Goal: Task Accomplishment & Management: Manage account settings

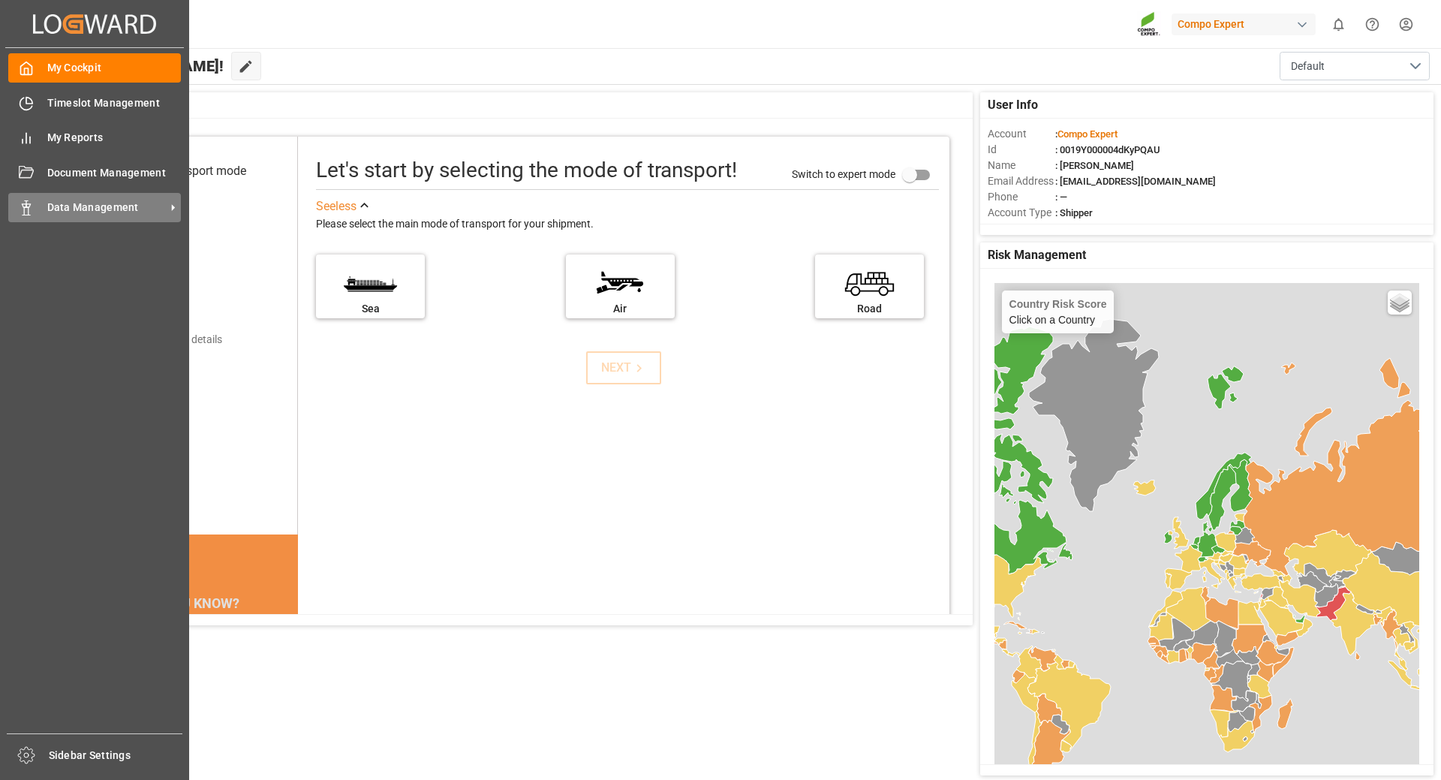
click at [63, 206] on span "Data Management" at bounding box center [106, 208] width 119 height 16
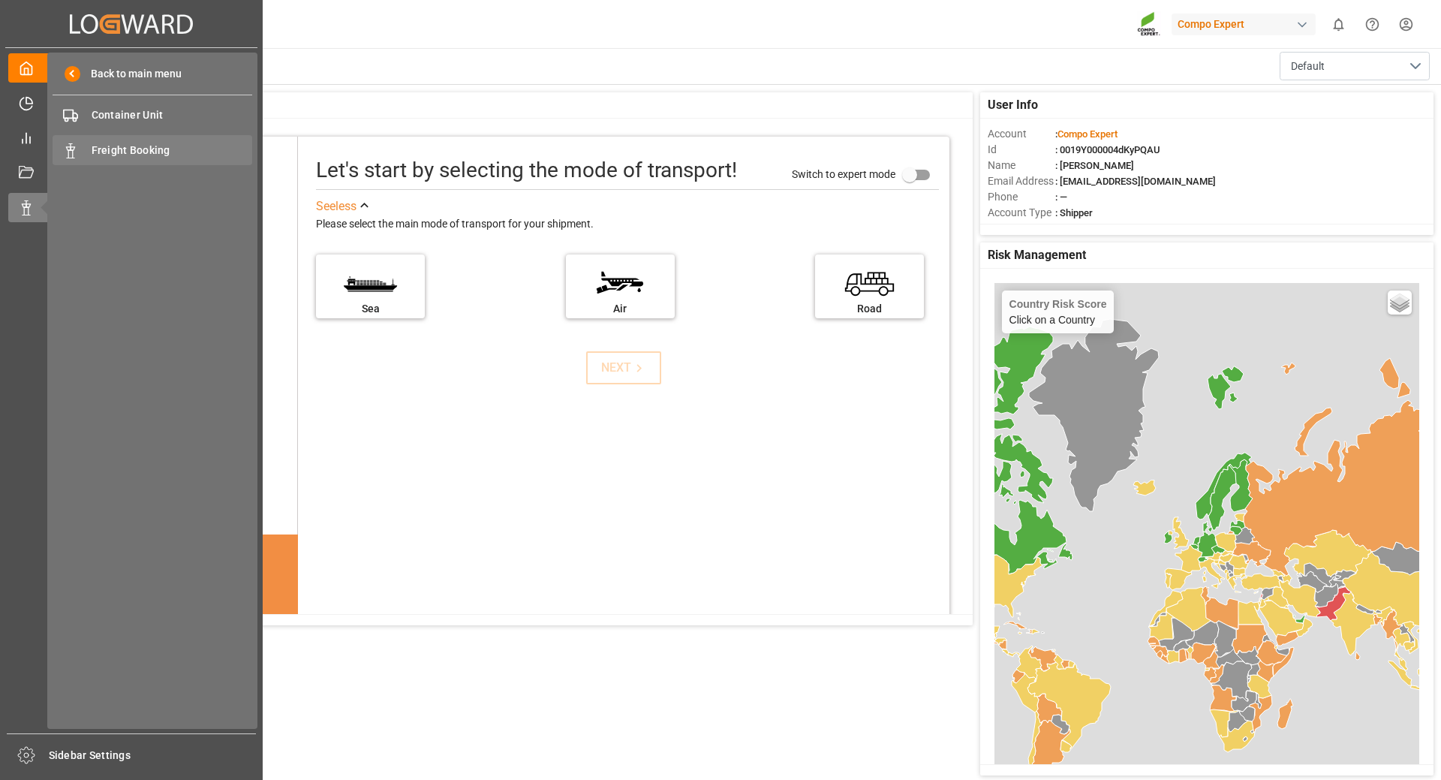
click at [119, 161] on div "Freight Booking Freight Booking" at bounding box center [153, 149] width 200 height 29
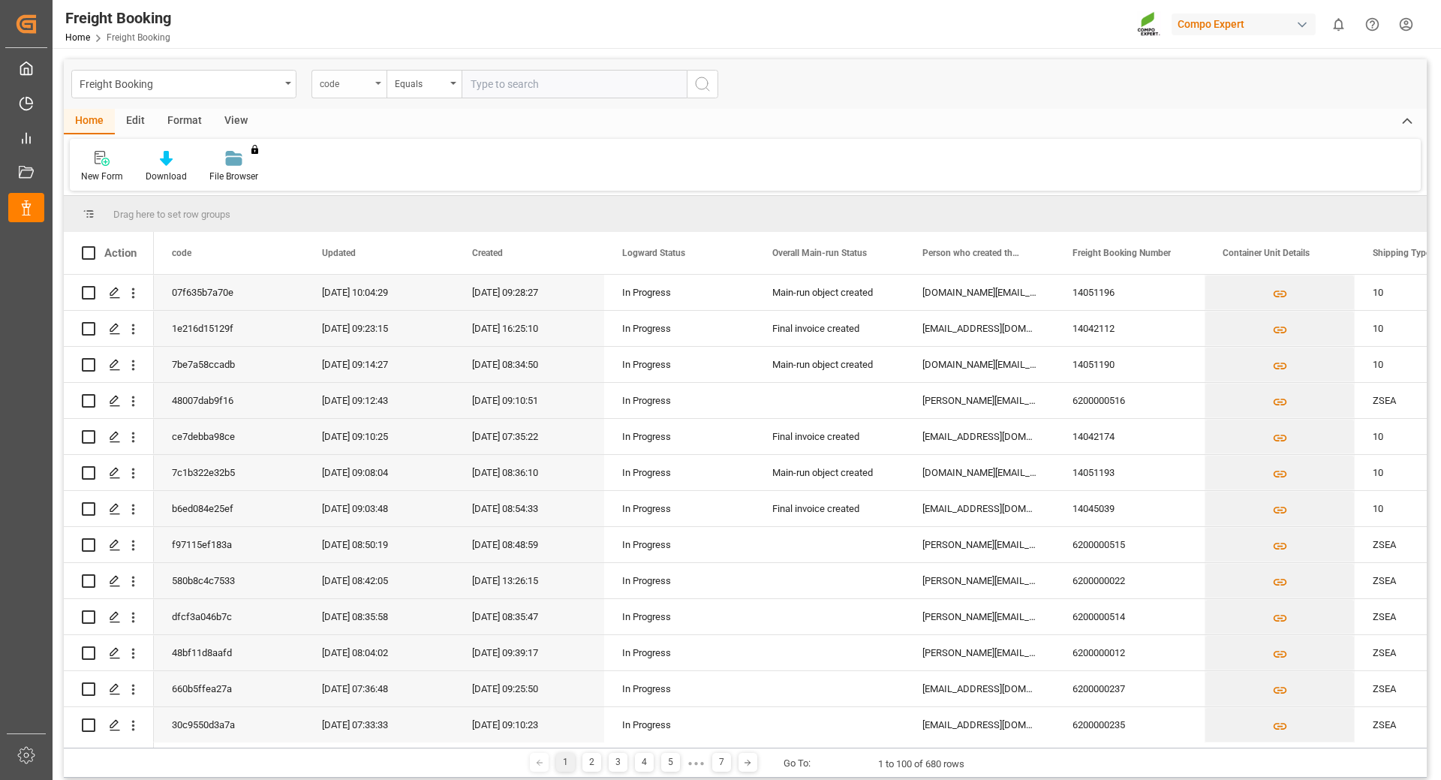
click at [365, 92] on div "code" at bounding box center [349, 84] width 75 height 29
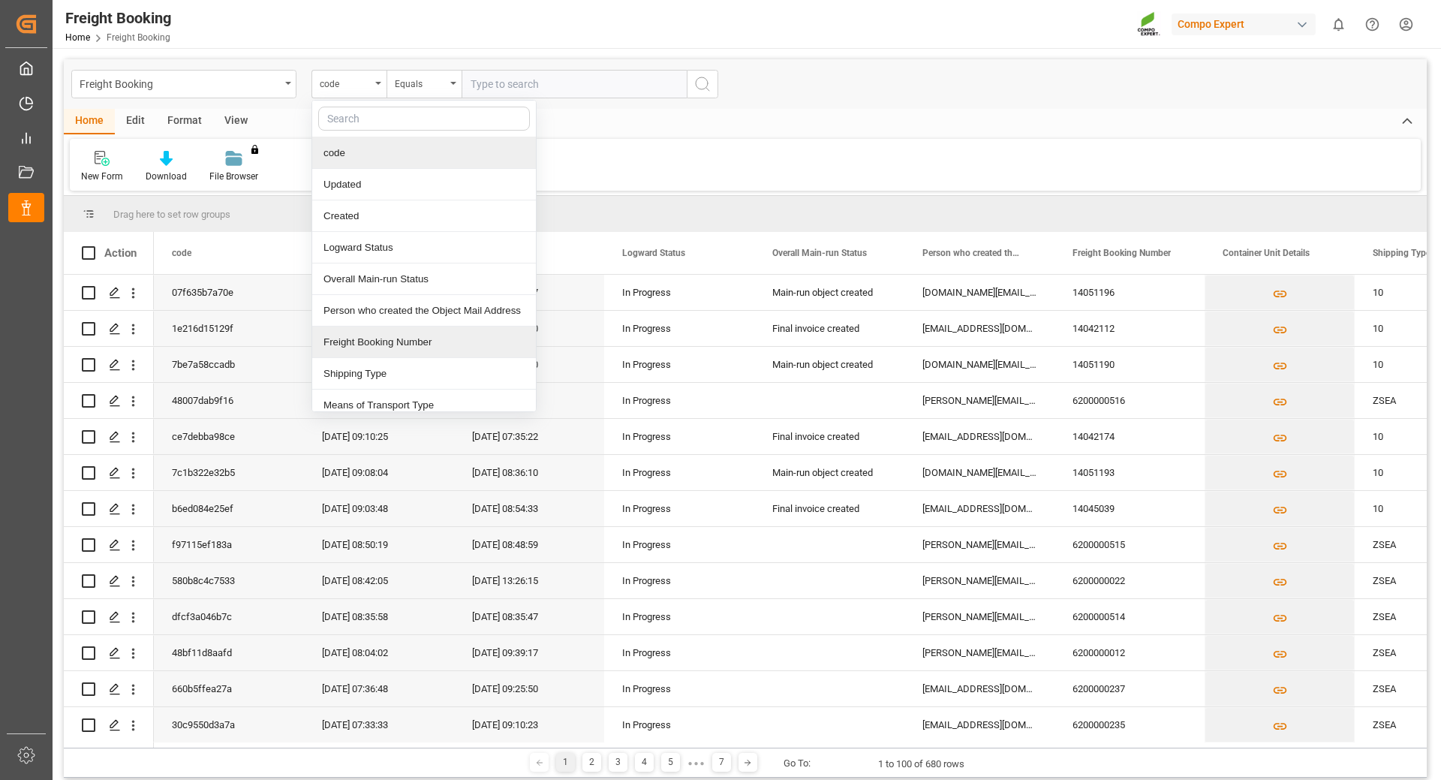
click at [363, 349] on div "Freight Booking Number" at bounding box center [424, 343] width 224 height 32
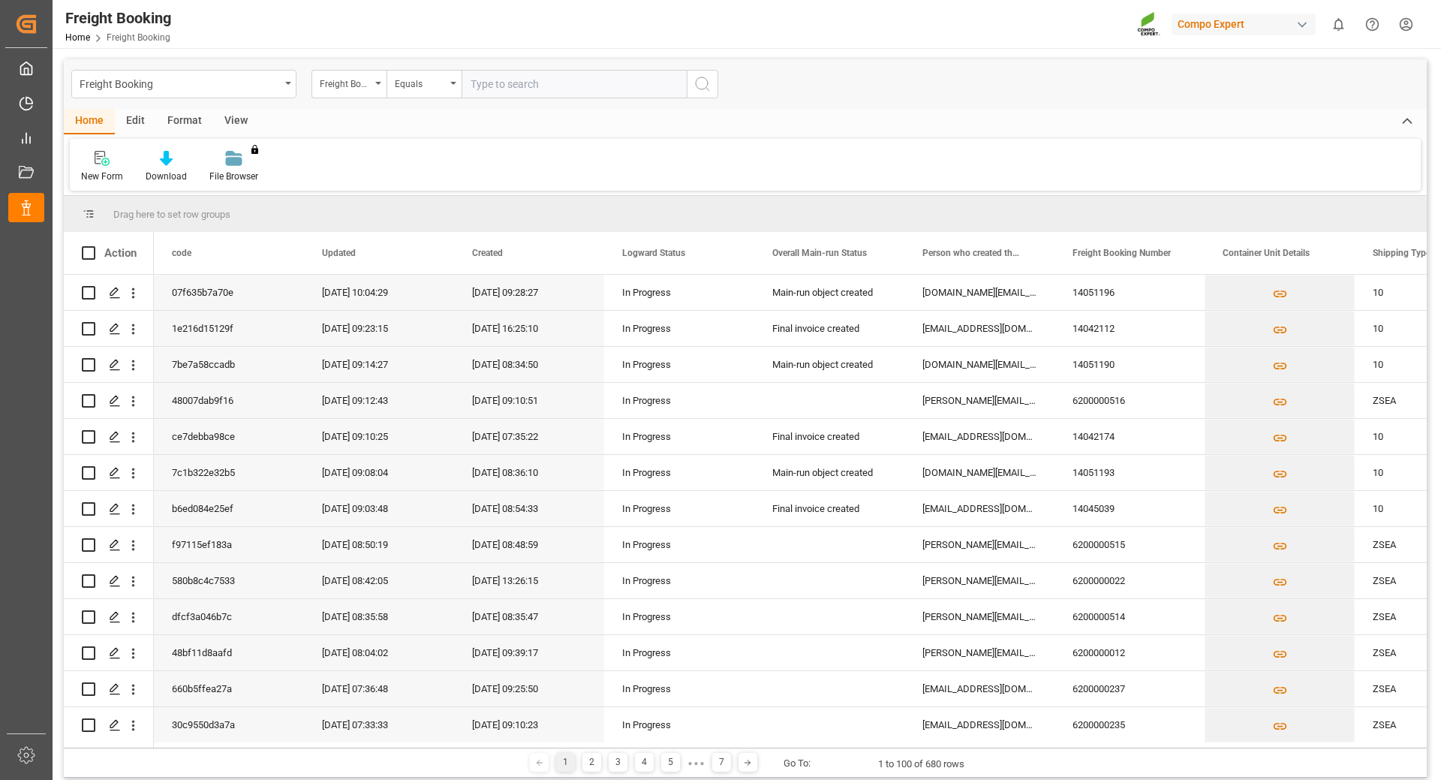
click at [514, 86] on input "text" at bounding box center [574, 84] width 225 height 29
type input "6200000441"
click at [703, 83] on icon "search button" at bounding box center [703, 84] width 18 height 18
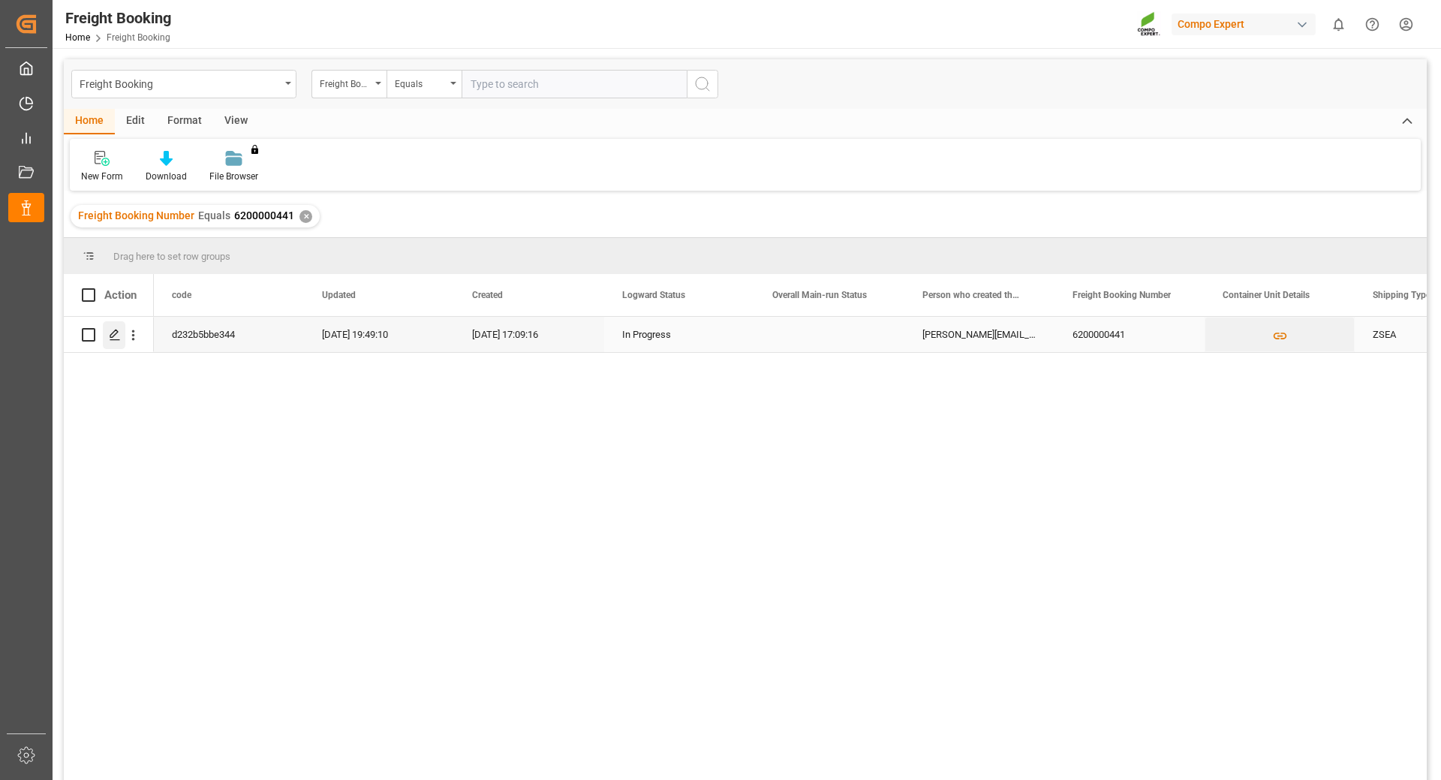
click at [115, 333] on icon "Press SPACE to select this row." at bounding box center [115, 335] width 12 height 12
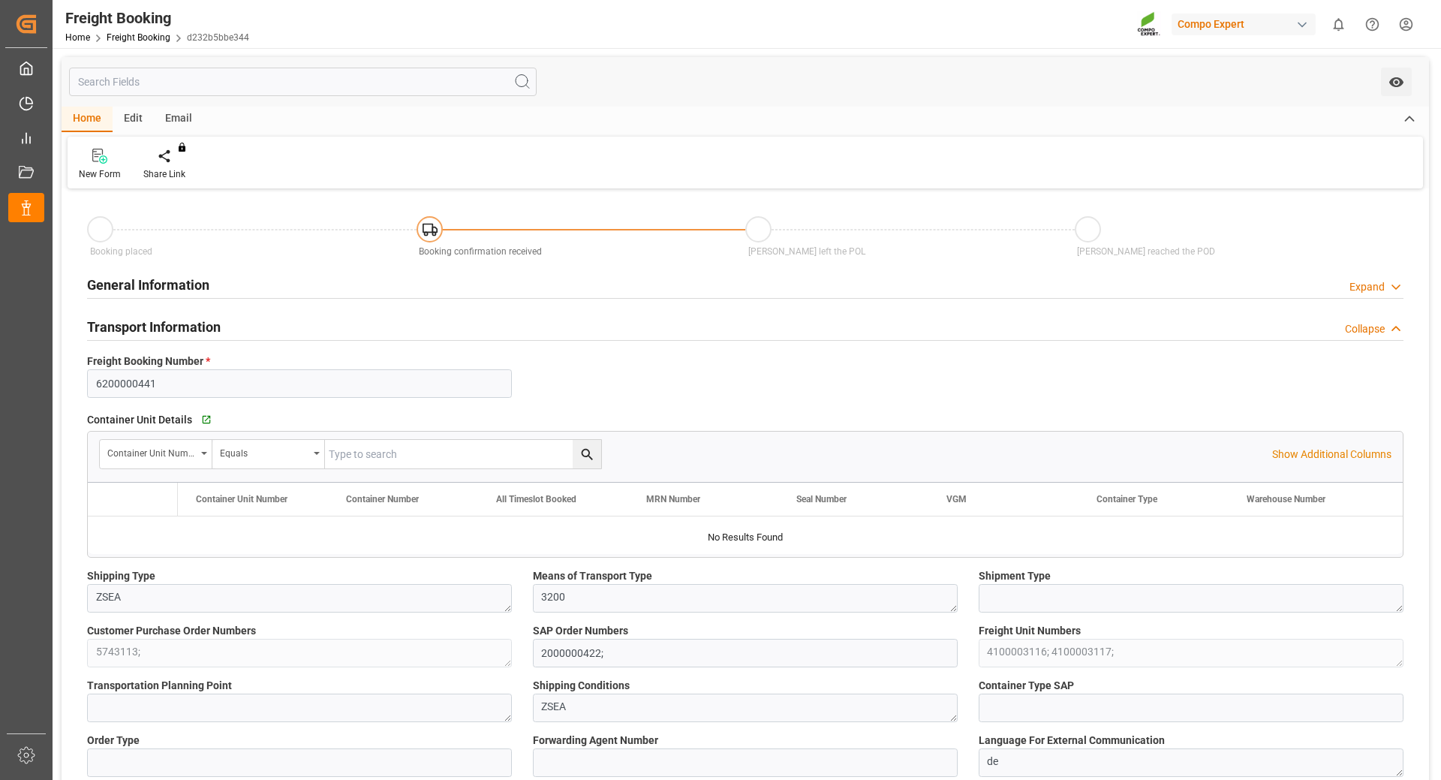
type input "MSC"
type input "Mediterranean Shipping Company"
type input "9974486"
type input "NLRTM"
type input "CLSAI"
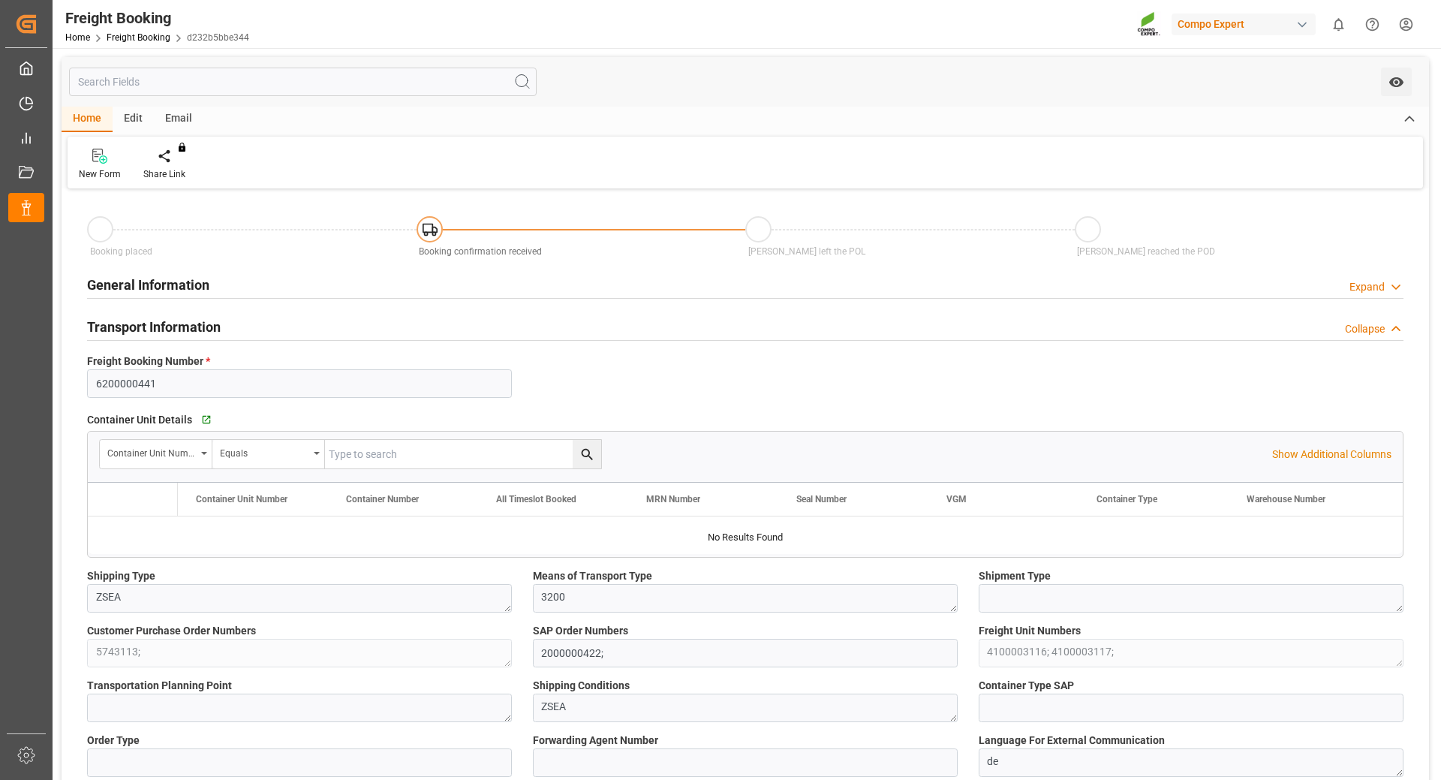
type input "0"
type input "64006.74"
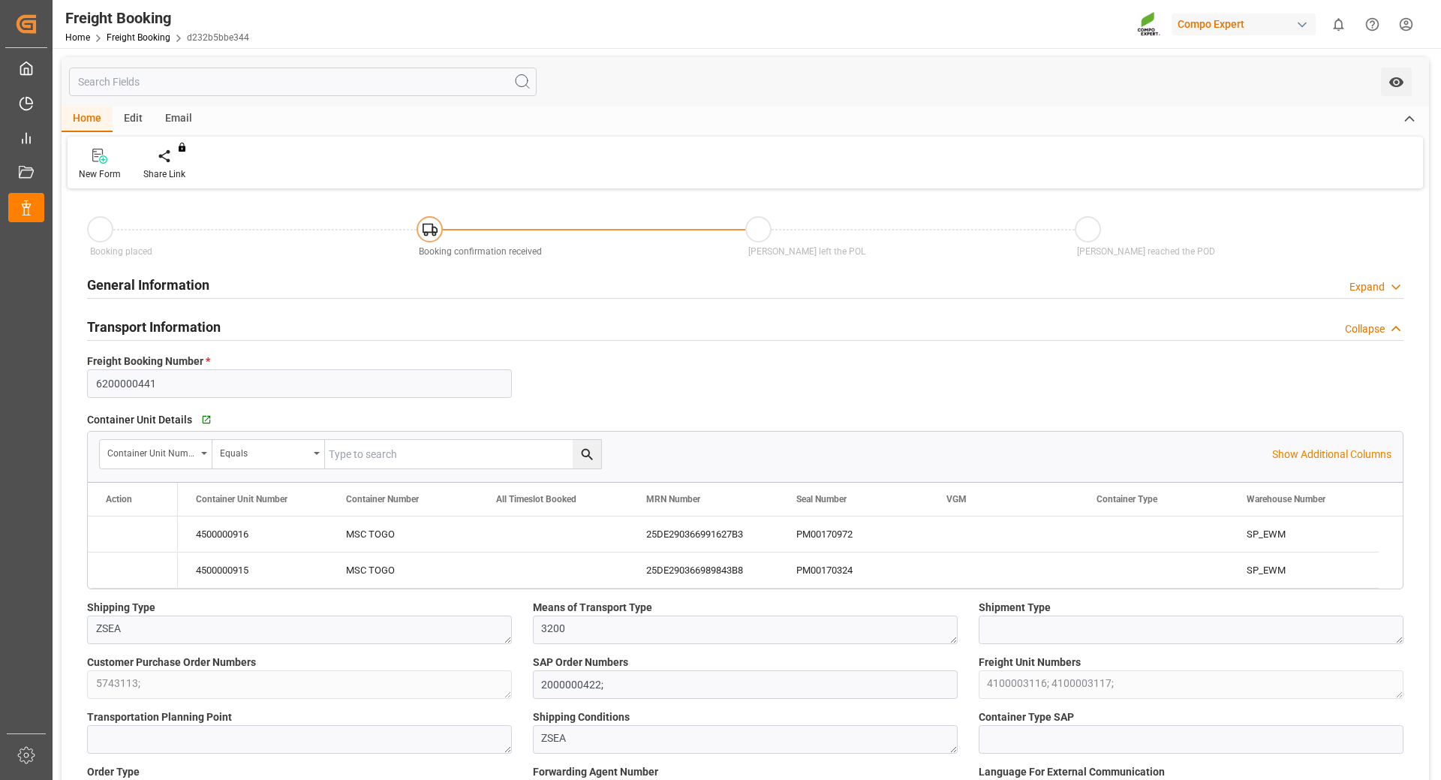
type input "[DATE] 01:00"
type input "[DATE] 00:00"
type input "[DATE] 17:09"
type input "[DATE] 14:07"
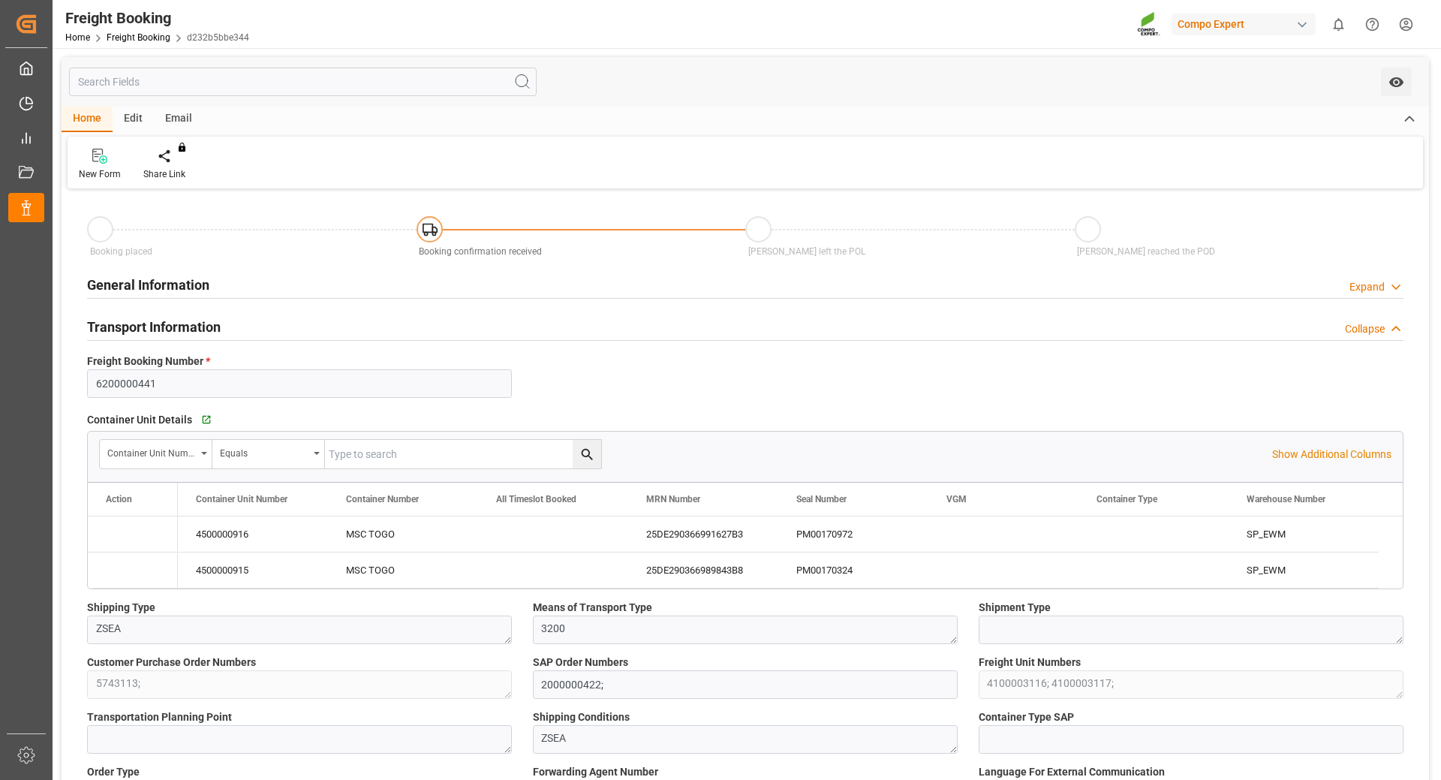
type input "[DATE] 14:07"
type input "[DATE] 18:43"
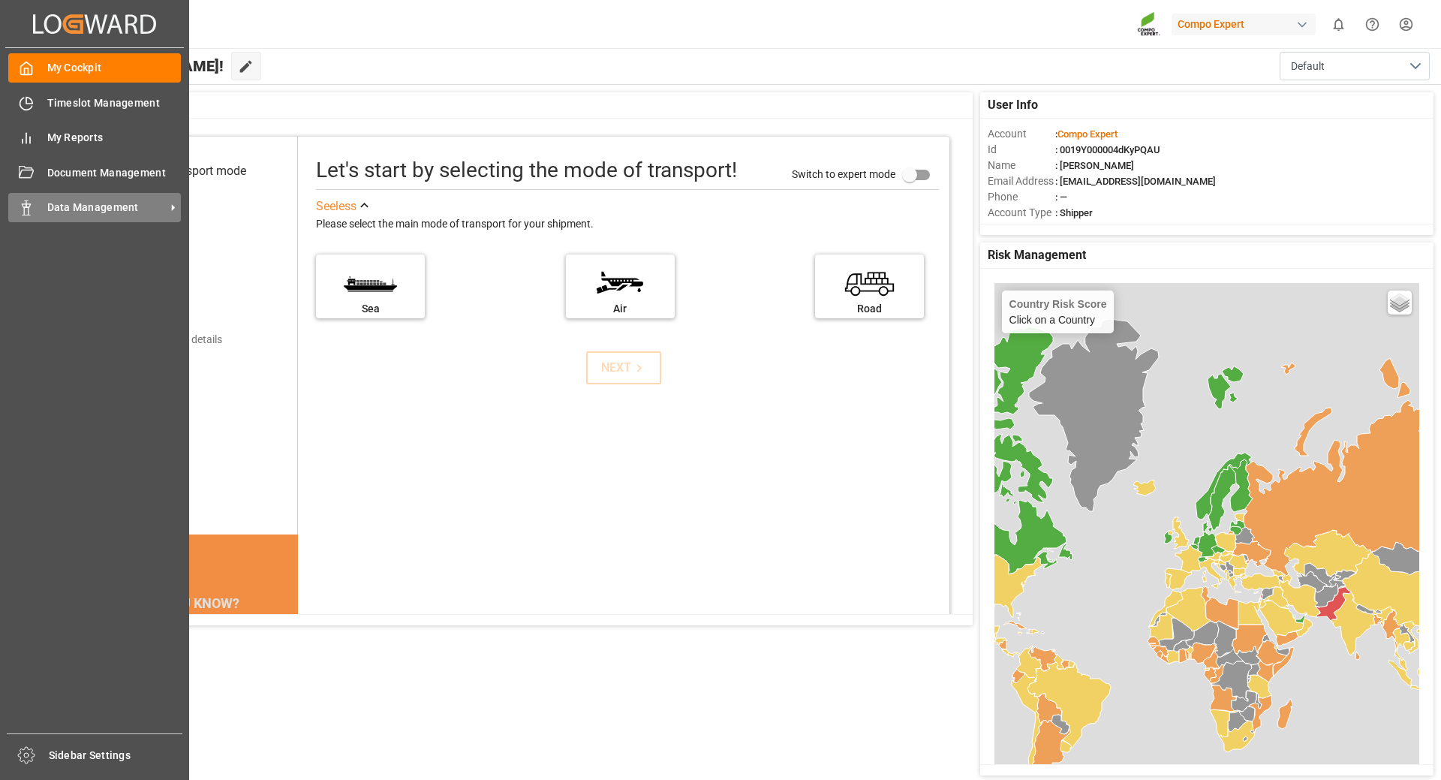
click at [24, 203] on icon at bounding box center [26, 207] width 15 height 15
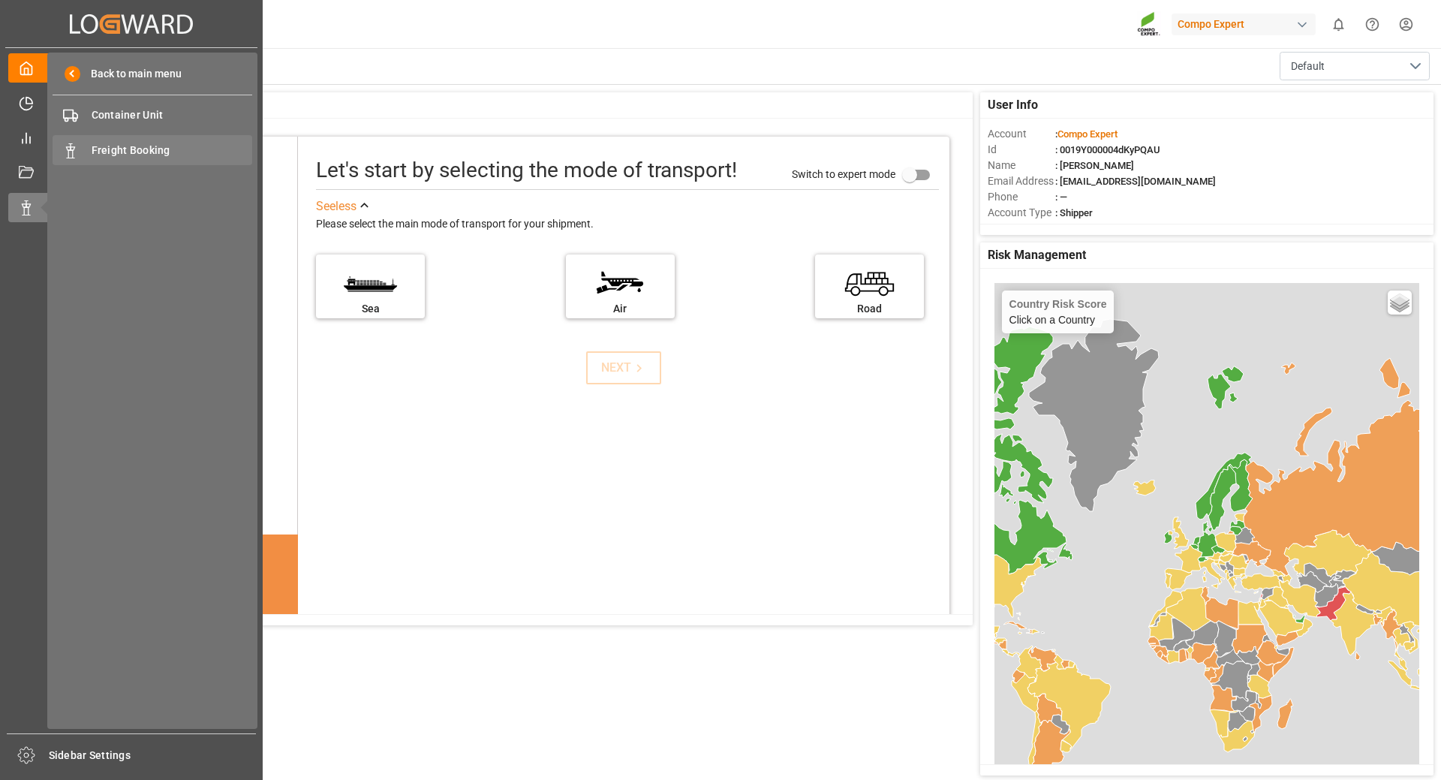
click at [98, 153] on span "Freight Booking" at bounding box center [172, 151] width 161 height 16
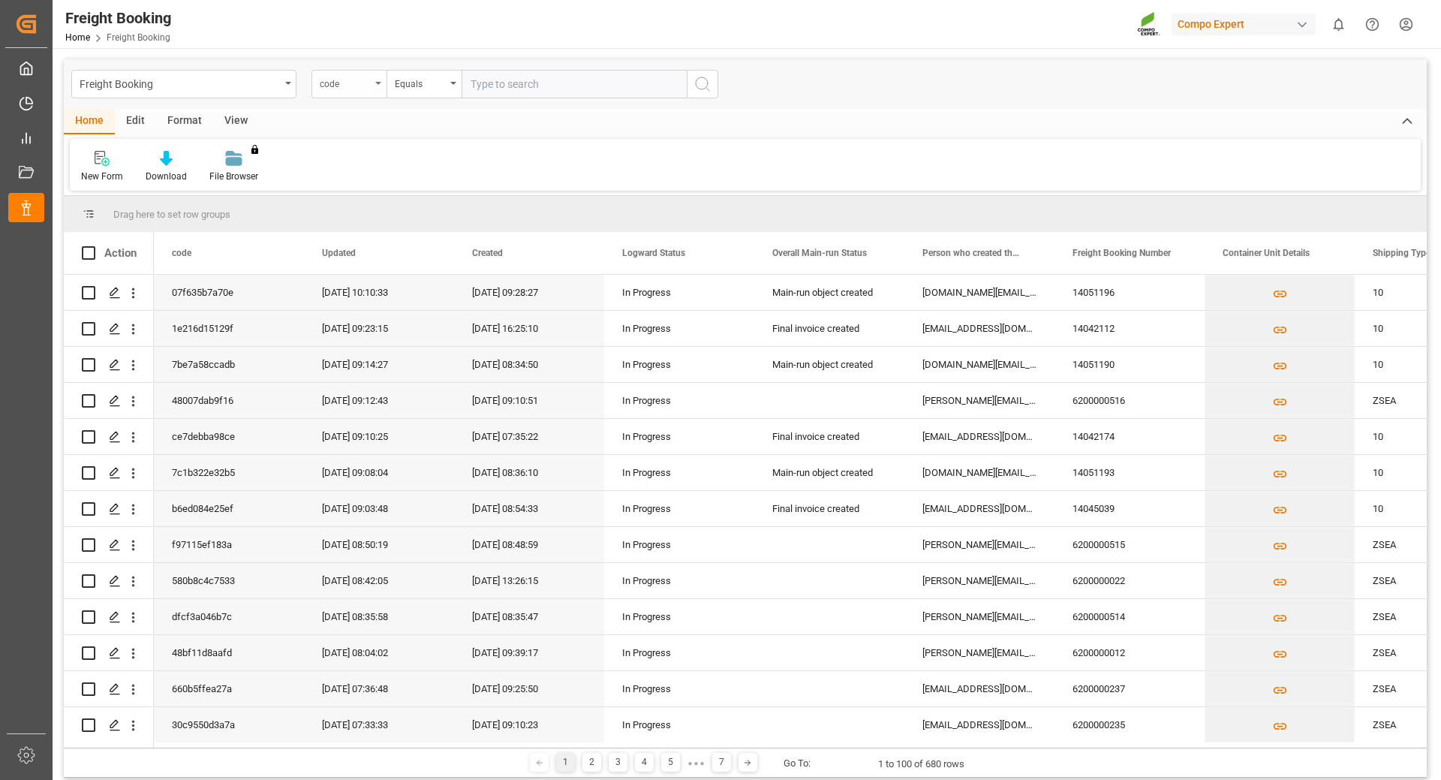
click at [377, 83] on icon "open menu" at bounding box center [378, 83] width 6 height 3
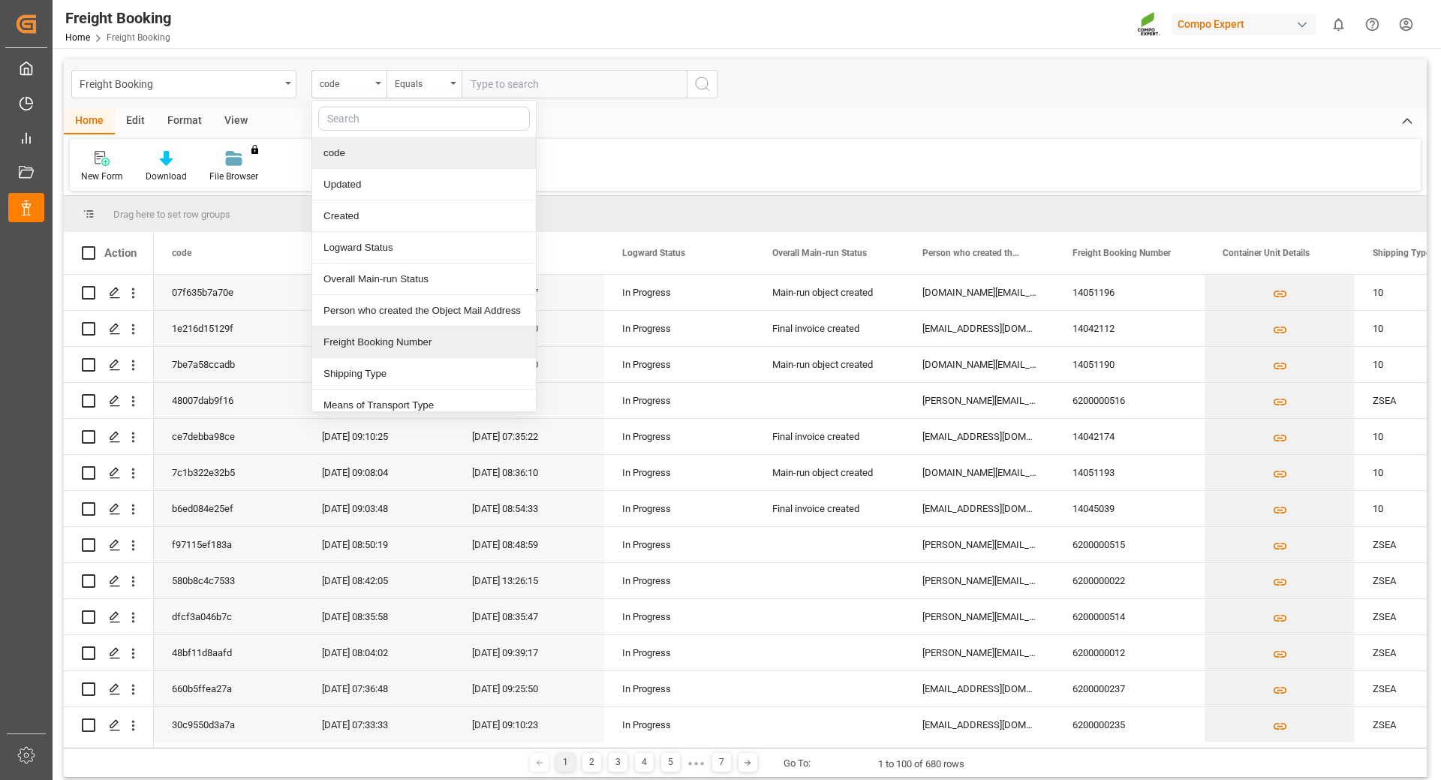
click at [362, 344] on div "Freight Booking Number" at bounding box center [424, 343] width 224 height 32
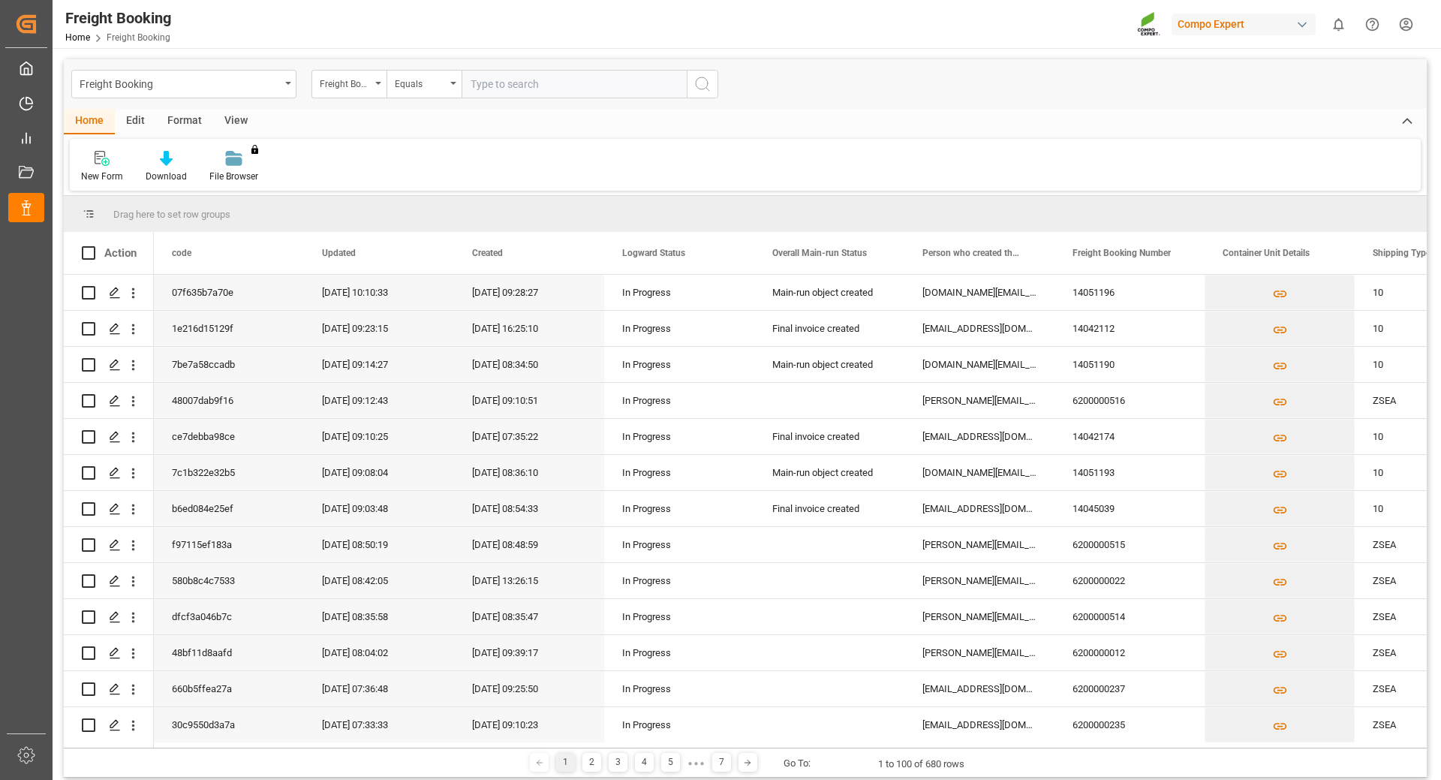
click at [517, 83] on input "text" at bounding box center [574, 84] width 225 height 29
type input "6200000305"
drag, startPoint x: 707, startPoint y: 87, endPoint x: 700, endPoint y: 107, distance: 21.6
click at [708, 87] on icon "search button" at bounding box center [703, 84] width 18 height 18
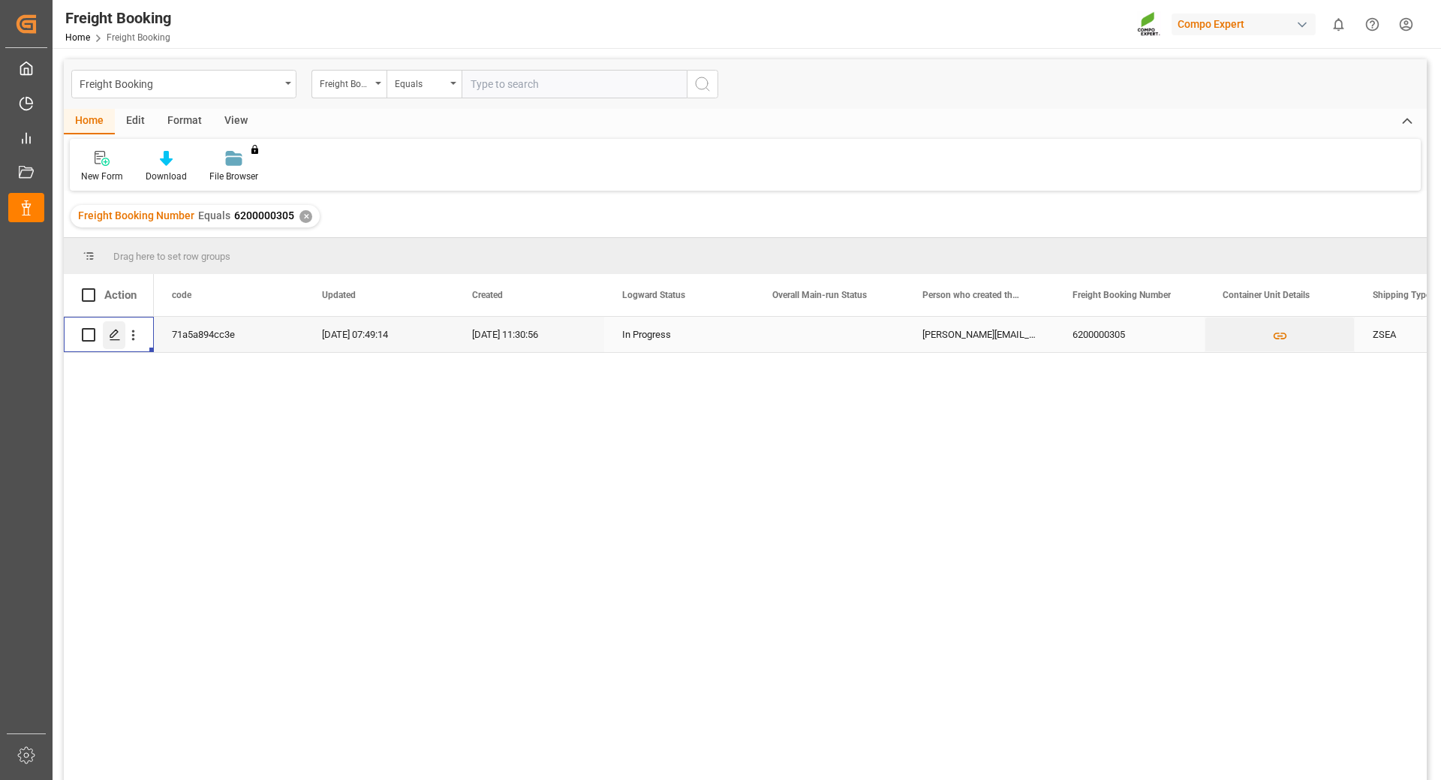
click at [113, 333] on icon "Press SPACE to select this row." at bounding box center [115, 335] width 12 height 12
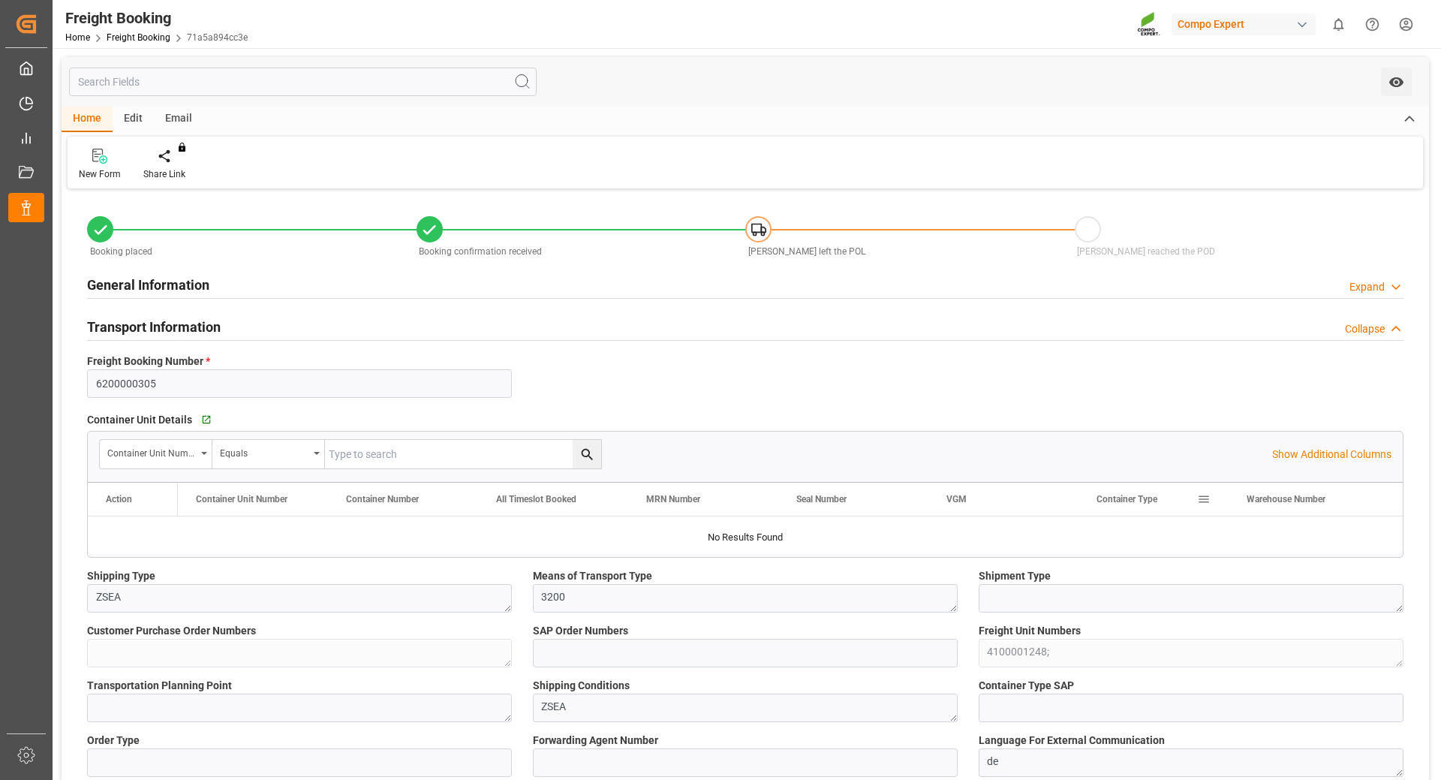
type input "6200000305"
type textarea "ZSEA"
type textarea "3200"
type textarea "4100001248;"
type textarea "ZSEA"
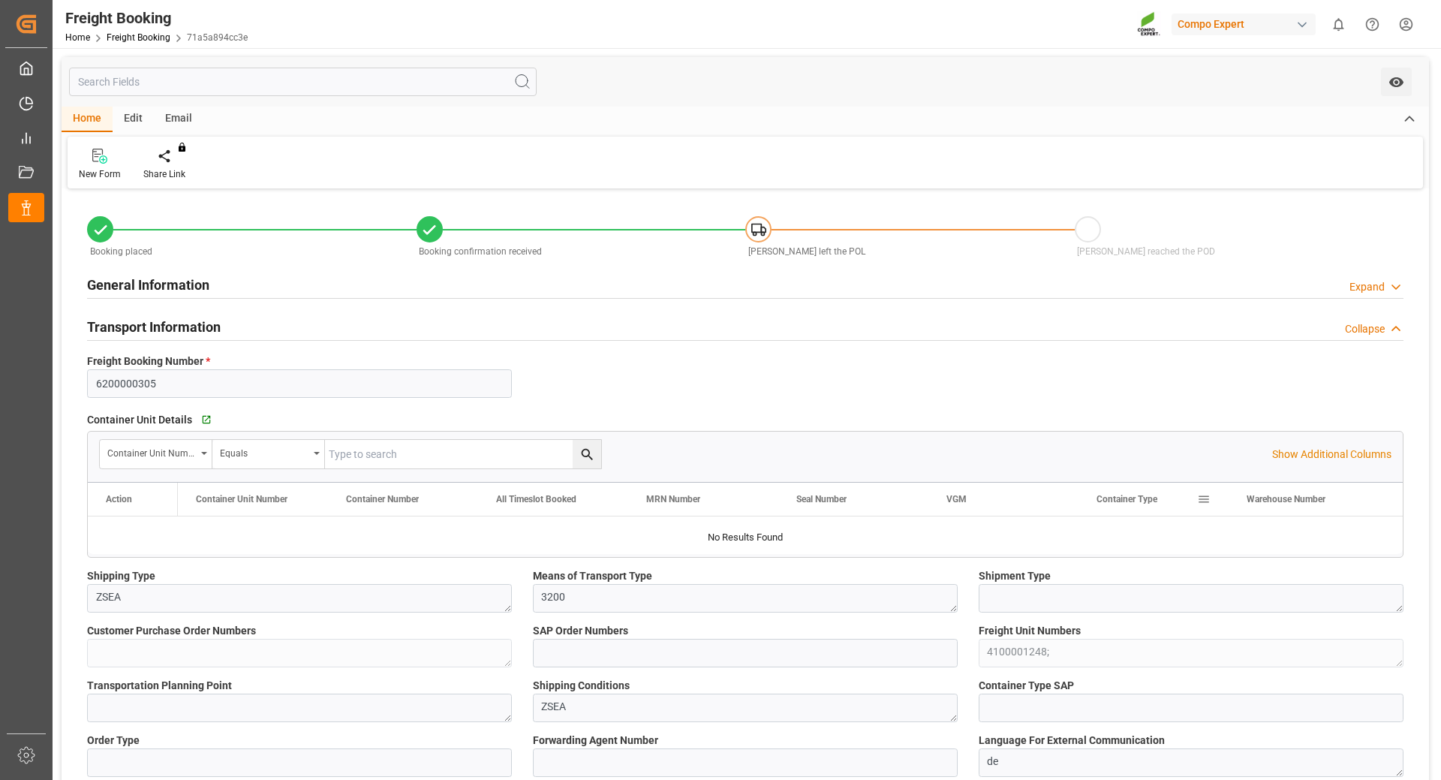
type textarea "de"
type input "CMDU"
type input "1558828"
type input "HYUNDAI EARTH"
type input "[GEOGRAPHIC_DATA]"
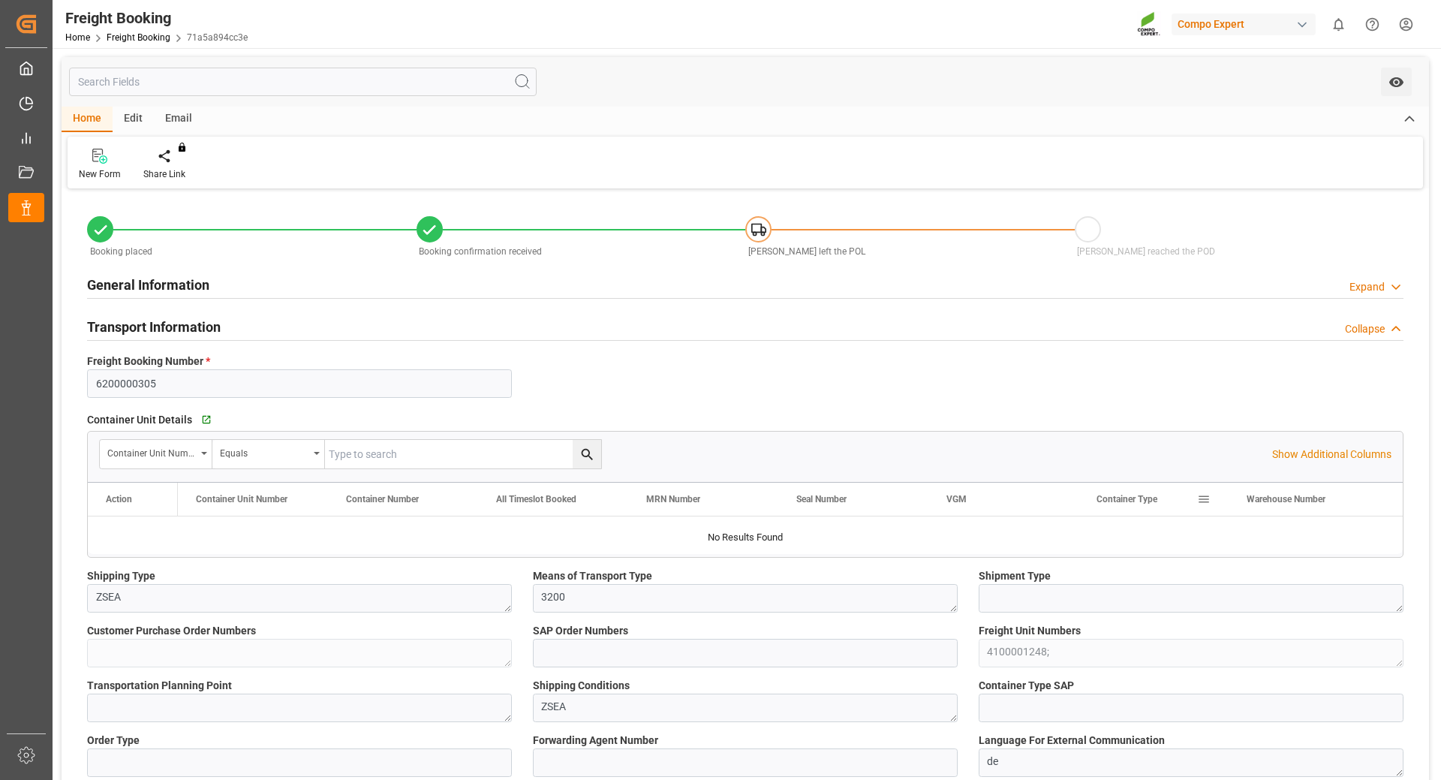
type textarea "CIF"
type textarea "6563006"
type textarea "BAPL 20kg (x40) ES,IT,TR,EN;"
type textarea "4409102899;"
type input "6563006"
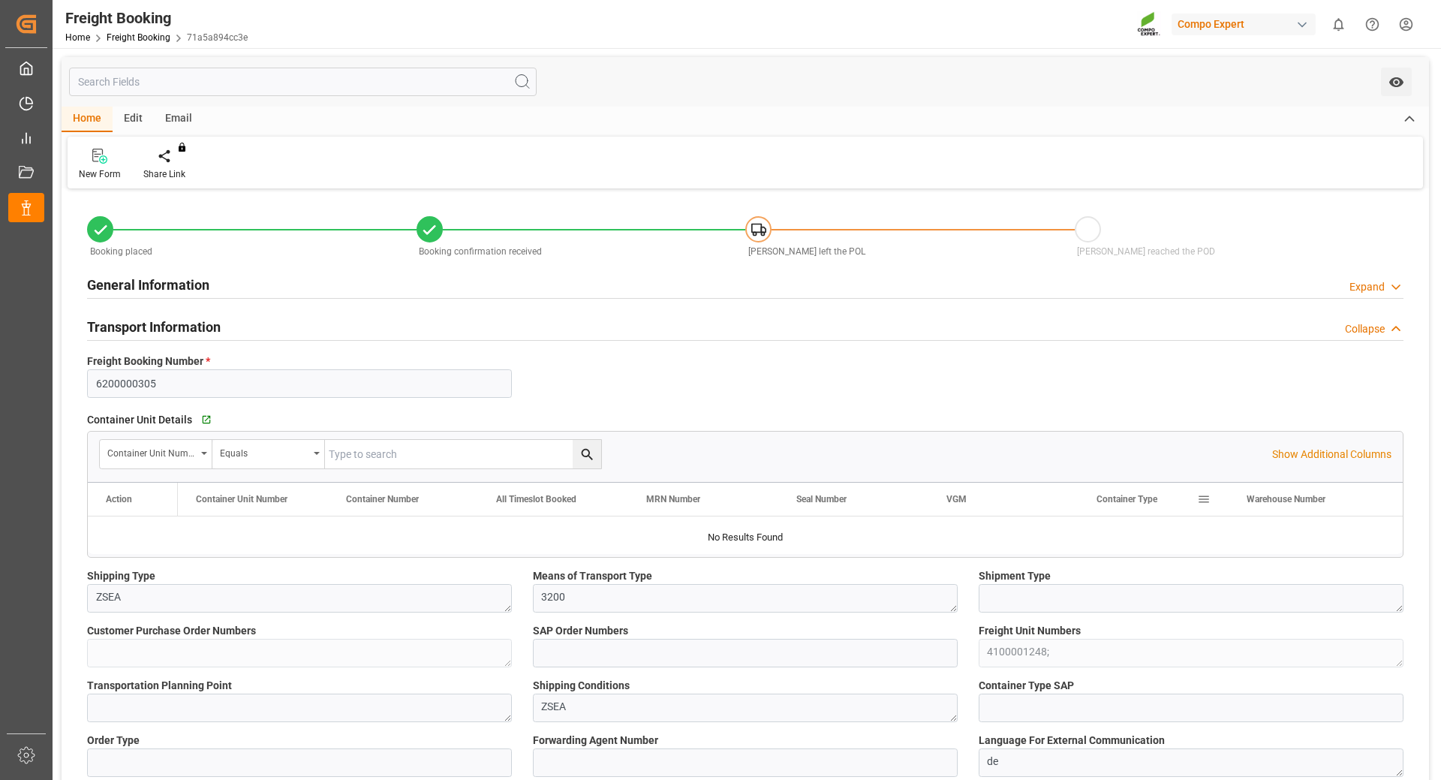
type input "Logistics Service Provider"
type input "CMACGM"
type input "CMA CGM Group"
type input "9725110"
type input "ESBCN"
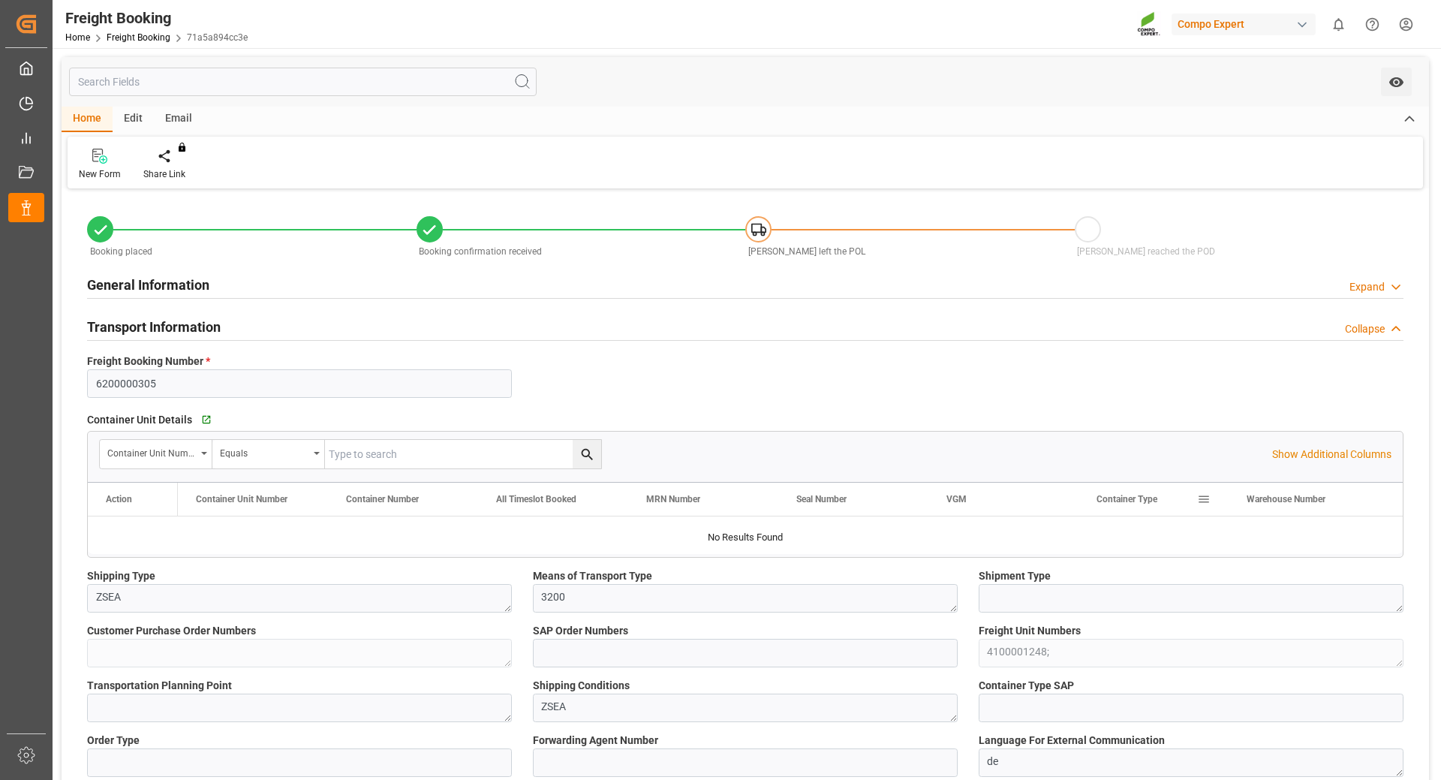
type input "0"
type input "5040"
type input "[DATE] 21:30"
type input "[DATE] 01:00"
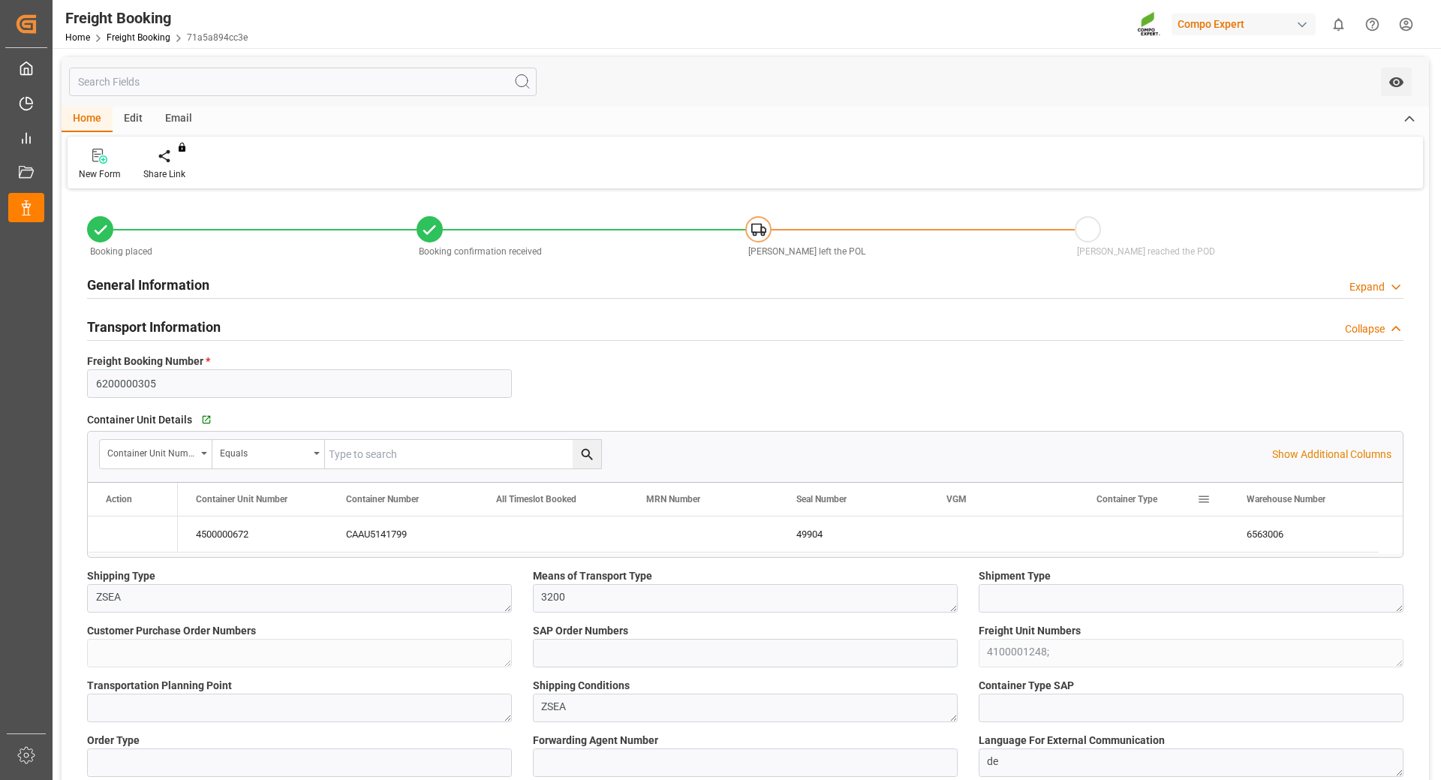
type input "[DATE] 11:30"
type input "[DATE] 11:36"
type input "[DATE] 07:21"
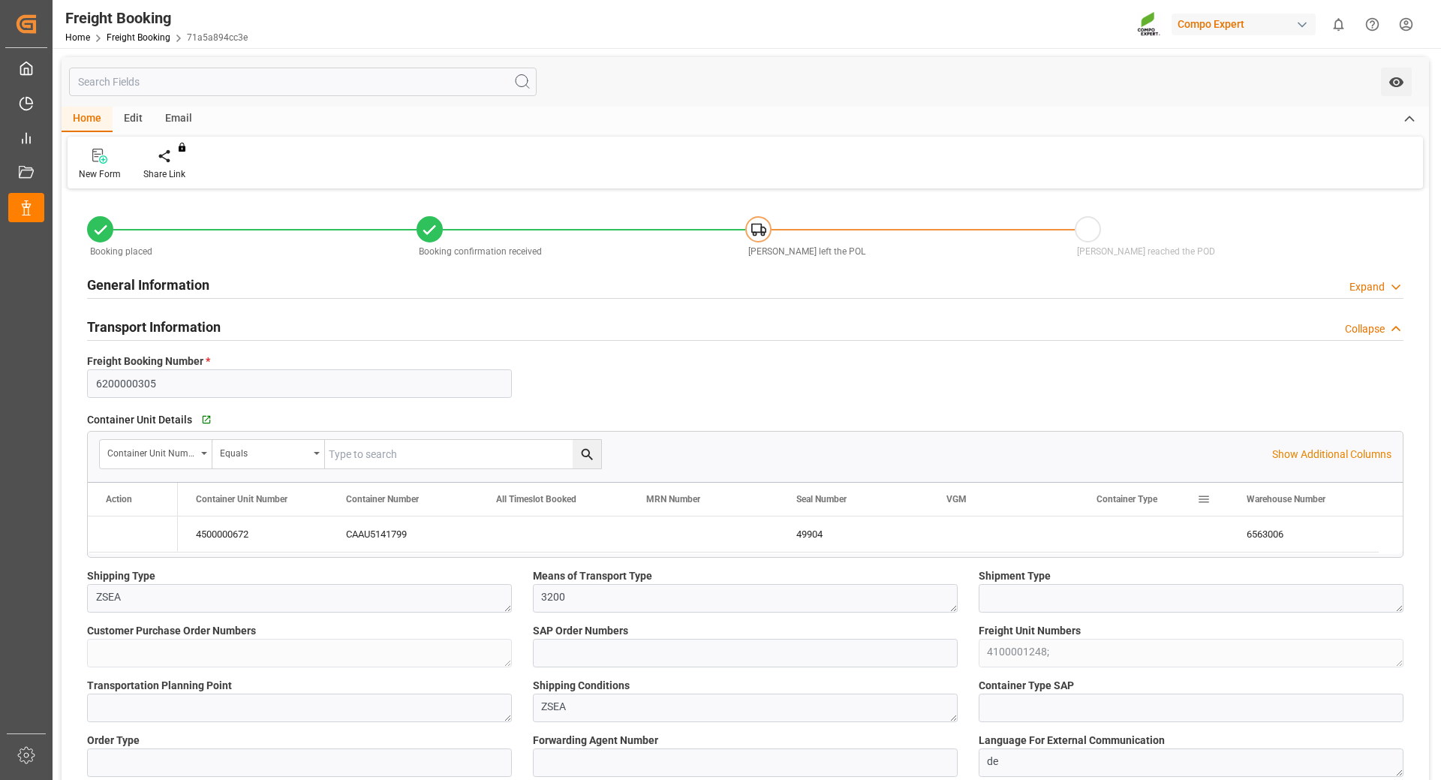
type input "[DATE] 07:49"
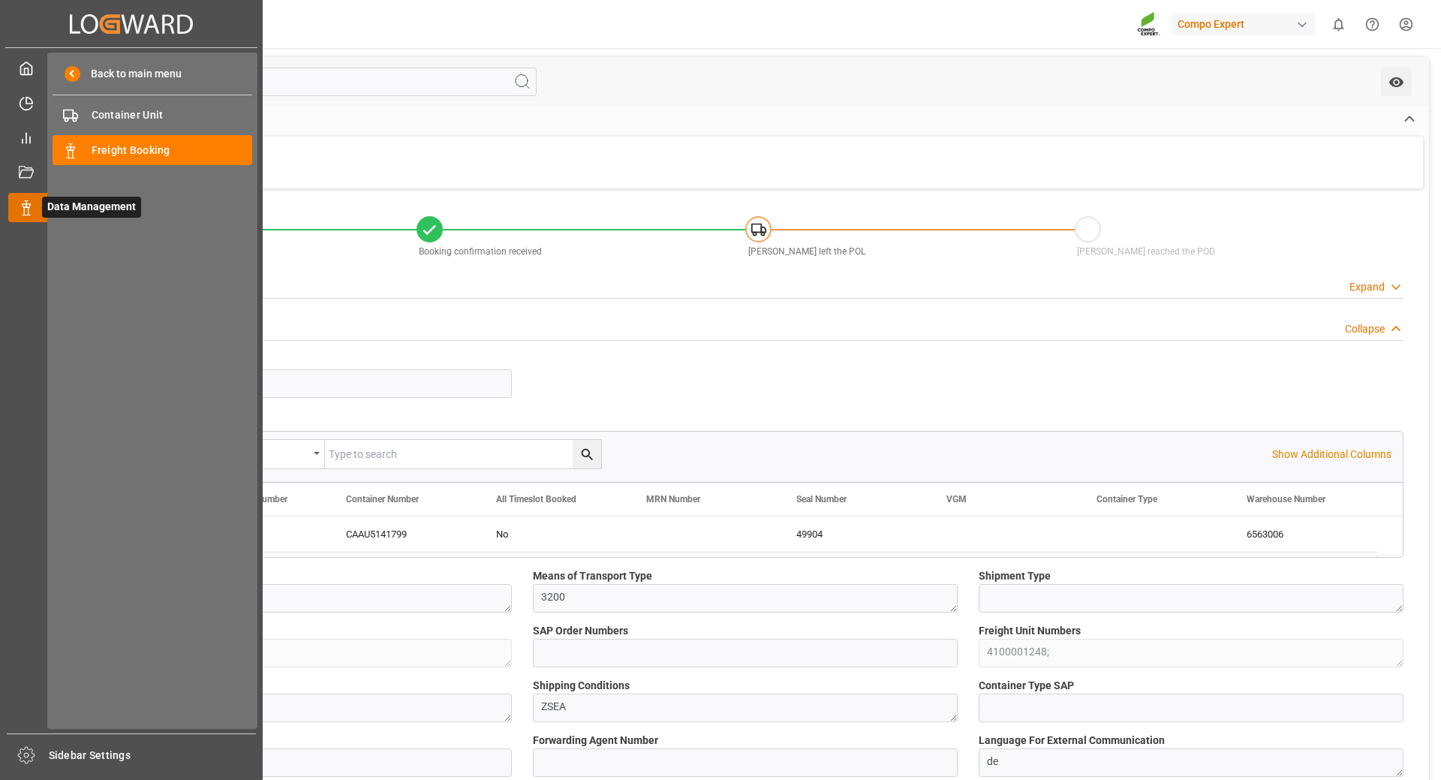
click at [26, 201] on line at bounding box center [26, 202] width 0 height 3
click at [117, 151] on span "Freight Booking" at bounding box center [172, 151] width 161 height 16
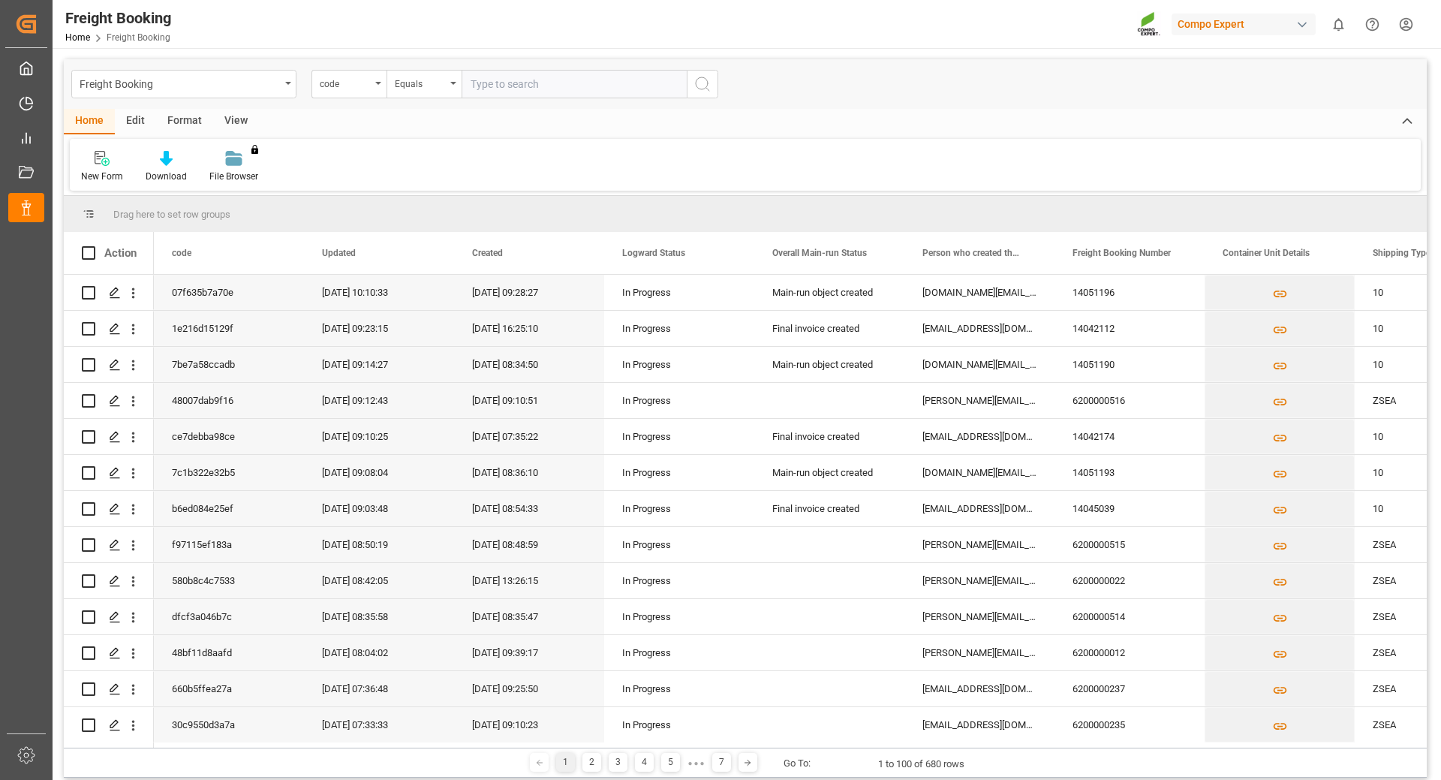
click at [378, 88] on div "code" at bounding box center [349, 84] width 75 height 29
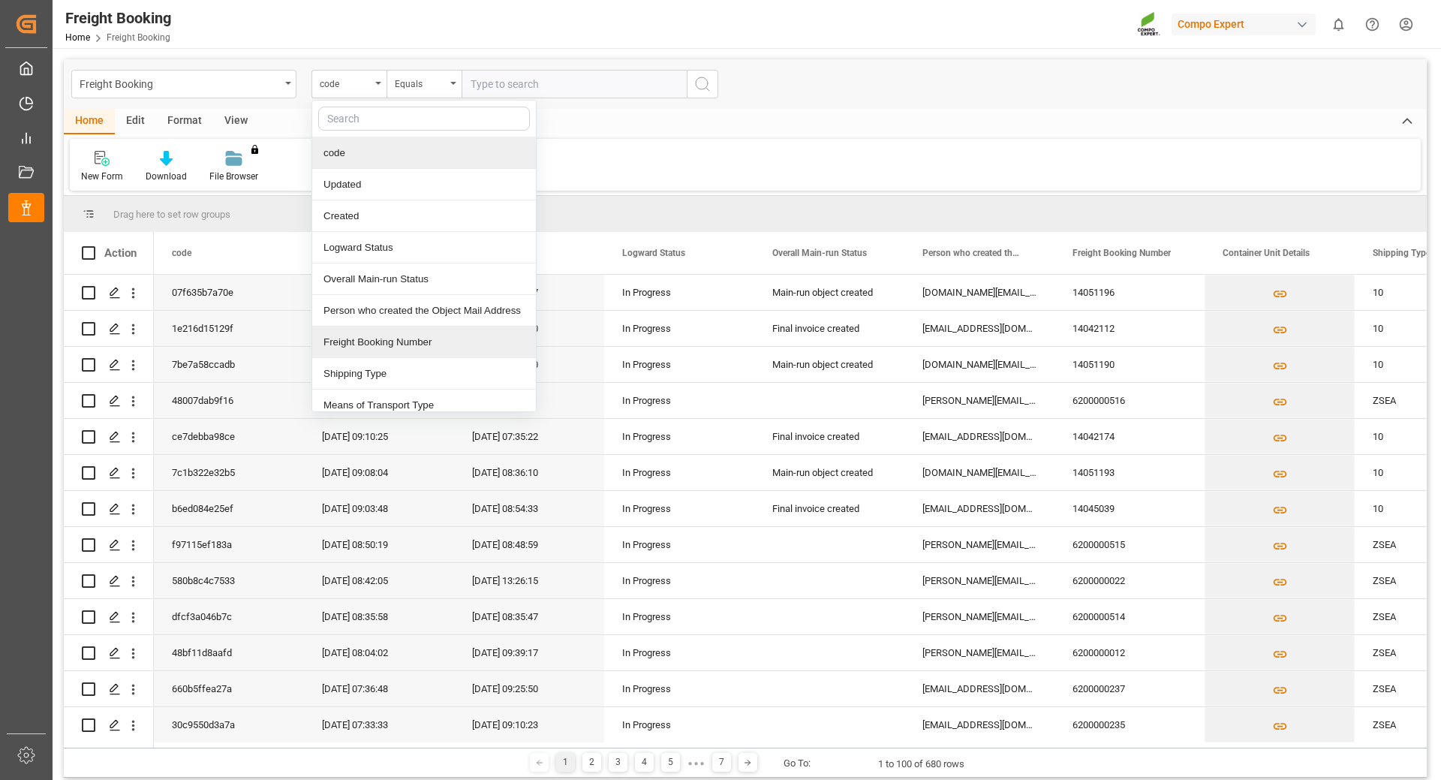
click at [353, 336] on div "Freight Booking Number" at bounding box center [424, 343] width 224 height 32
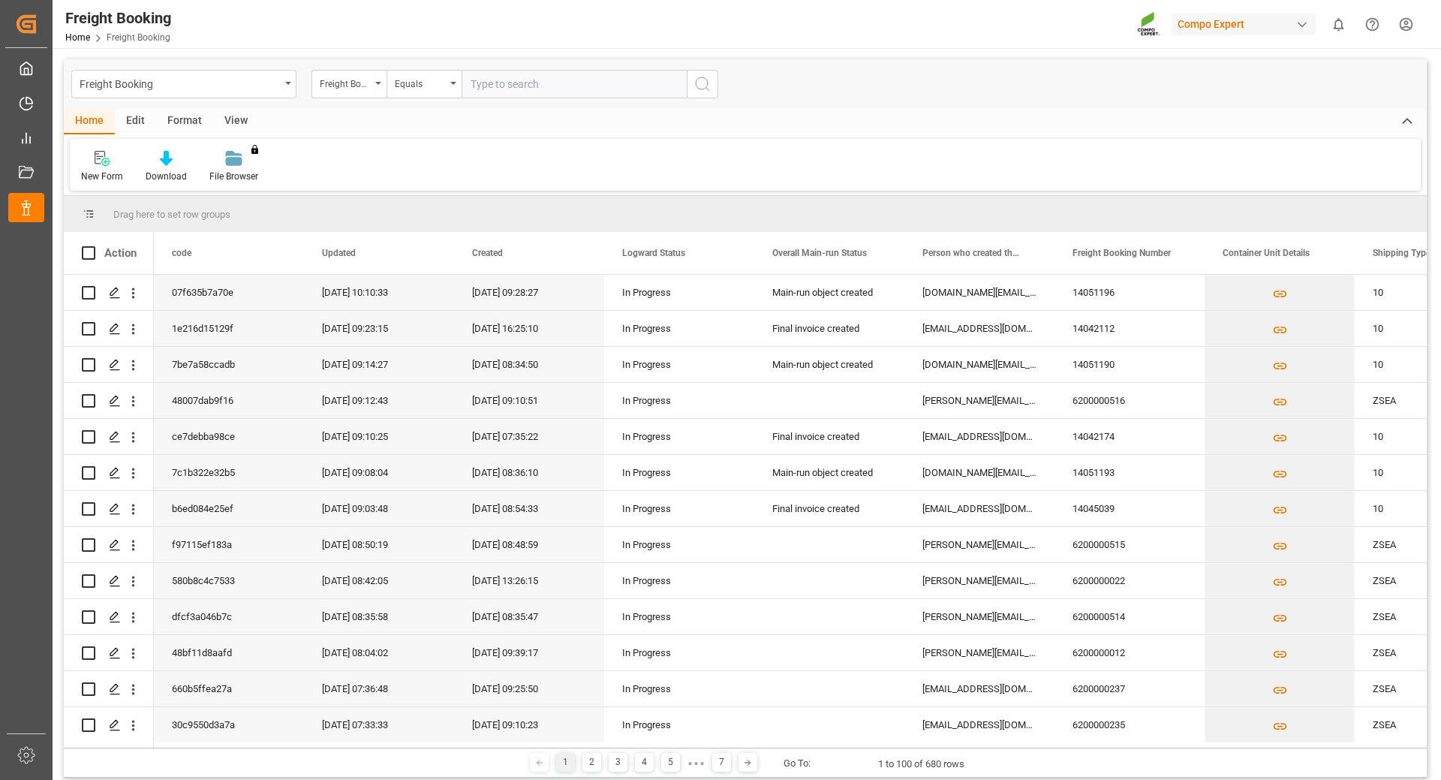
click at [507, 77] on input "text" at bounding box center [574, 84] width 225 height 29
type input "6200000225"
click at [703, 80] on icon "search button" at bounding box center [703, 84] width 18 height 18
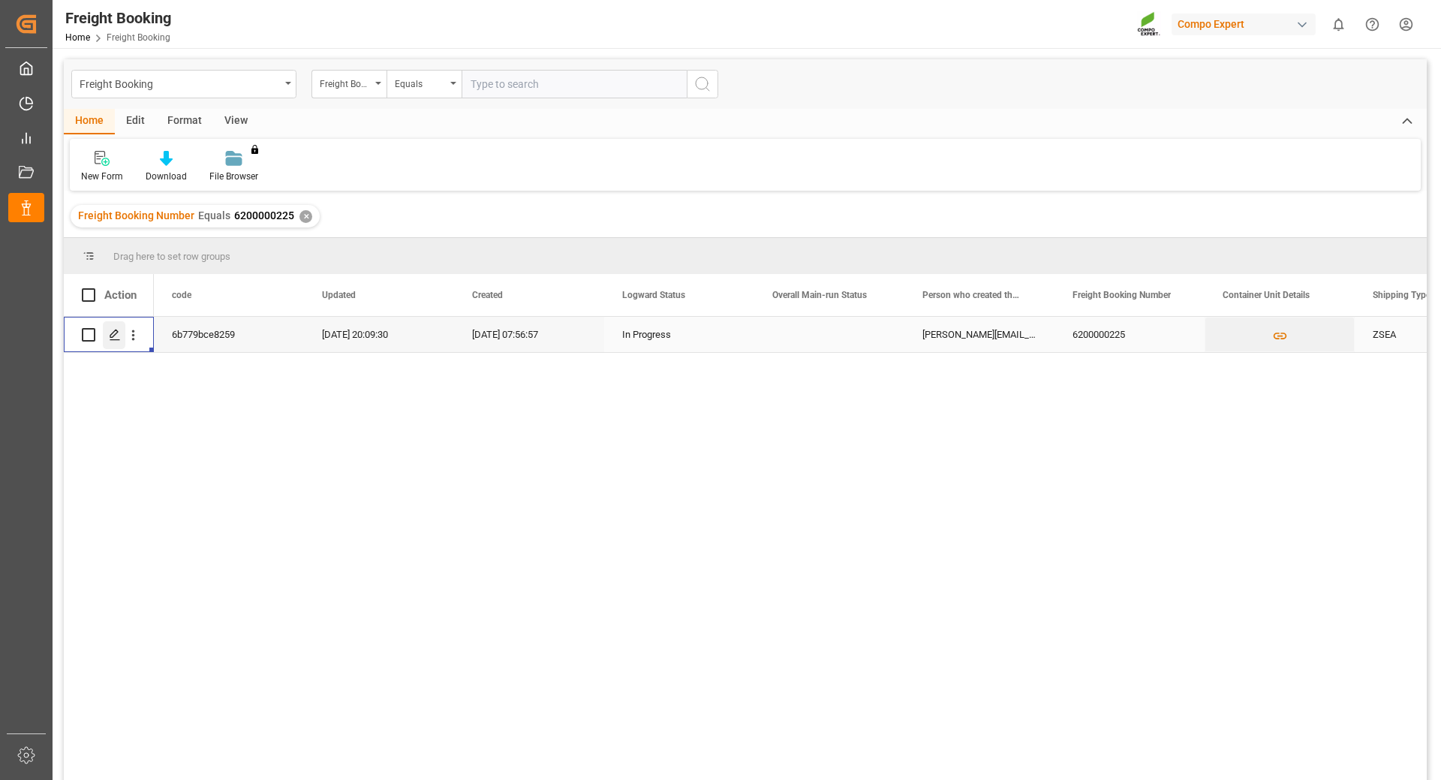
click at [113, 337] on polygon "Press SPACE to select this row." at bounding box center [114, 334] width 8 height 8
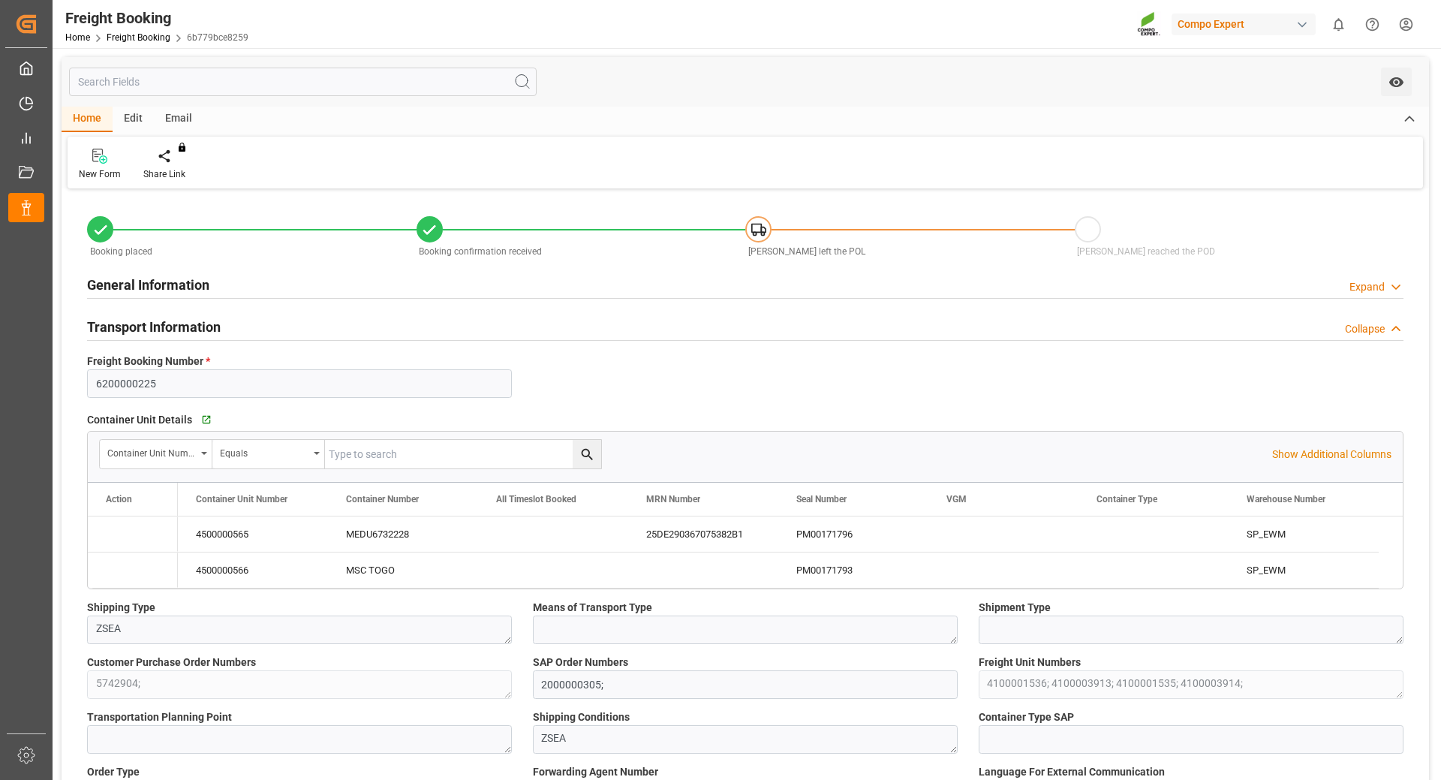
type input "9974486"
type input "9974541"
type input "NLRTM"
type input "CLSAI"
type input "0"
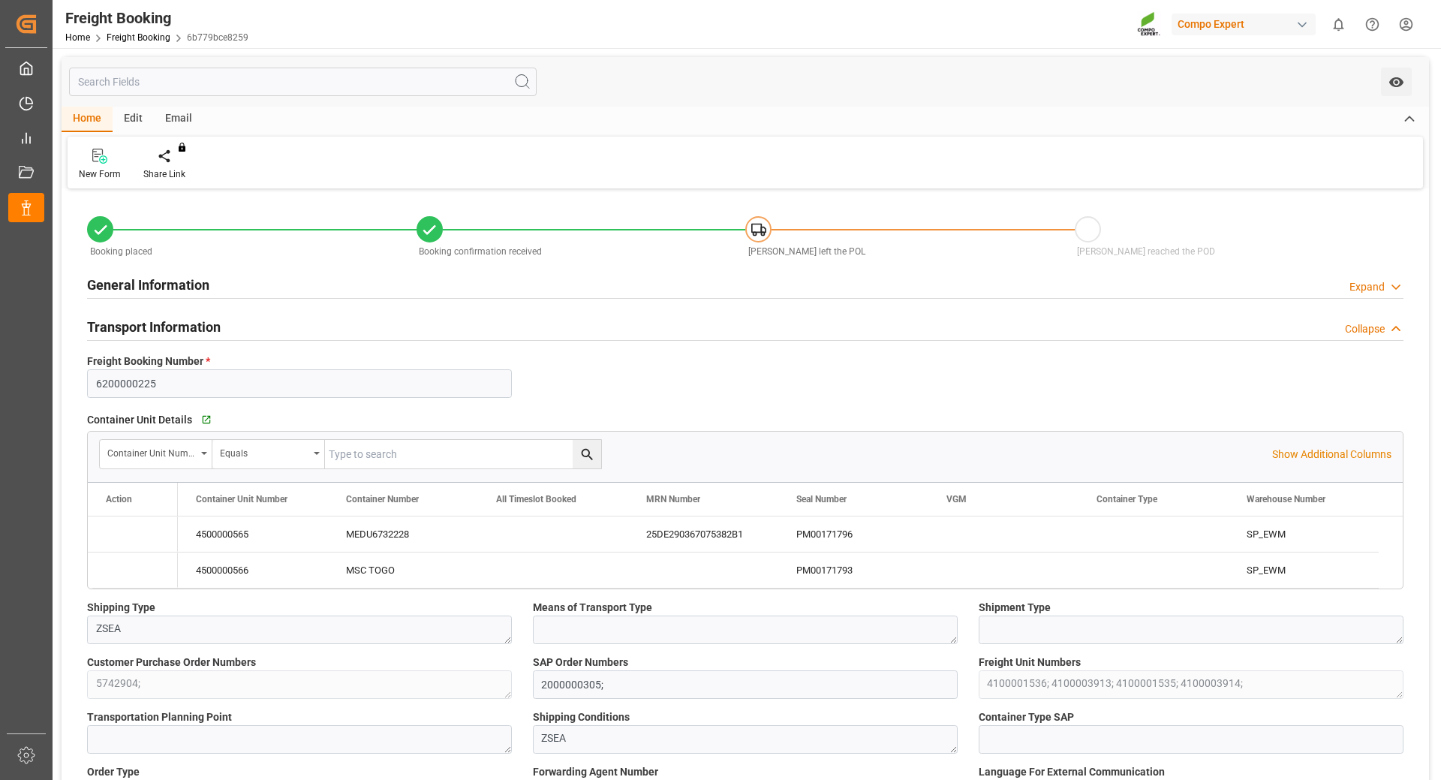
type input "123500"
type input "[DATE] 01:00"
type input "[DATE] 06:00"
type input "[DATE] 12:00"
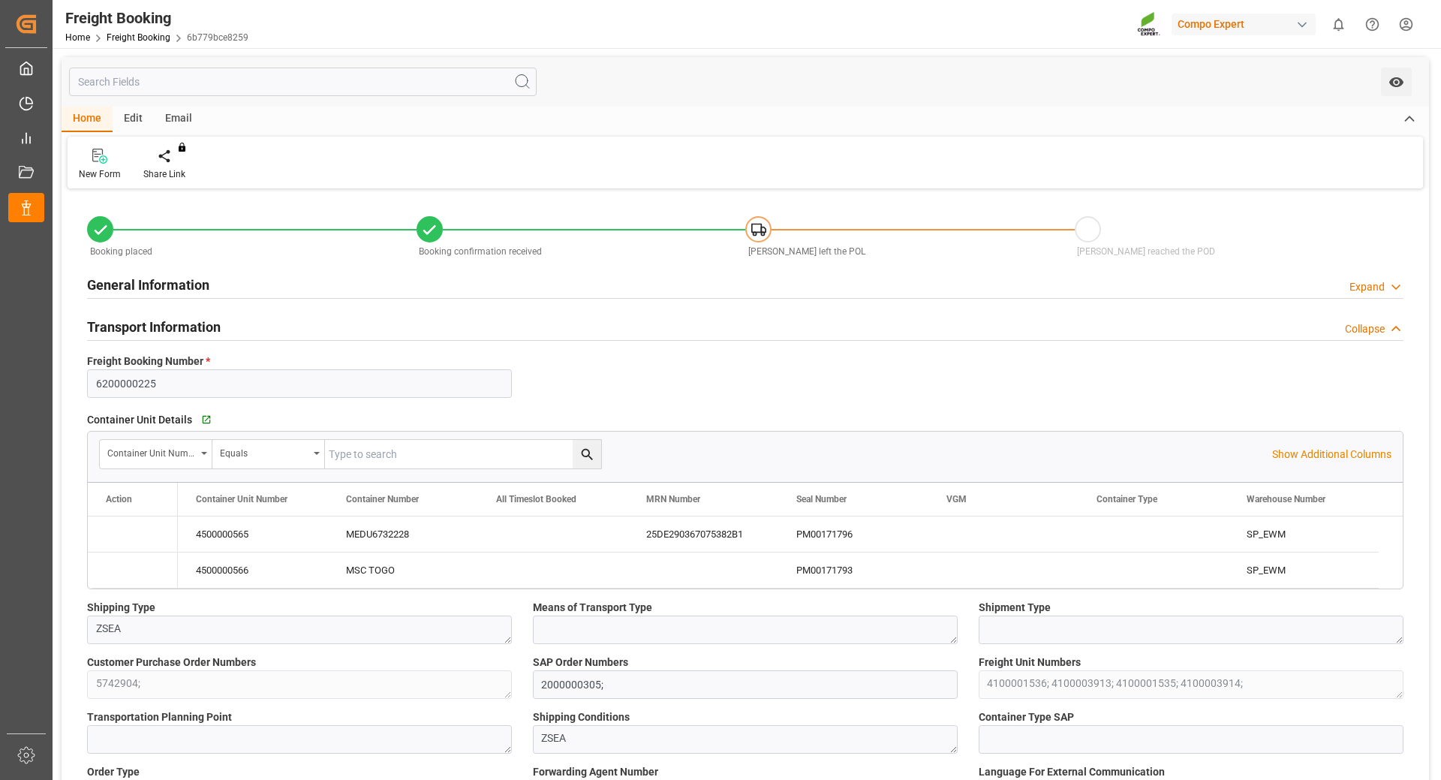
type input "[DATE] 12:00"
type input "[DATE] 07:56"
type input "[DATE] 10:41"
type input "[DATE] 09:24"
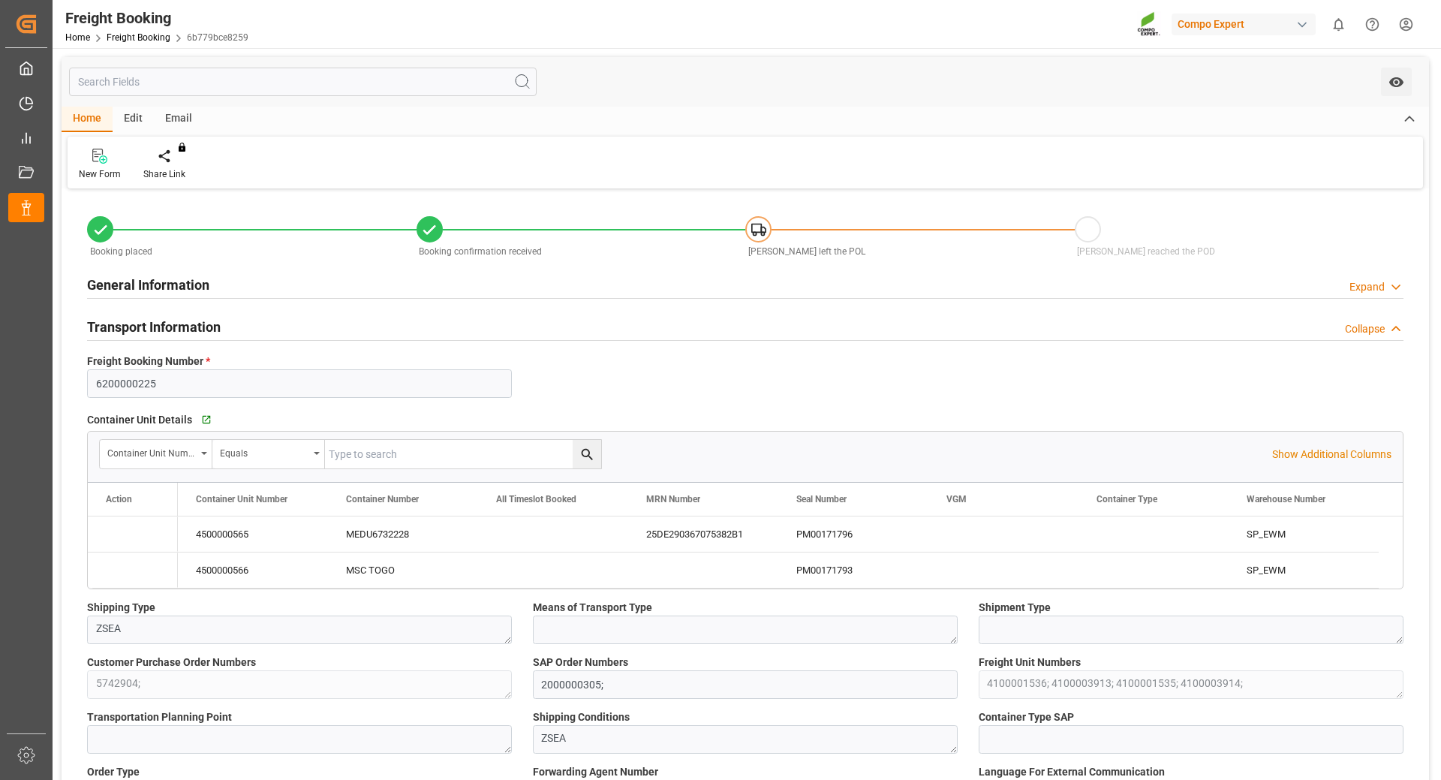
type input "[DATE] 09:24"
click at [820, 537] on div "PM00171796" at bounding box center [853, 533] width 150 height 35
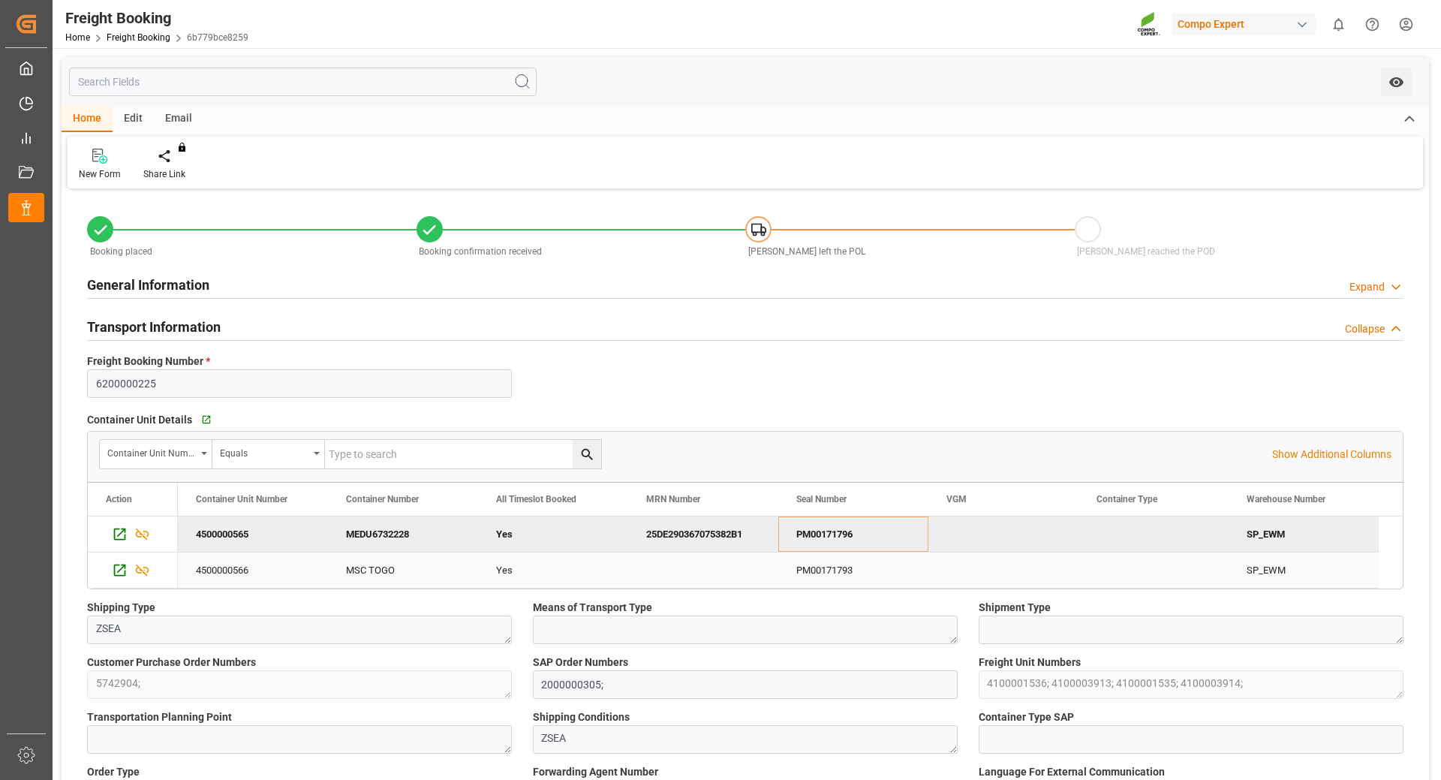
click at [848, 567] on div "PM00171793" at bounding box center [853, 569] width 150 height 35
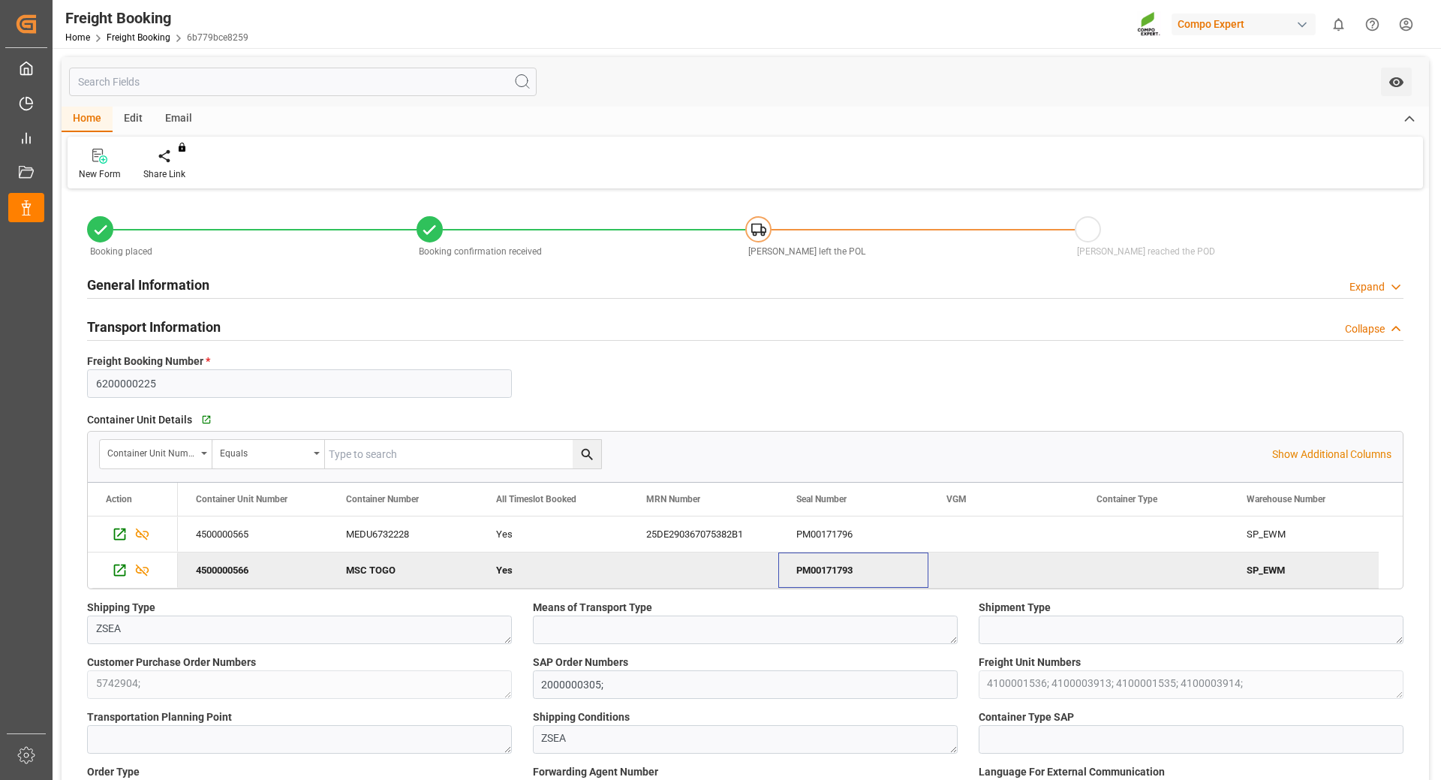
click at [848, 567] on div "PM00171793" at bounding box center [853, 569] width 150 height 35
click at [667, 536] on div "25DE290367075382B1" at bounding box center [703, 533] width 150 height 35
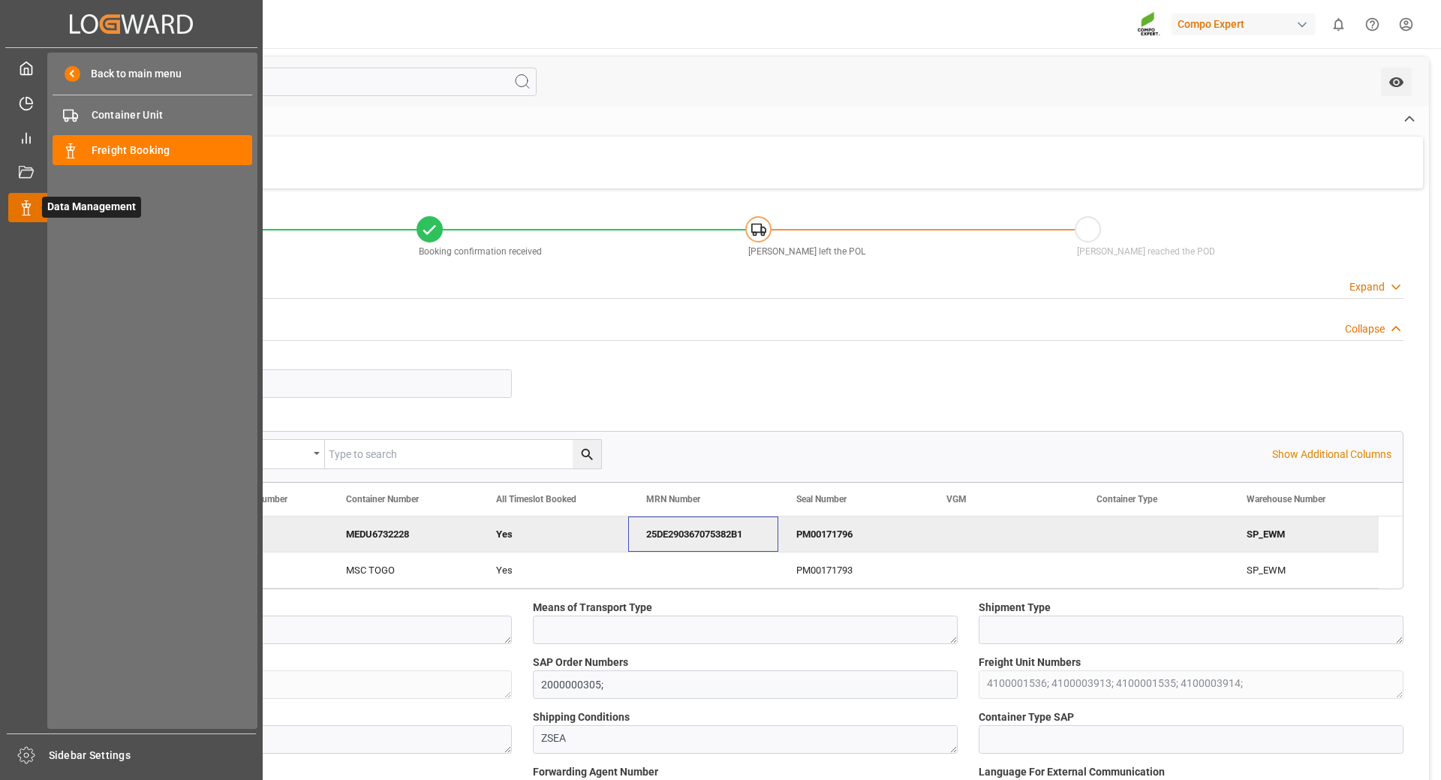
click at [28, 207] on polygon at bounding box center [28, 205] width 5 height 3
click at [107, 155] on span "Freight Booking" at bounding box center [172, 151] width 161 height 16
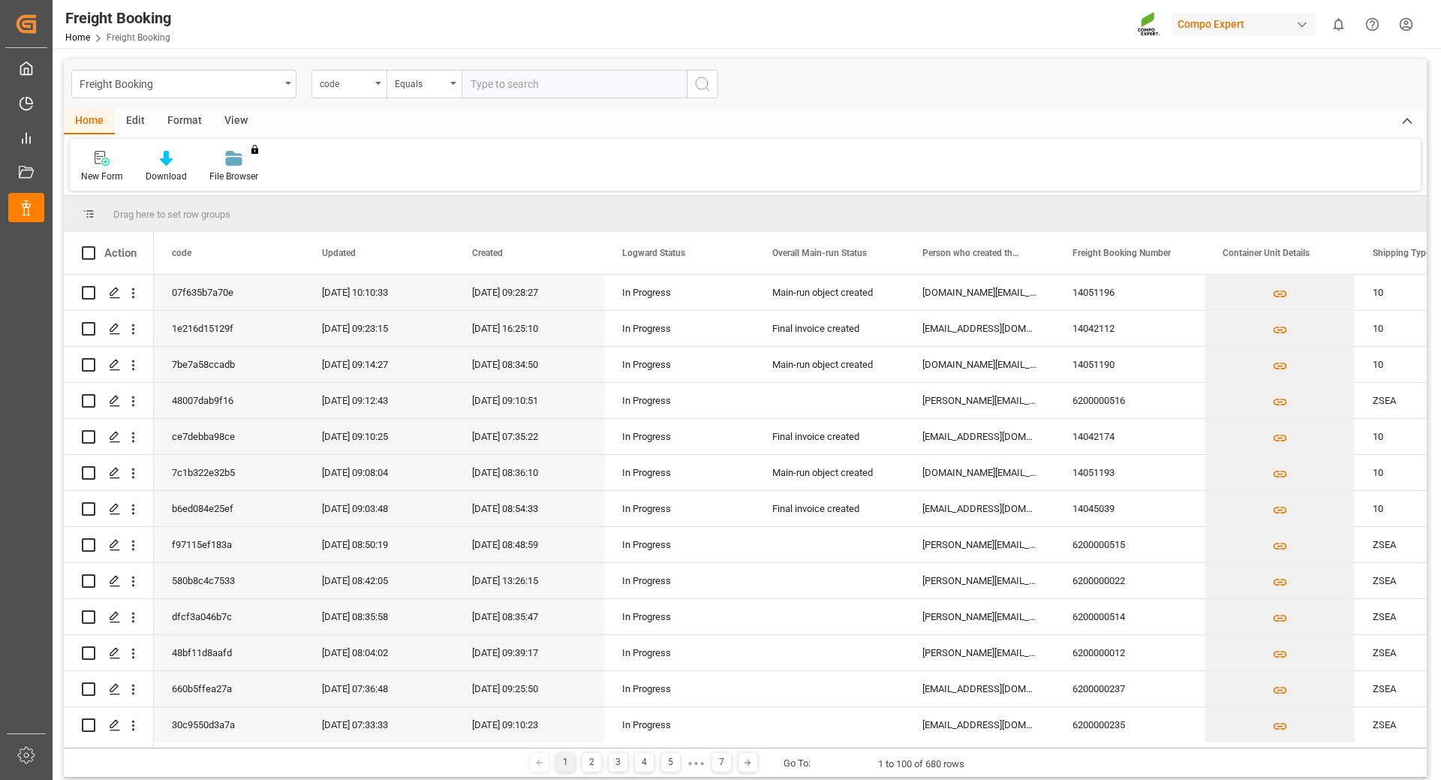
click at [379, 87] on div "code" at bounding box center [349, 84] width 75 height 29
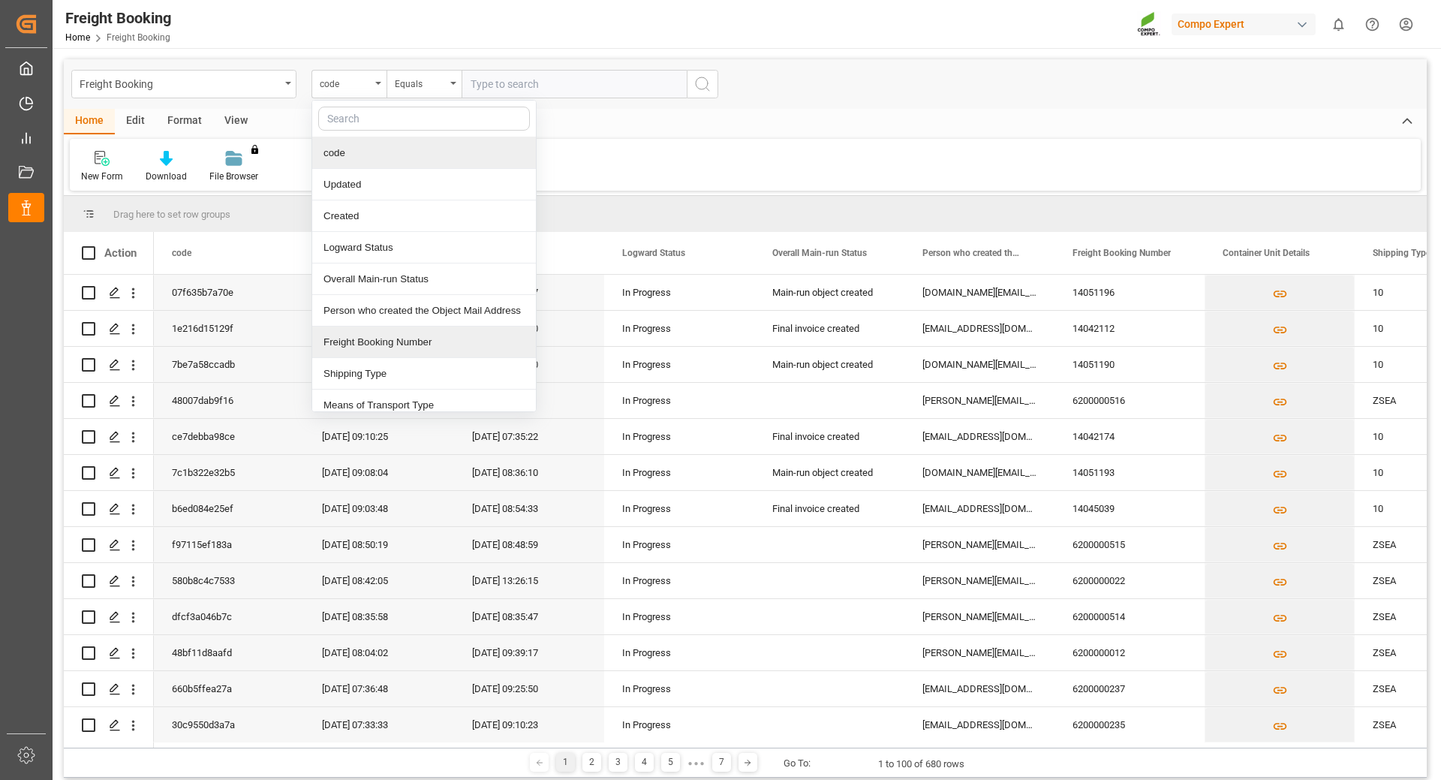
click at [368, 342] on div "Freight Booking Number" at bounding box center [424, 343] width 224 height 32
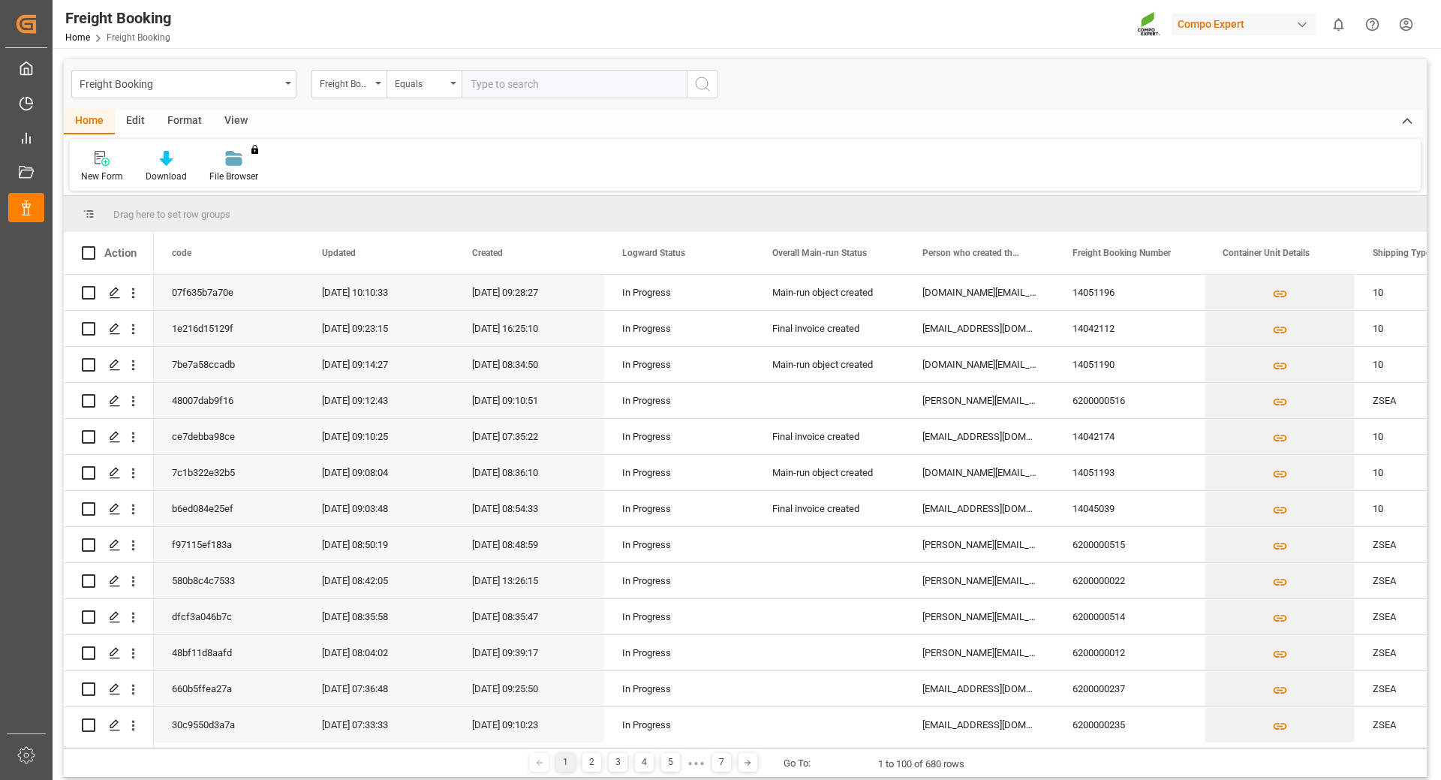
click at [510, 82] on input "text" at bounding box center [574, 84] width 225 height 29
type input "6200000441"
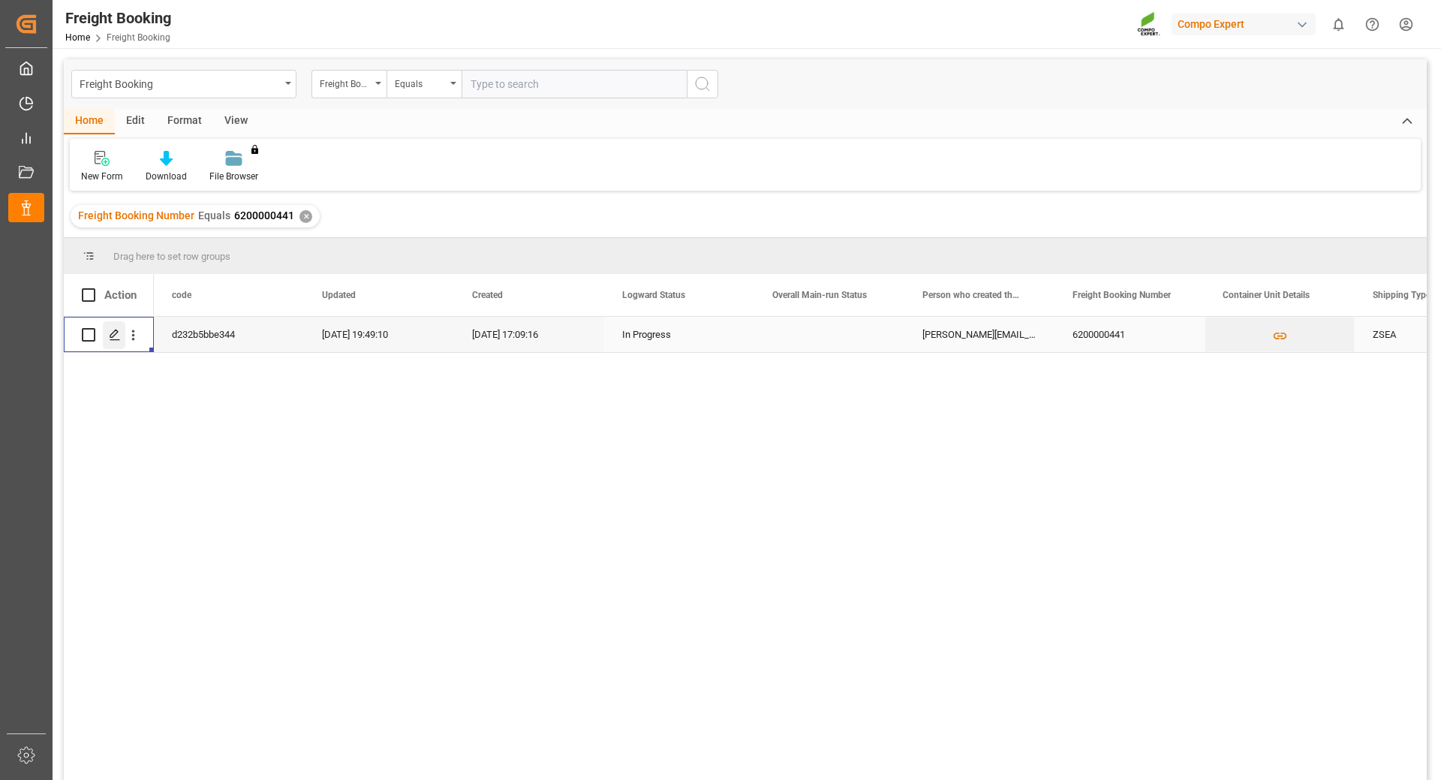
click at [110, 331] on icon "Press SPACE to select this row." at bounding box center [115, 335] width 12 height 12
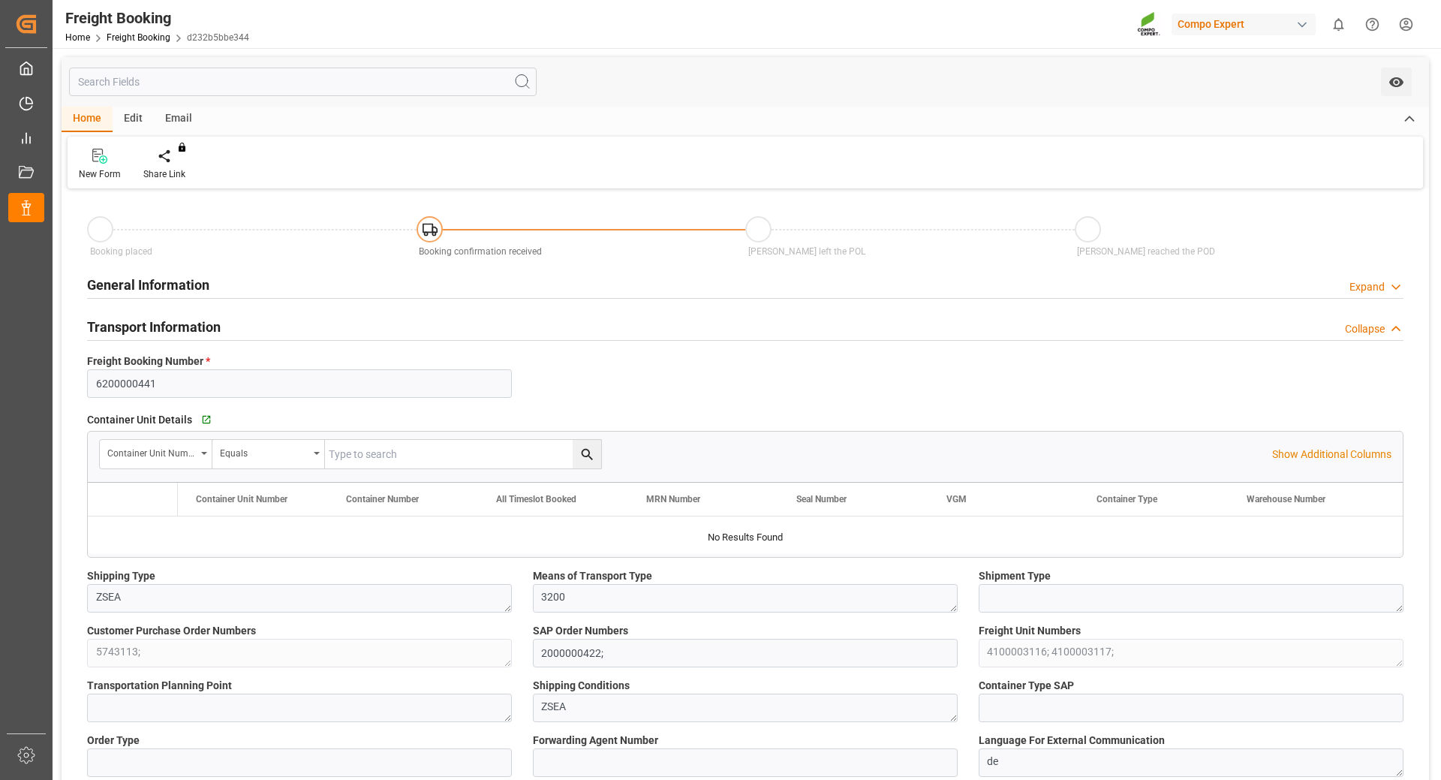
type input "MSC"
type input "Mediterranean Shipping Company"
type input "9974486"
type input "NLRTM"
type input "CLSAI"
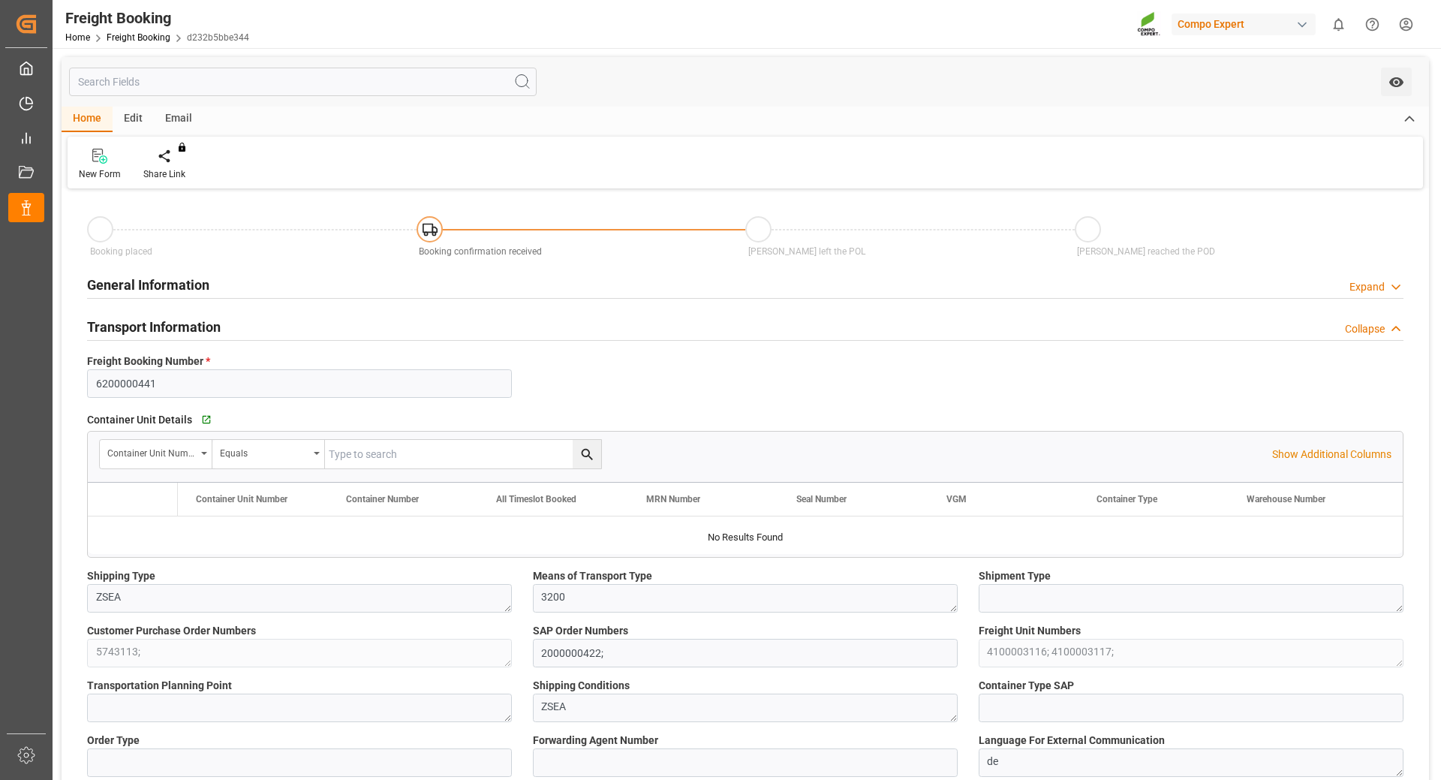
type input "0"
type input "64006.74"
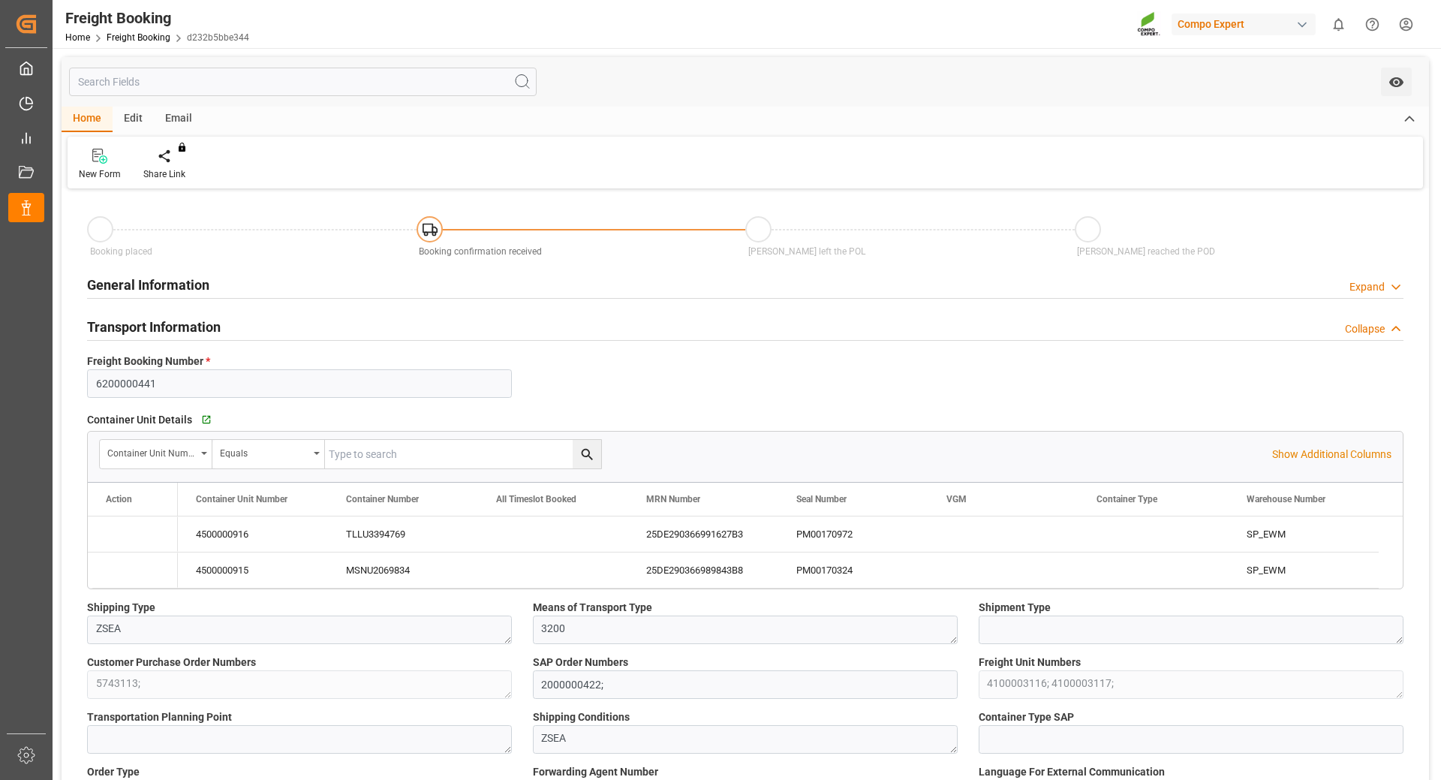
type input "[DATE] 01:00"
type input "[DATE] 00:00"
type input "[DATE] 17:09"
type input "[DATE] 14:07"
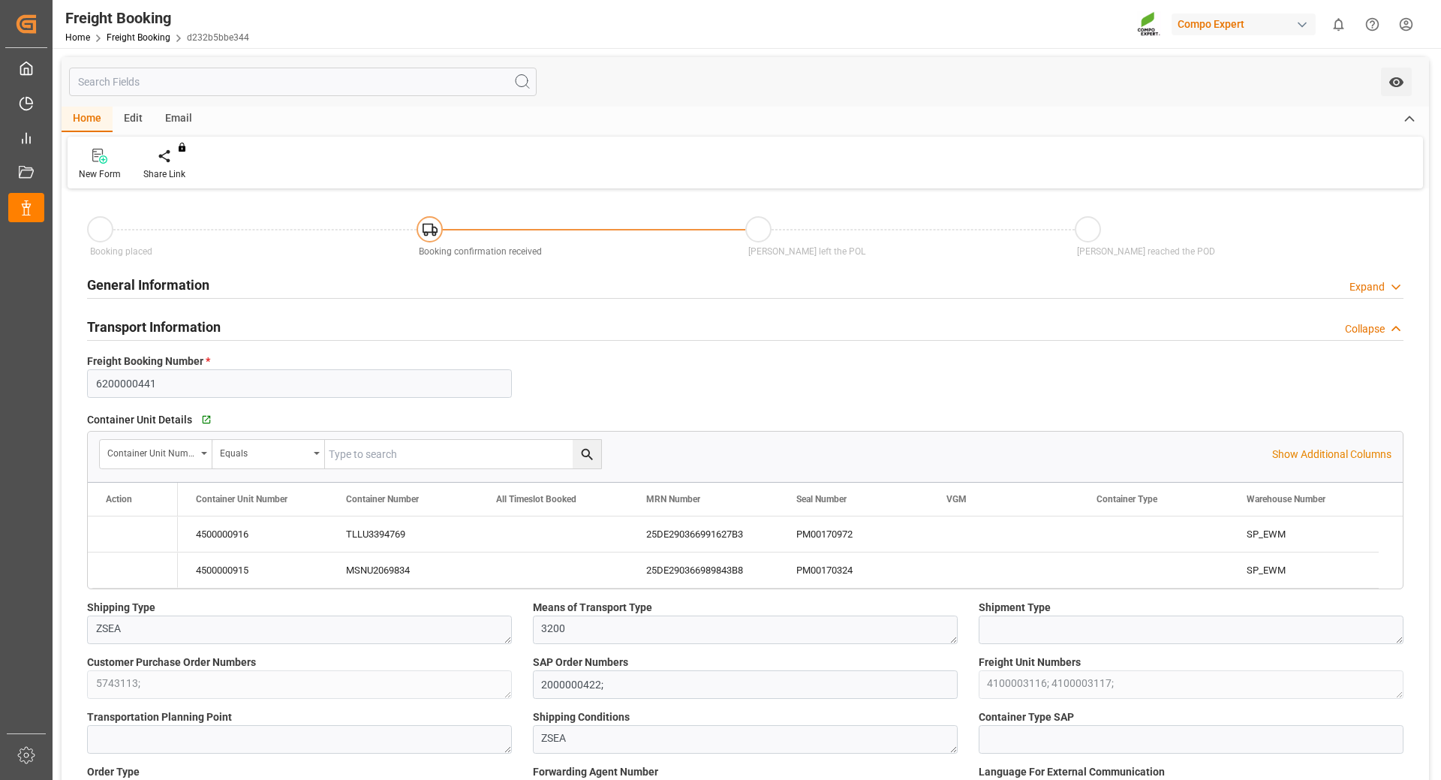
type input "[DATE] 14:07"
type input "[DATE] 18:43"
click at [826, 529] on div "PM00170972" at bounding box center [853, 533] width 150 height 35
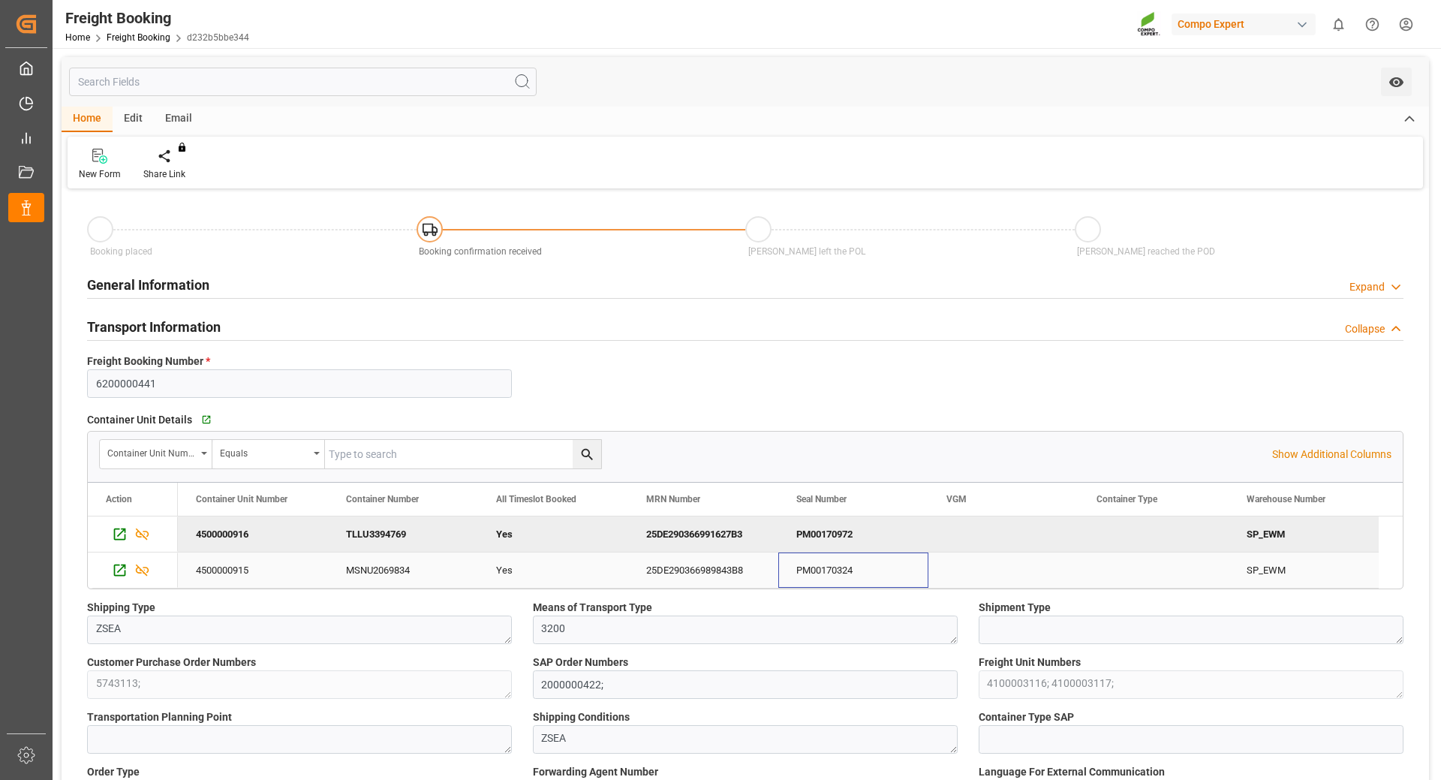
click at [830, 572] on div "PM00170324" at bounding box center [853, 569] width 150 height 35
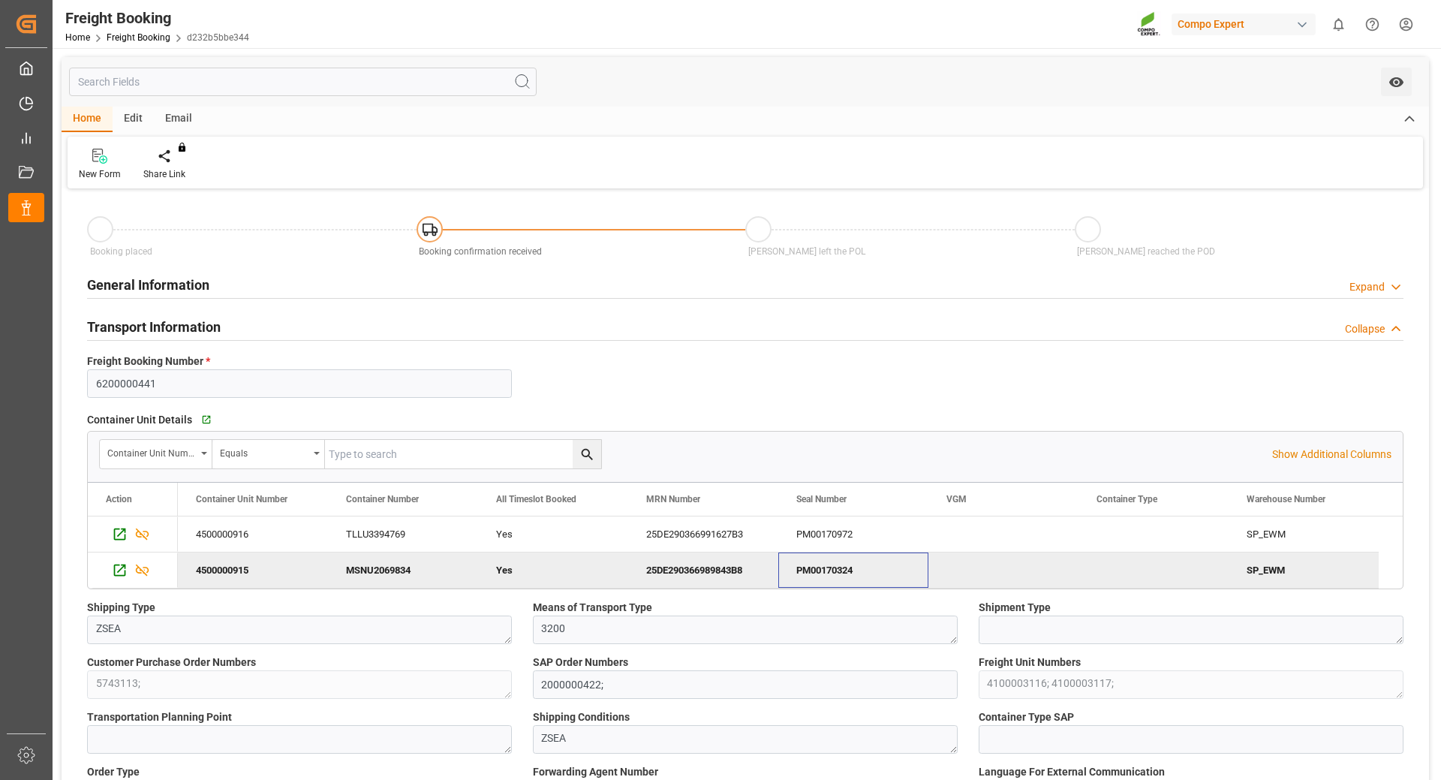
click at [830, 572] on div "PM00170324" at bounding box center [853, 569] width 150 height 35
click at [829, 571] on div "PM00170324" at bounding box center [853, 569] width 150 height 35
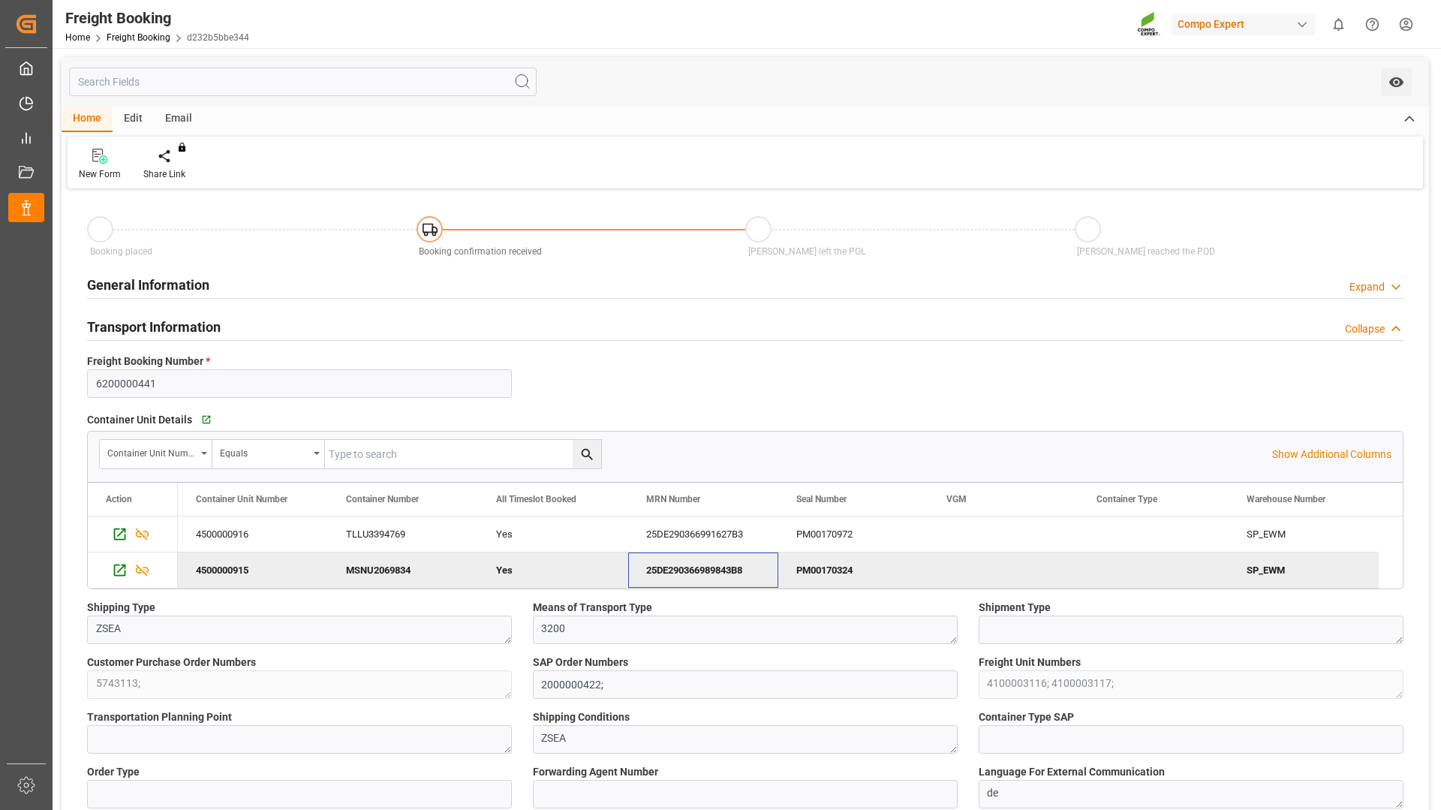
click at [680, 571] on div "25DE290366989843B8" at bounding box center [703, 569] width 150 height 35
click at [712, 531] on div "25DE290366991627B3" at bounding box center [703, 533] width 150 height 35
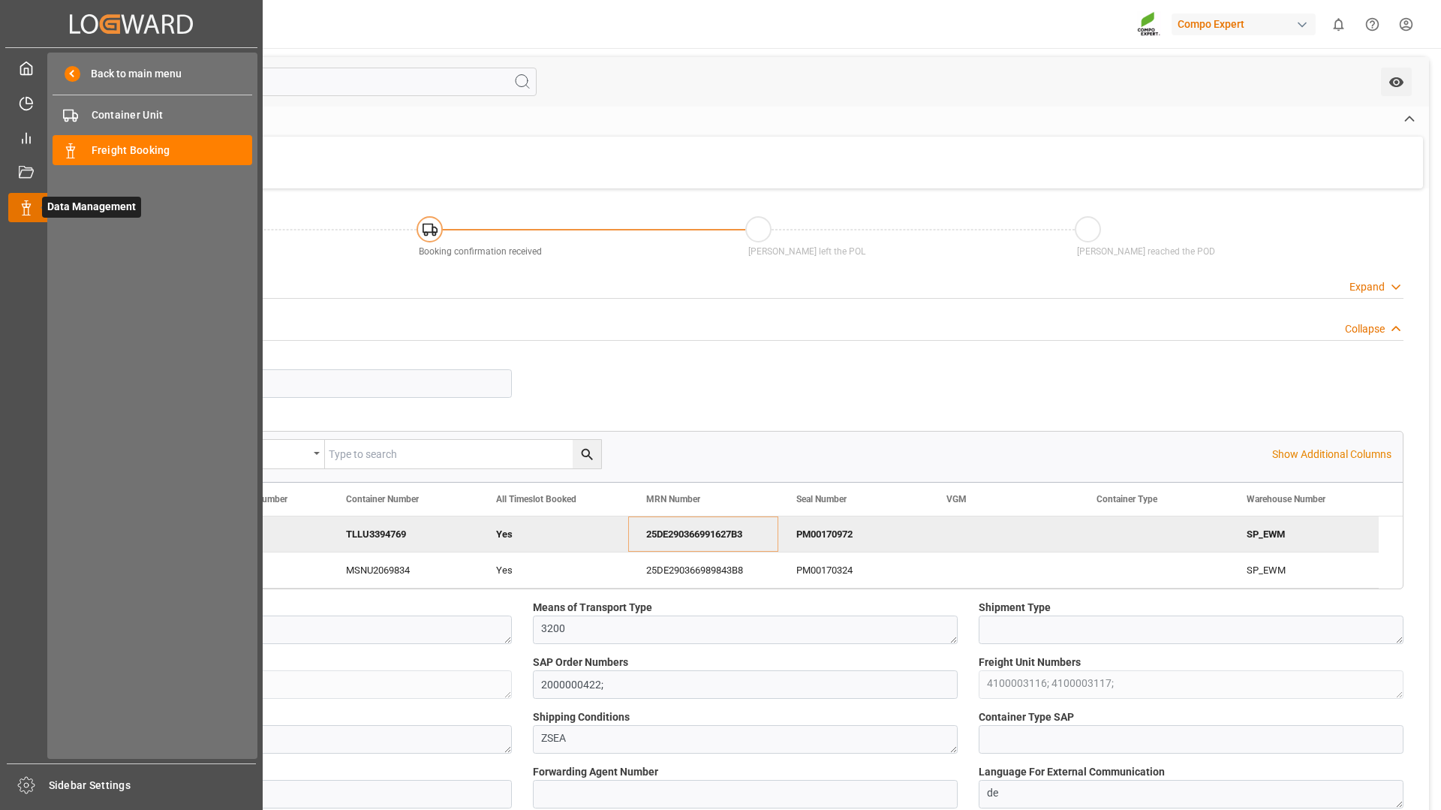
click at [26, 205] on polygon at bounding box center [28, 205] width 5 height 3
click at [123, 158] on div "Freight Booking Freight Booking" at bounding box center [153, 149] width 200 height 29
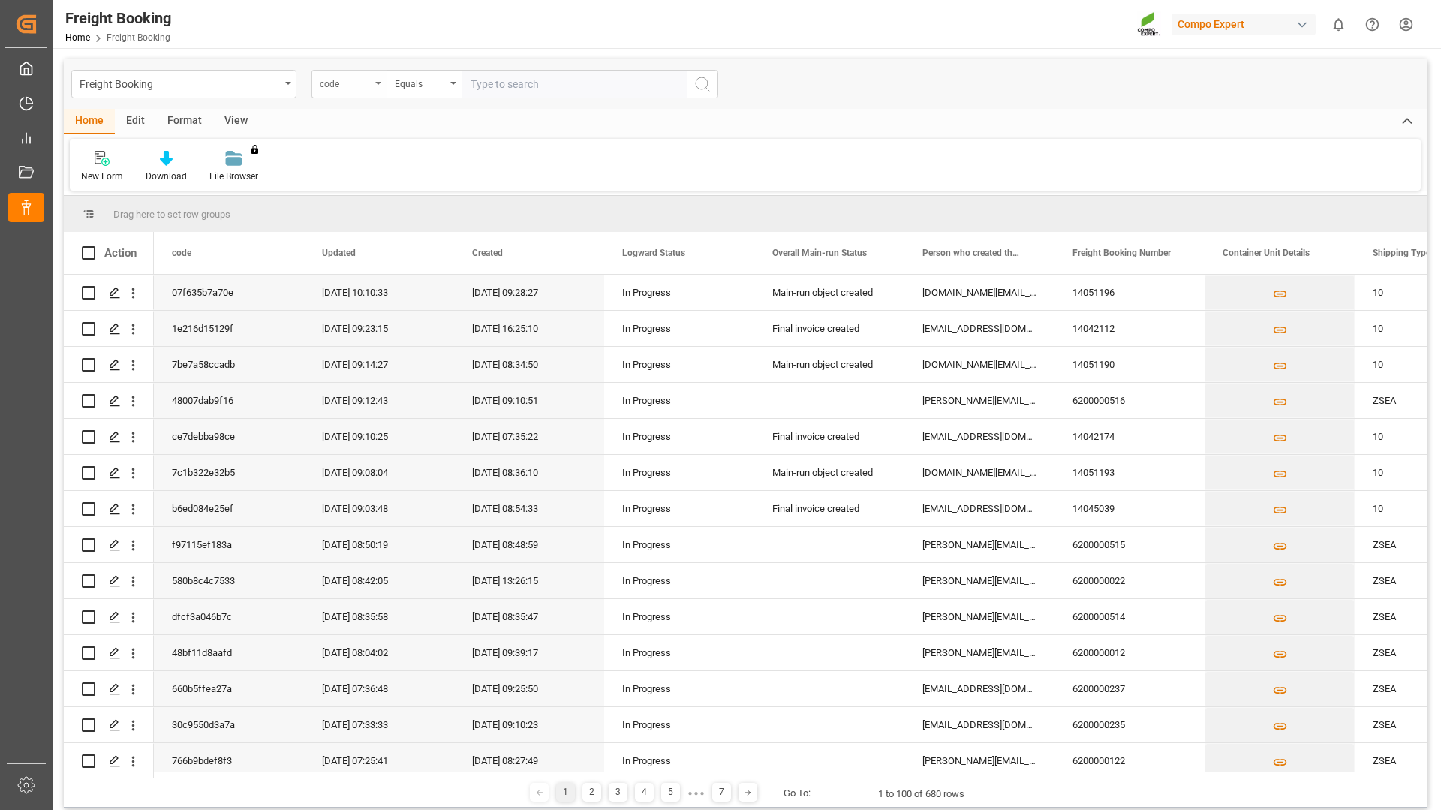
click at [378, 86] on div "code" at bounding box center [349, 84] width 75 height 29
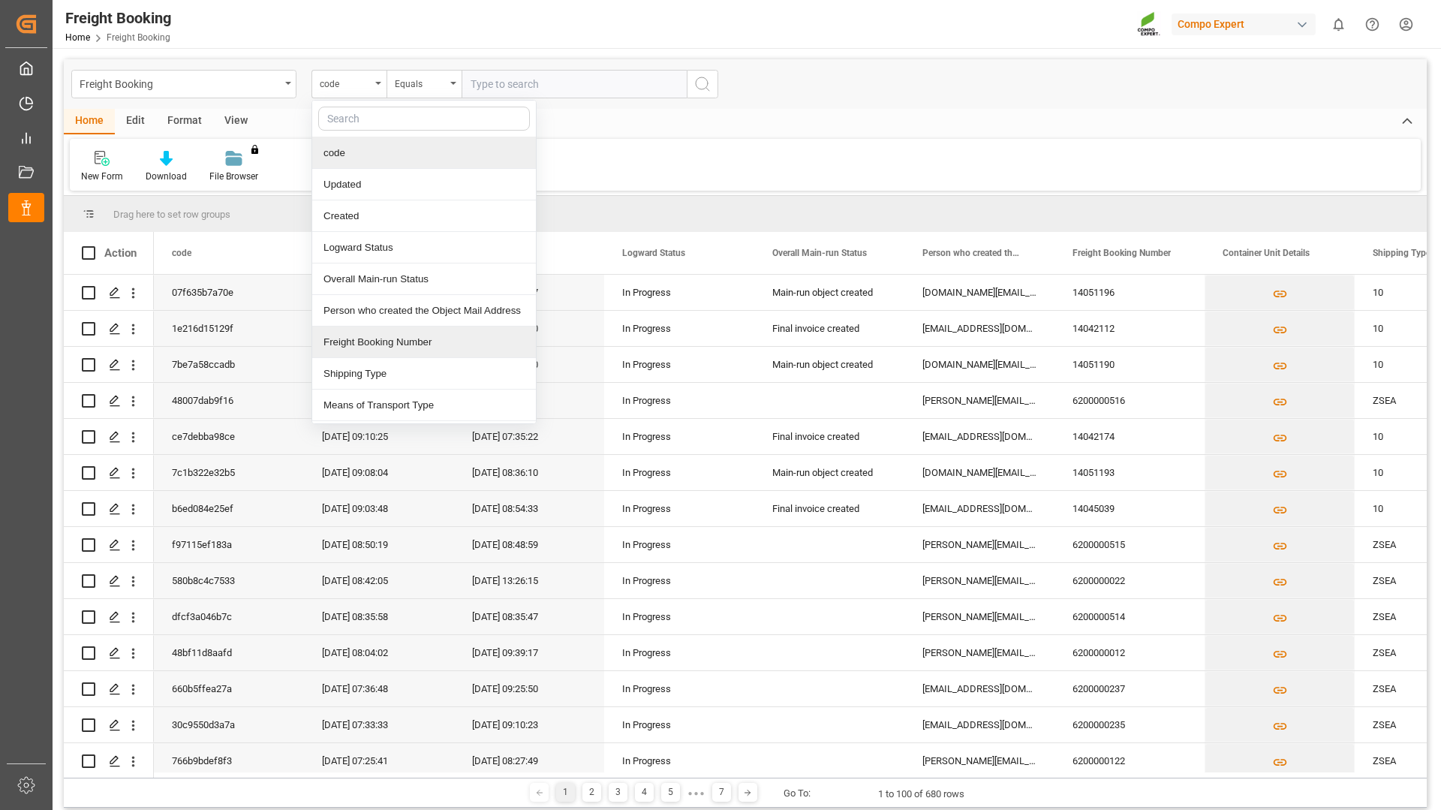
click at [343, 346] on div "Freight Booking Number" at bounding box center [424, 343] width 224 height 32
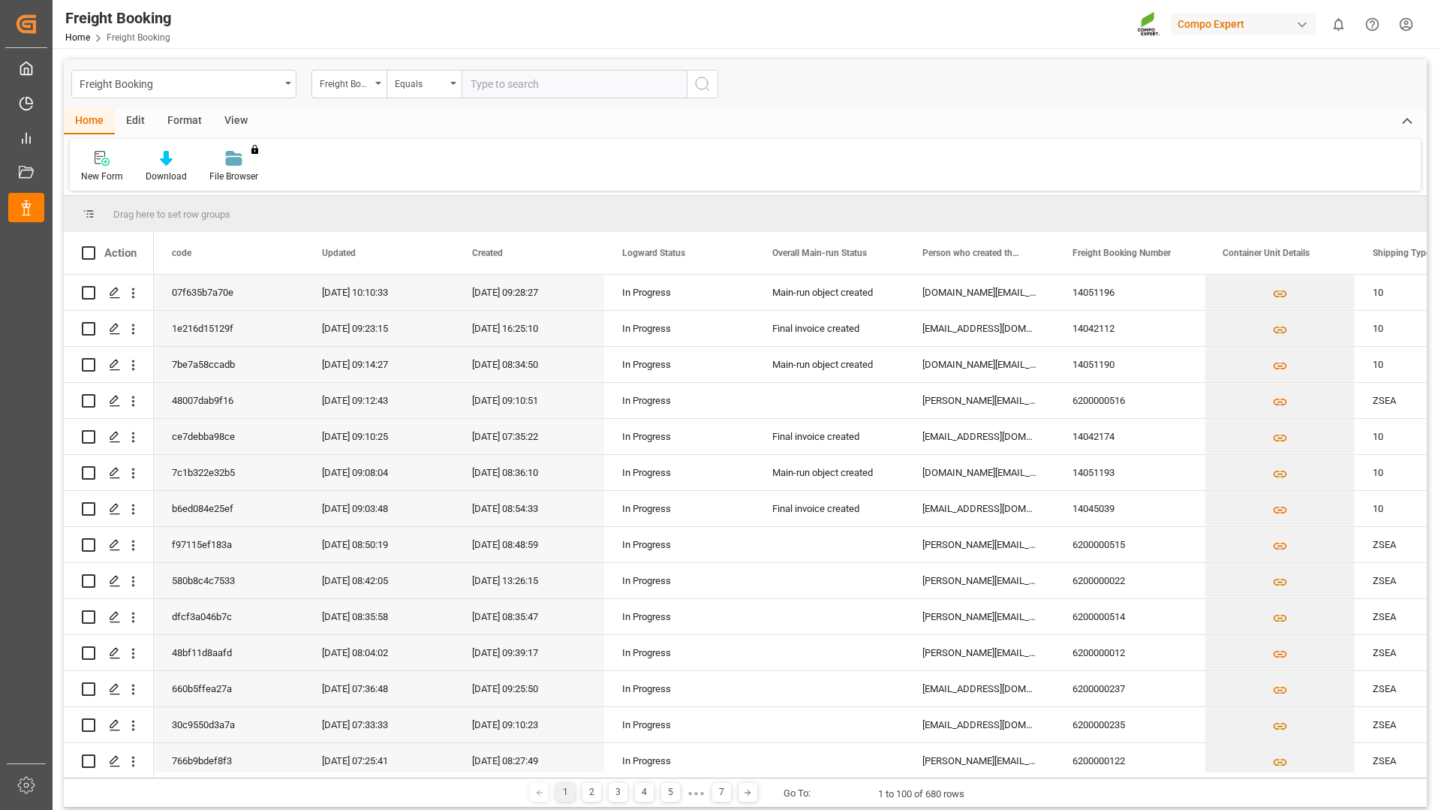
click at [527, 81] on input "text" at bounding box center [574, 84] width 225 height 29
type input "6200000026"
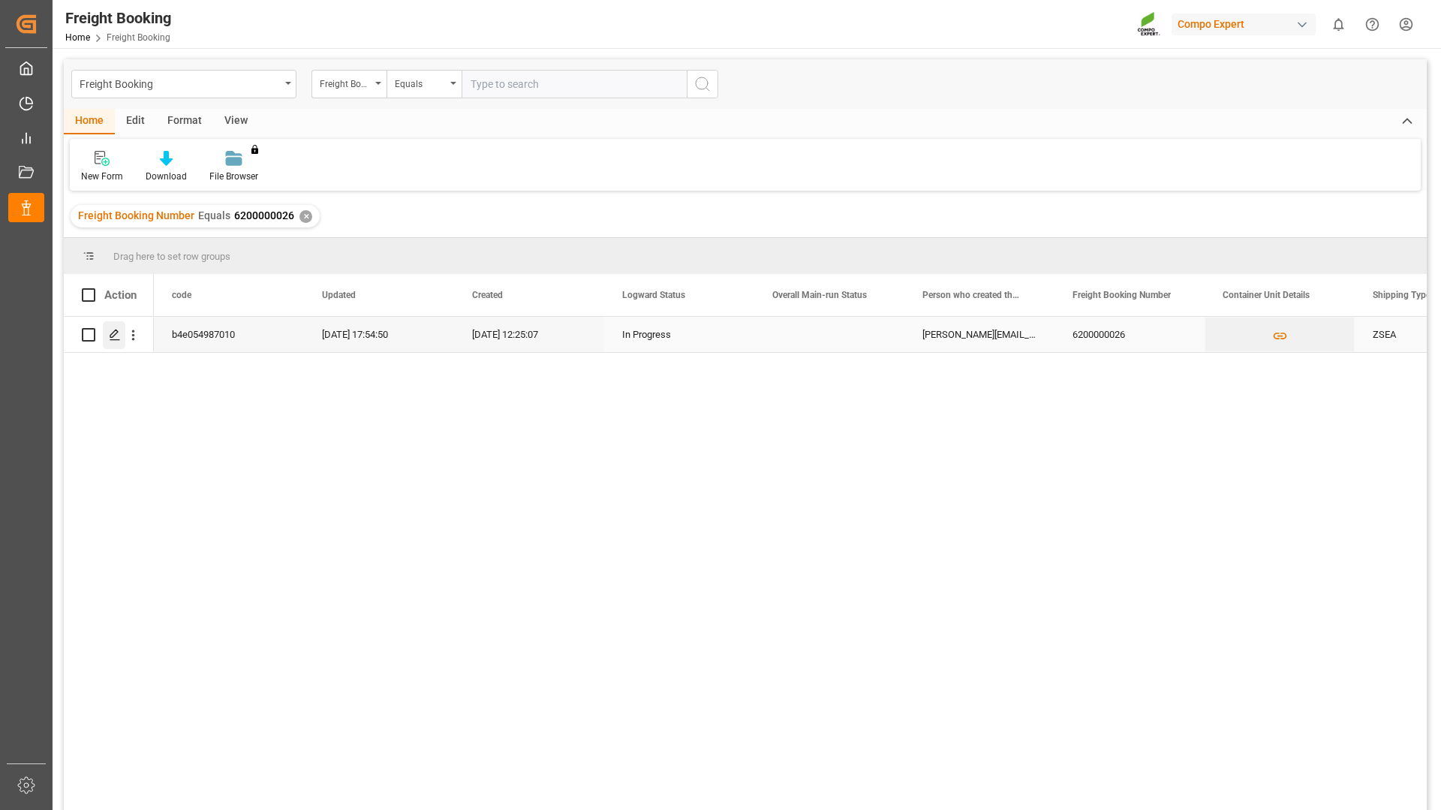
click at [116, 336] on icon "Press SPACE to select this row." at bounding box center [115, 335] width 12 height 12
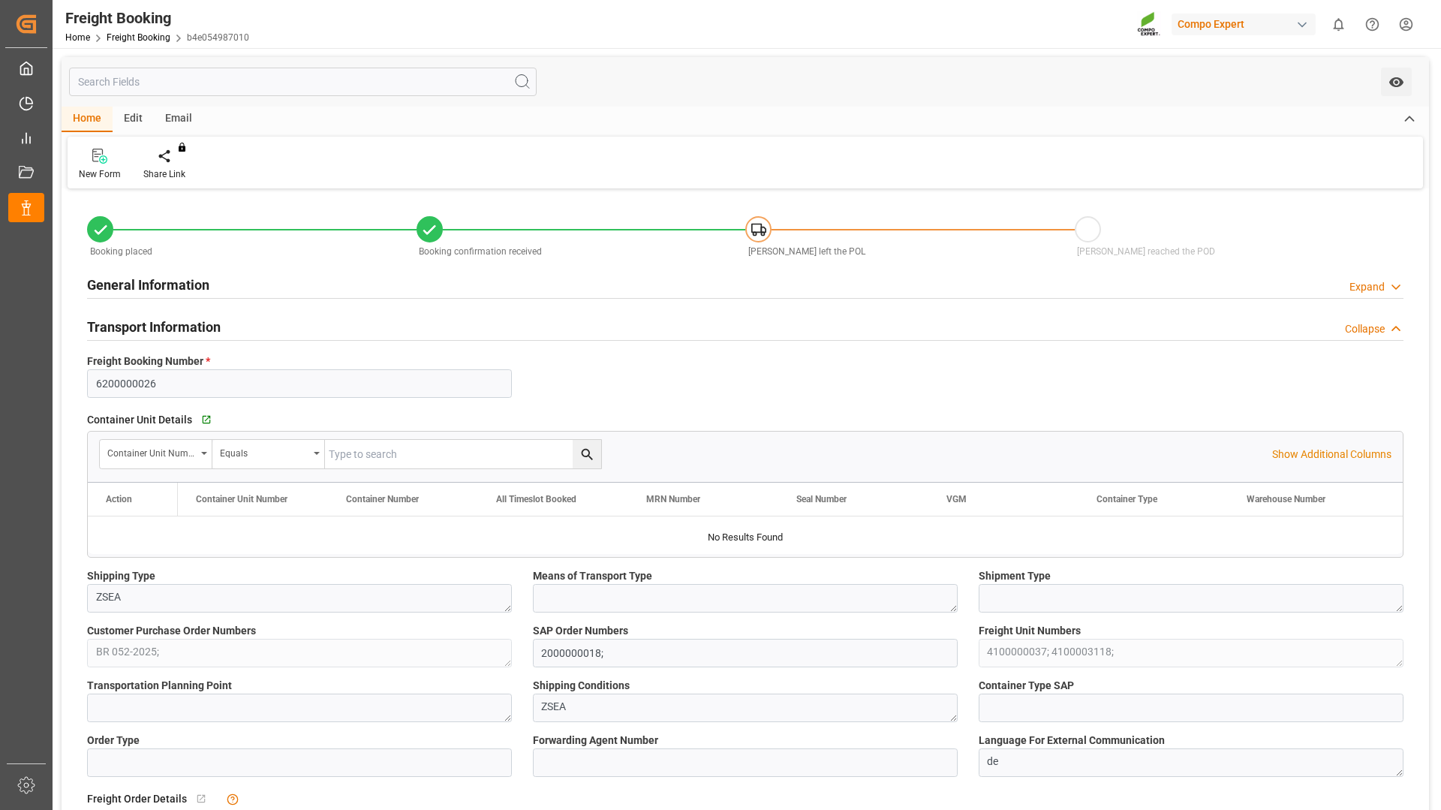
type input "Maersk"
type input "Maersk Line AS"
type input "9622253"
type input "NLRTM"
type input "BRPNG"
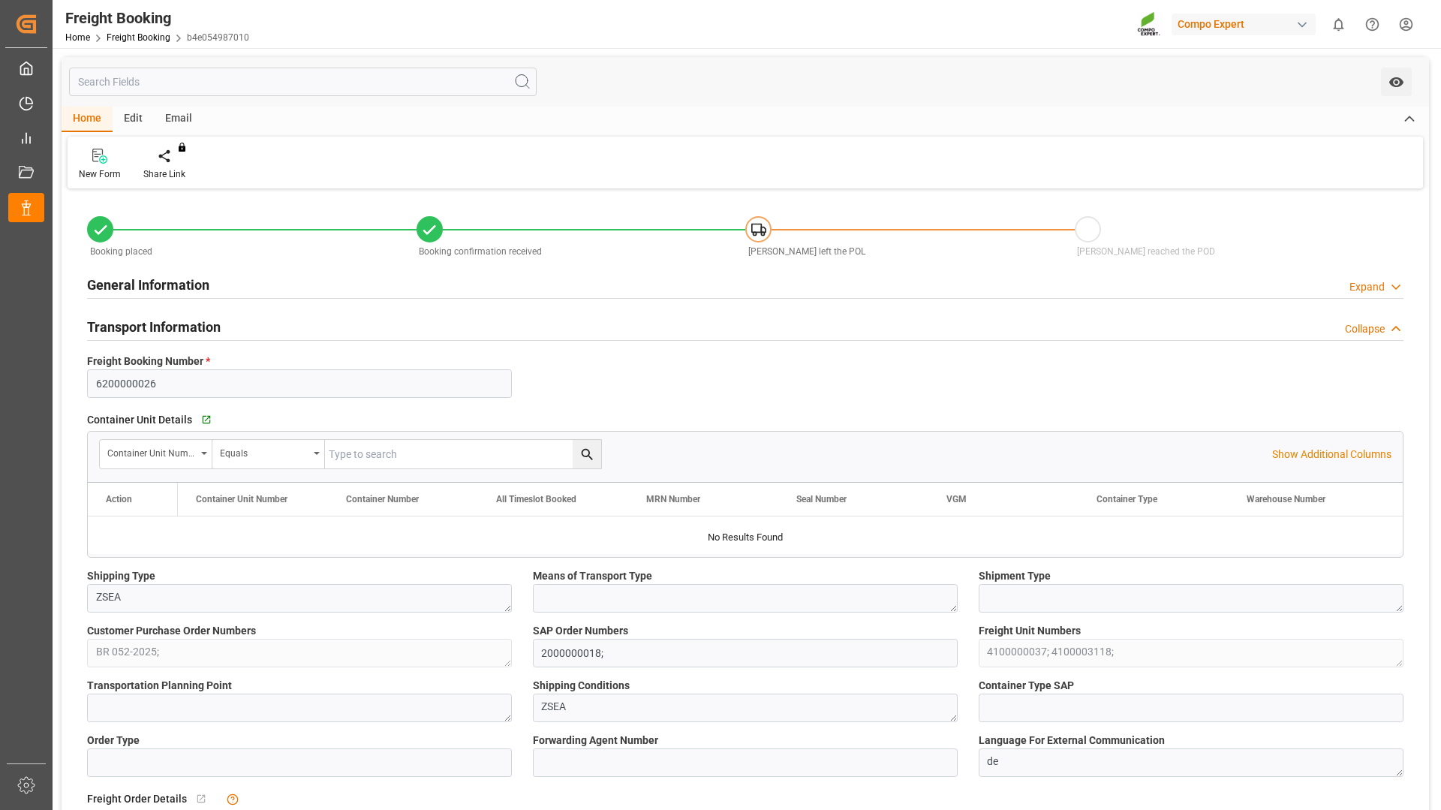
type input "0"
type input "43394.4"
type input "[DATE] 01:00"
type input "[DATE] 06:00"
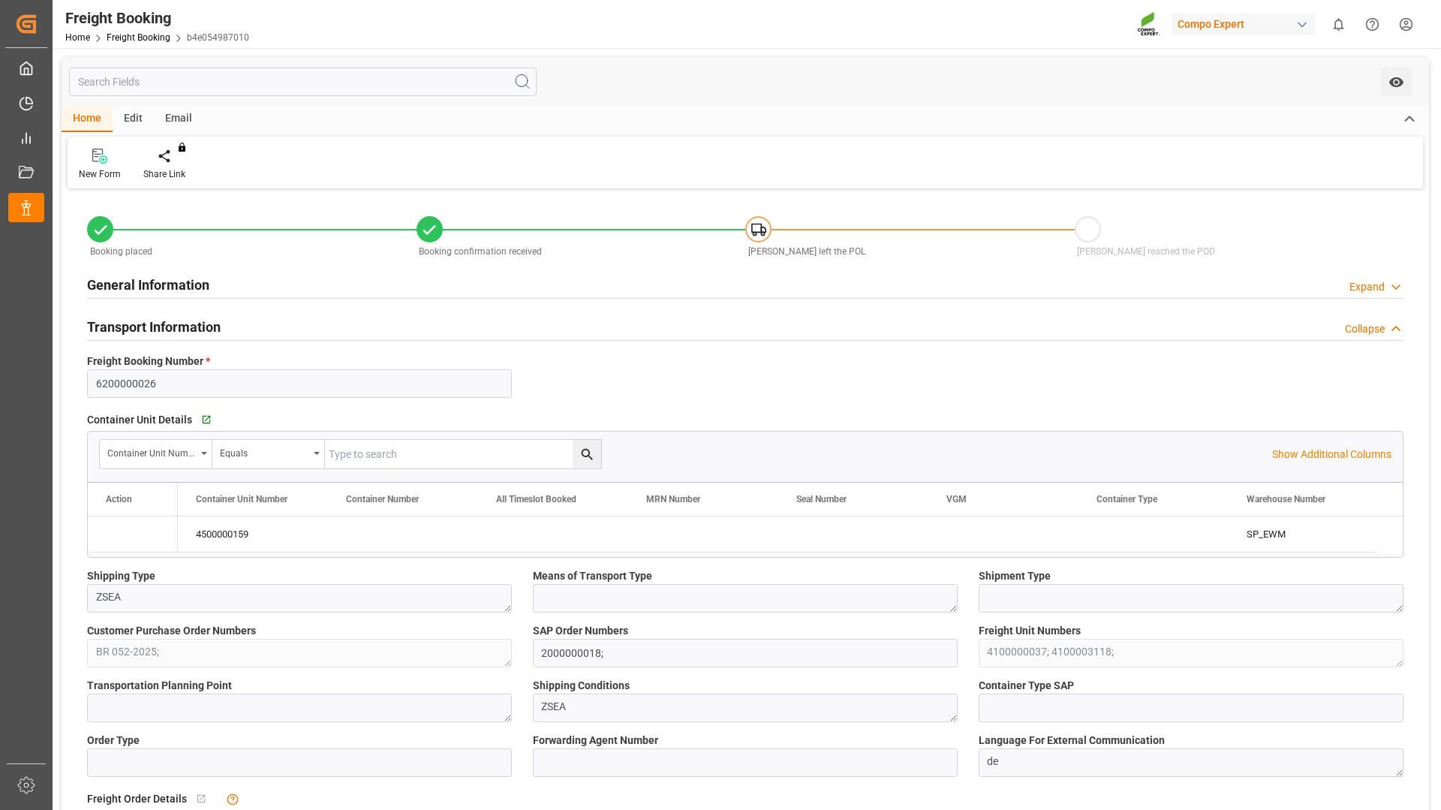
type input "[DATE] 07:00"
type input "[DATE] 10:00"
type input "[DATE] 07:55"
type input "[DATE] 12:25"
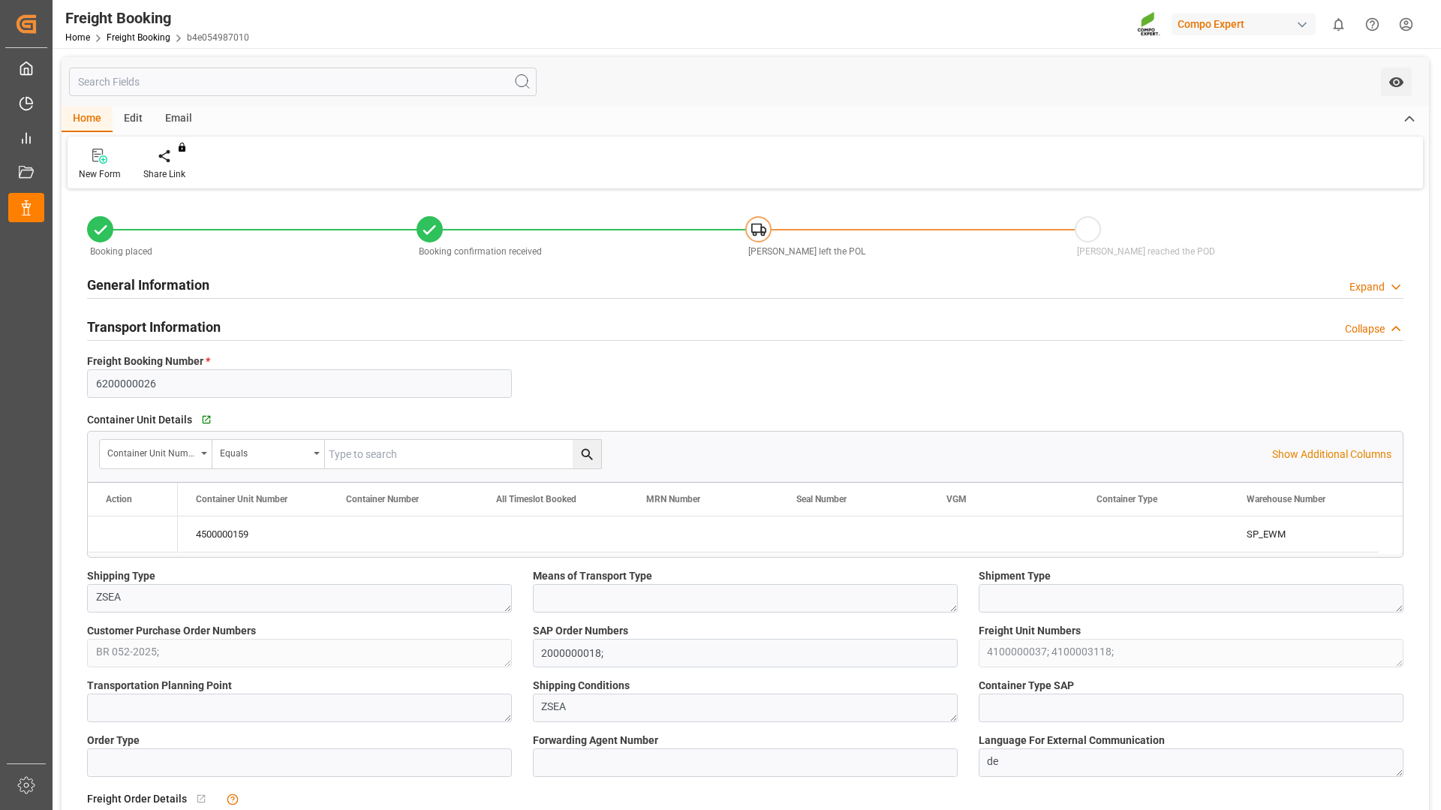
type input "[DATE] 08:42"
click at [119, 535] on icon "Press SPACE to select this row." at bounding box center [120, 534] width 12 height 12
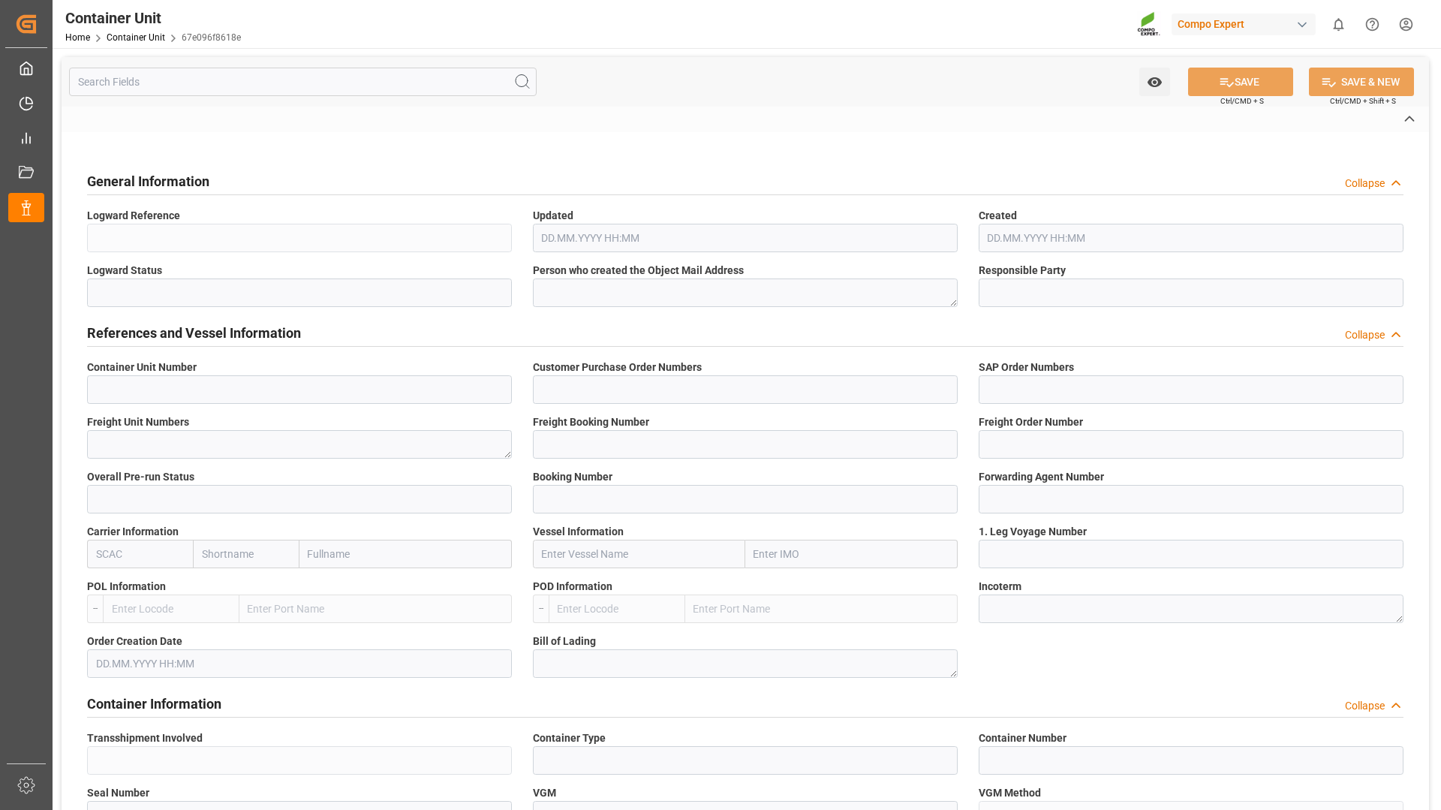
type input "4500000159"
type input "BR 052-2025;"
type input "2000000018;"
type textarea "4100000037;"
type input "6200000026"
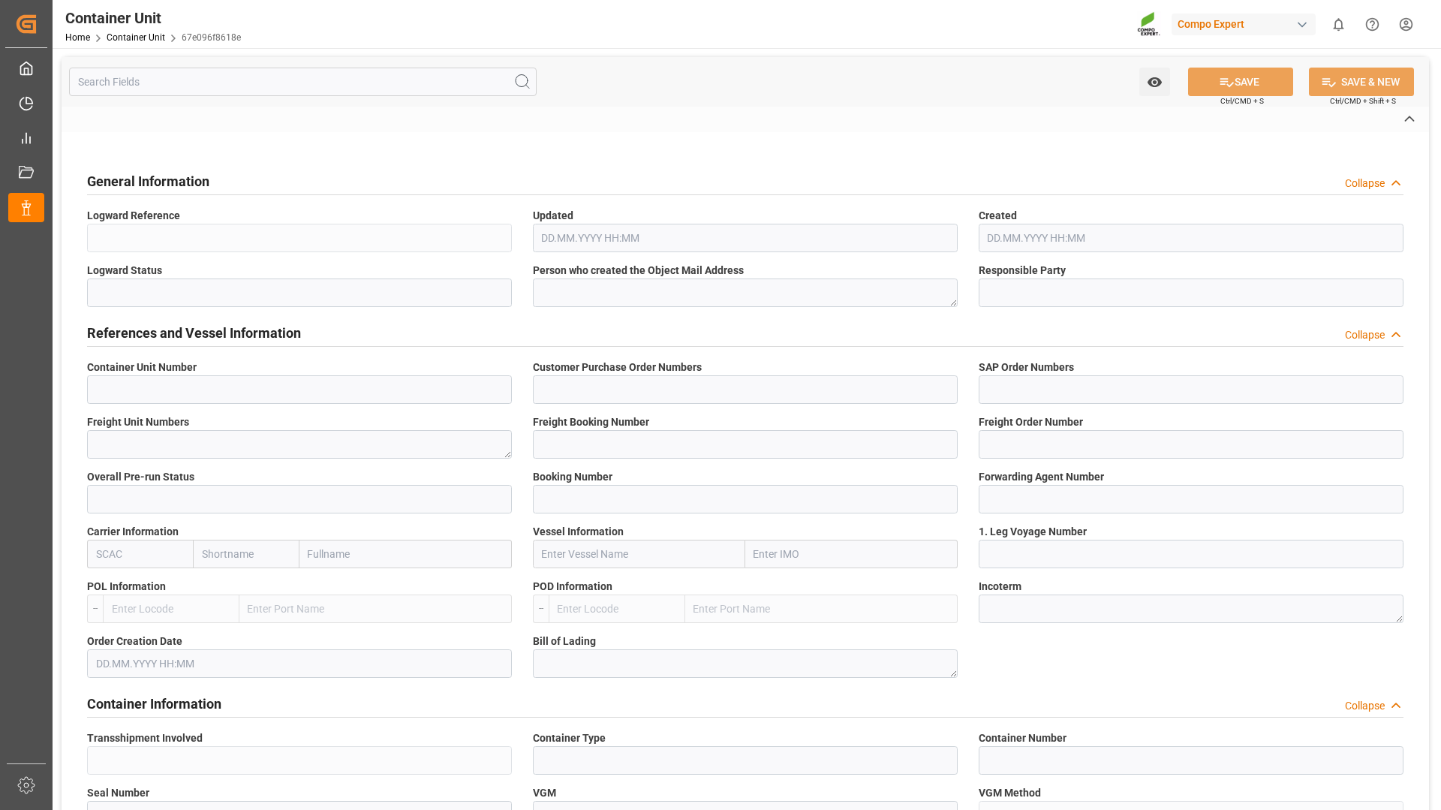
type input "257812740"
type input "6600387"
type input "MAEU"
type input "SAN RAPHAEL MAERSK"
type input "534S"
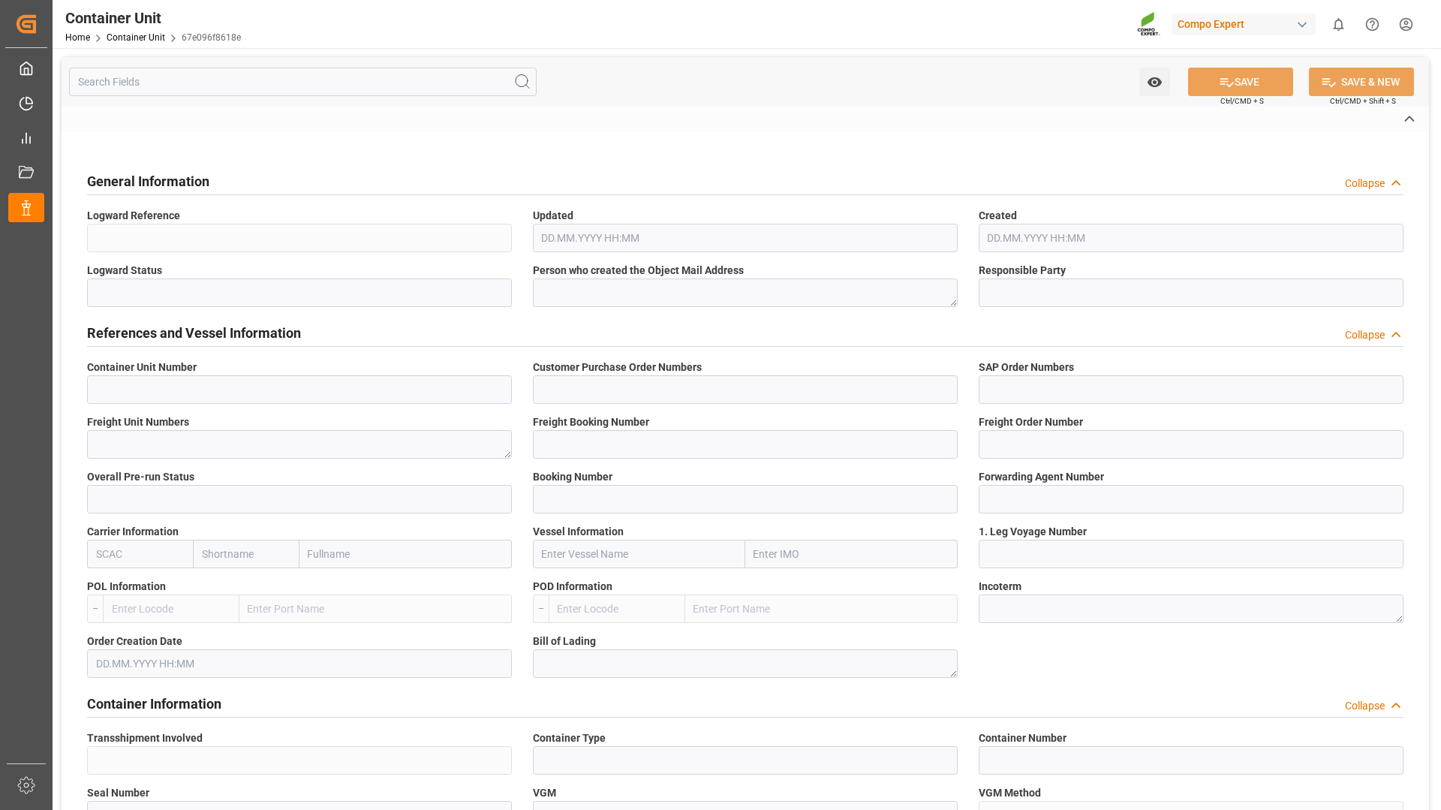
type input "[GEOGRAPHIC_DATA]"
type input "Paranaguá"
type textarea "CIF"
type input "No"
type input "2"
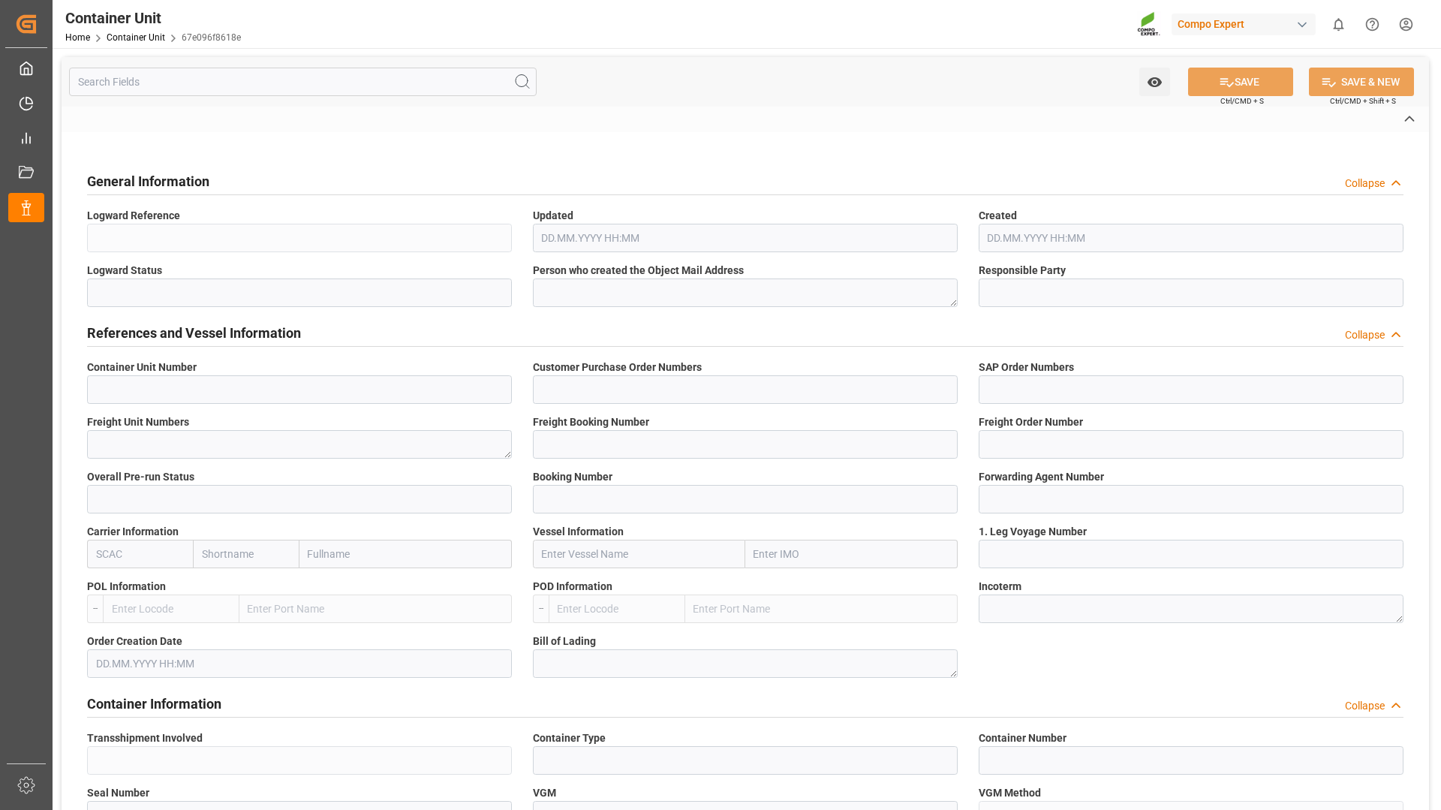
type textarea "ZSEA"
type textarea "1317-890"
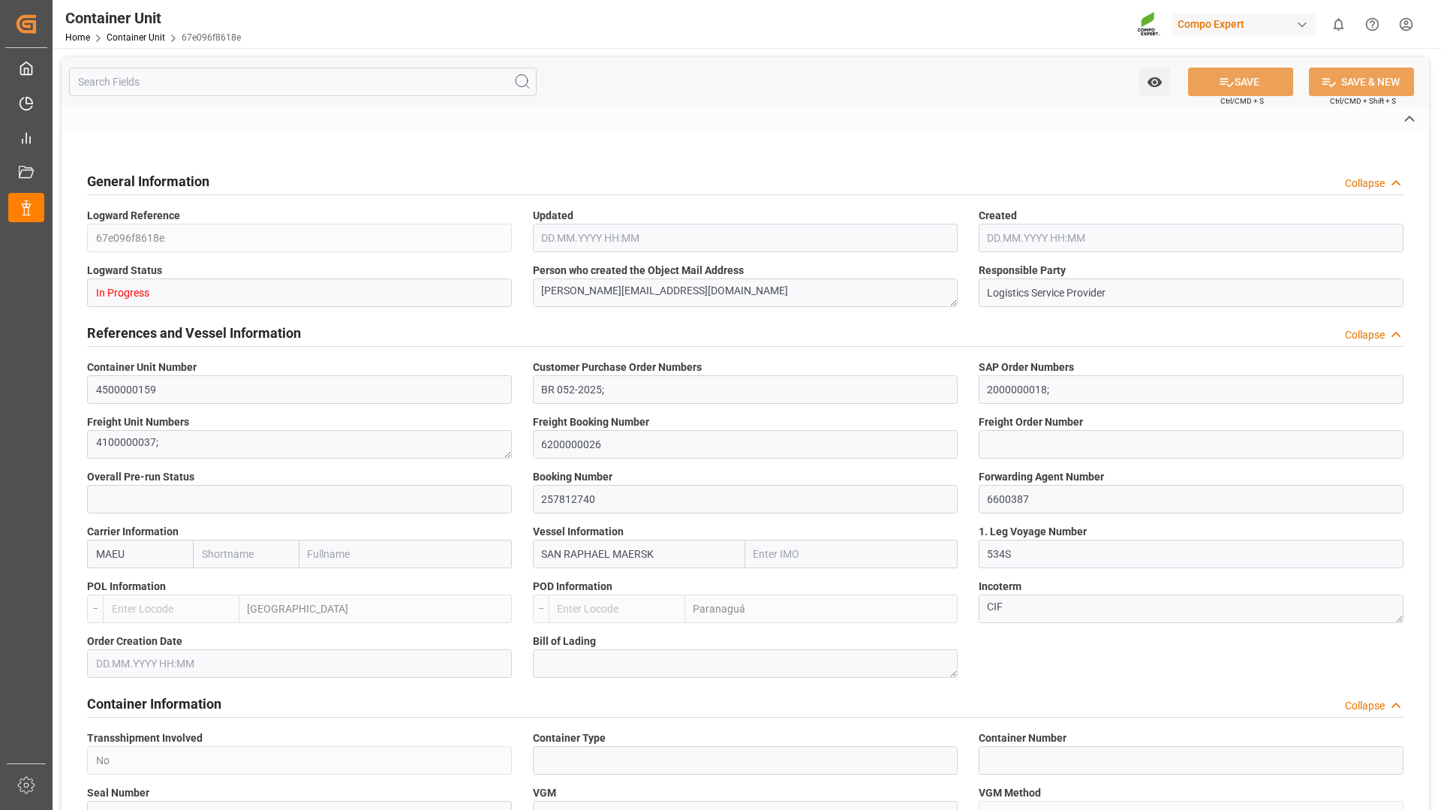
type input "Brazil"
type input "EUR"
type textarea "BC PLUS [DATE] 3M 25kg (x42) WW;"
type textarea "1567102899;"
type input "ROTTERDAM"
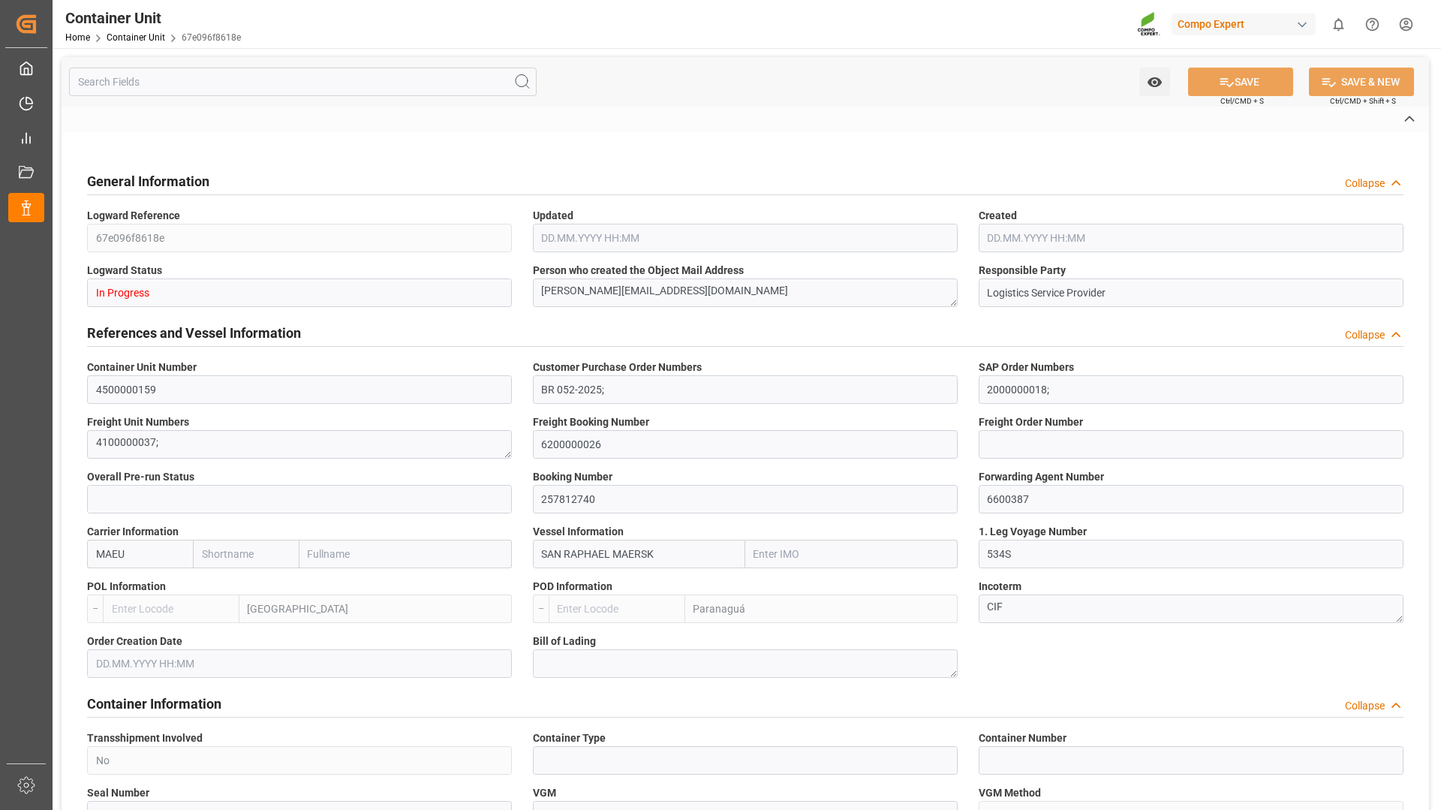
type input "PARANAGUA"
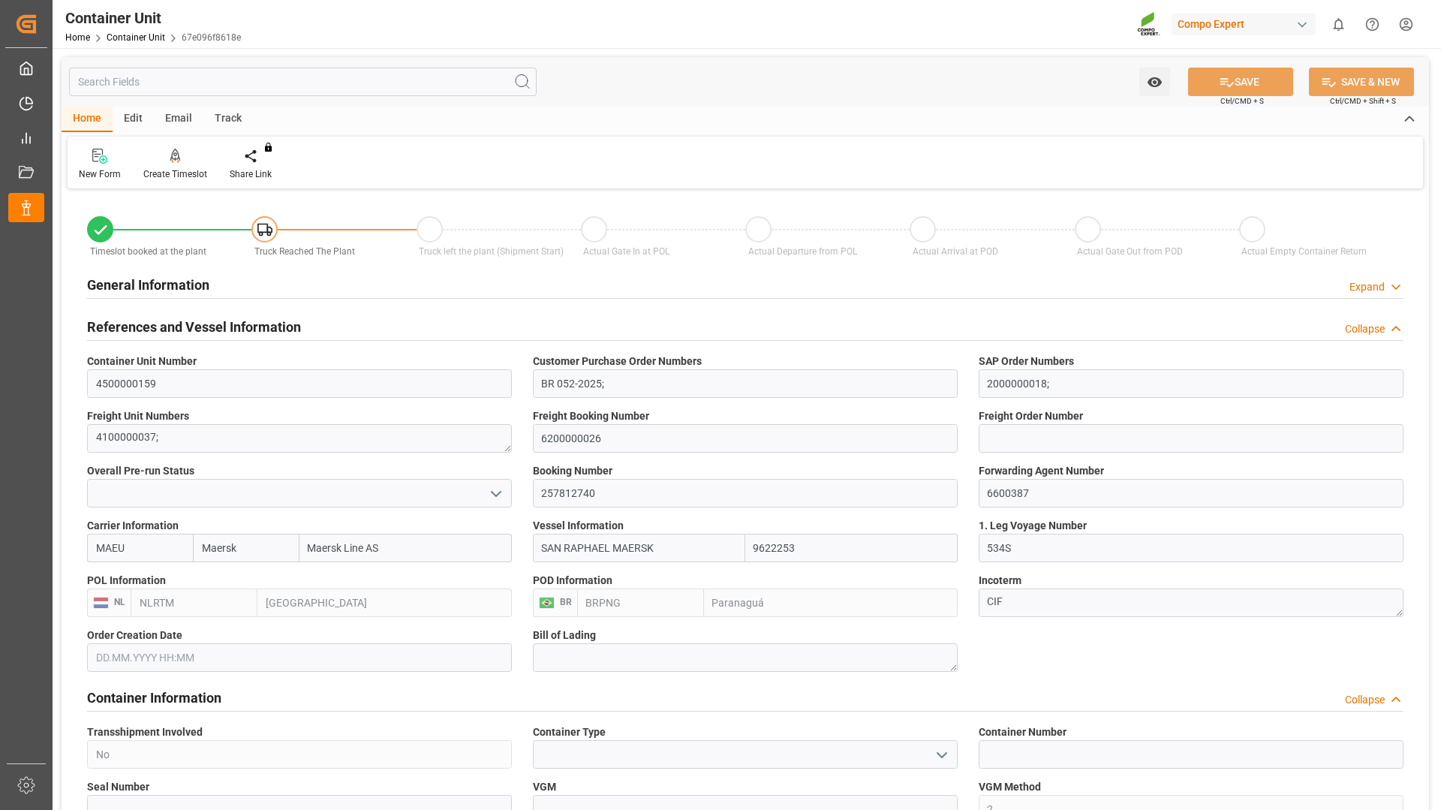
type input "Maersk"
type input "Maersk Line AS"
type input "9622253"
type input "NLRTM"
type input "BRPNG"
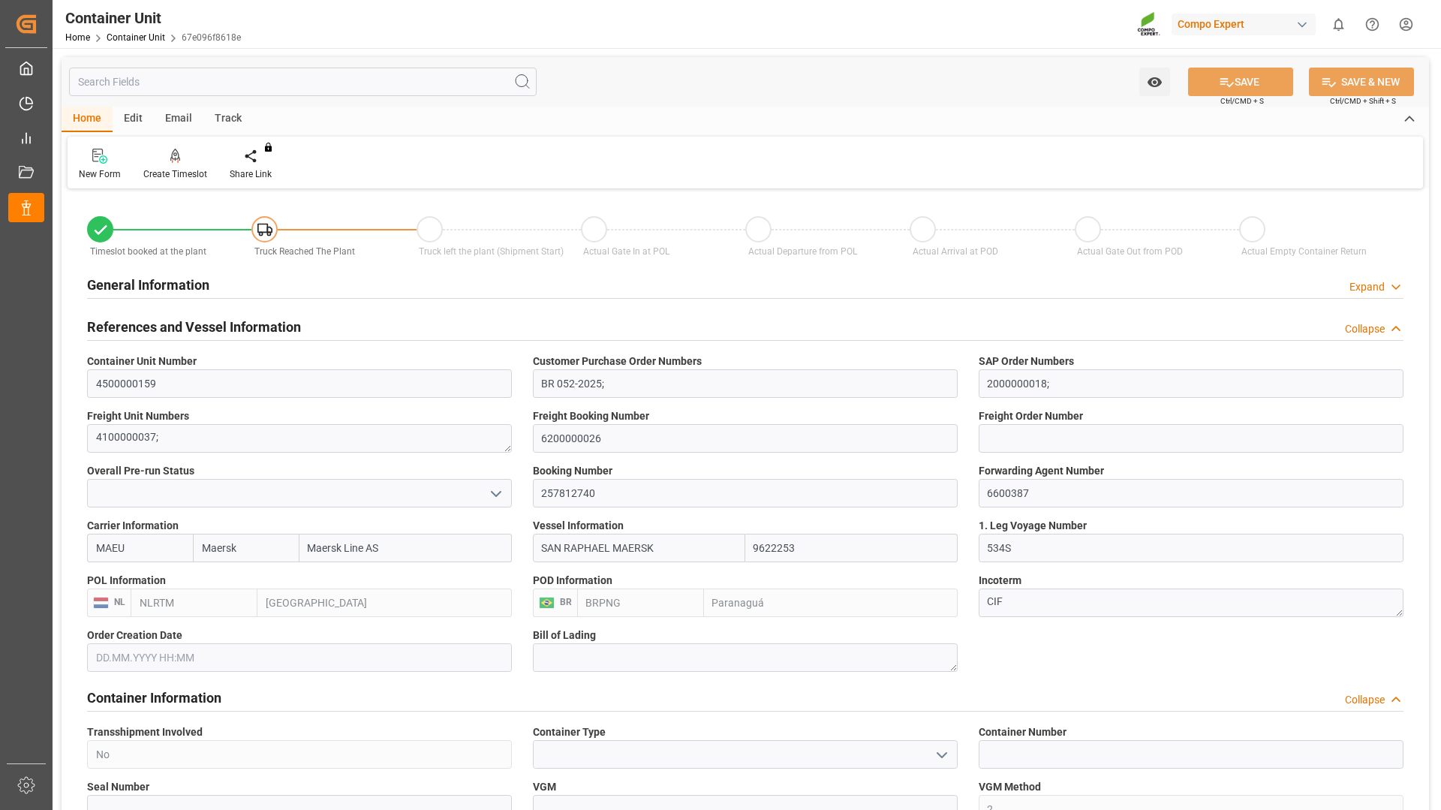
type input "0"
type input "21697.2"
type input "NLRTM"
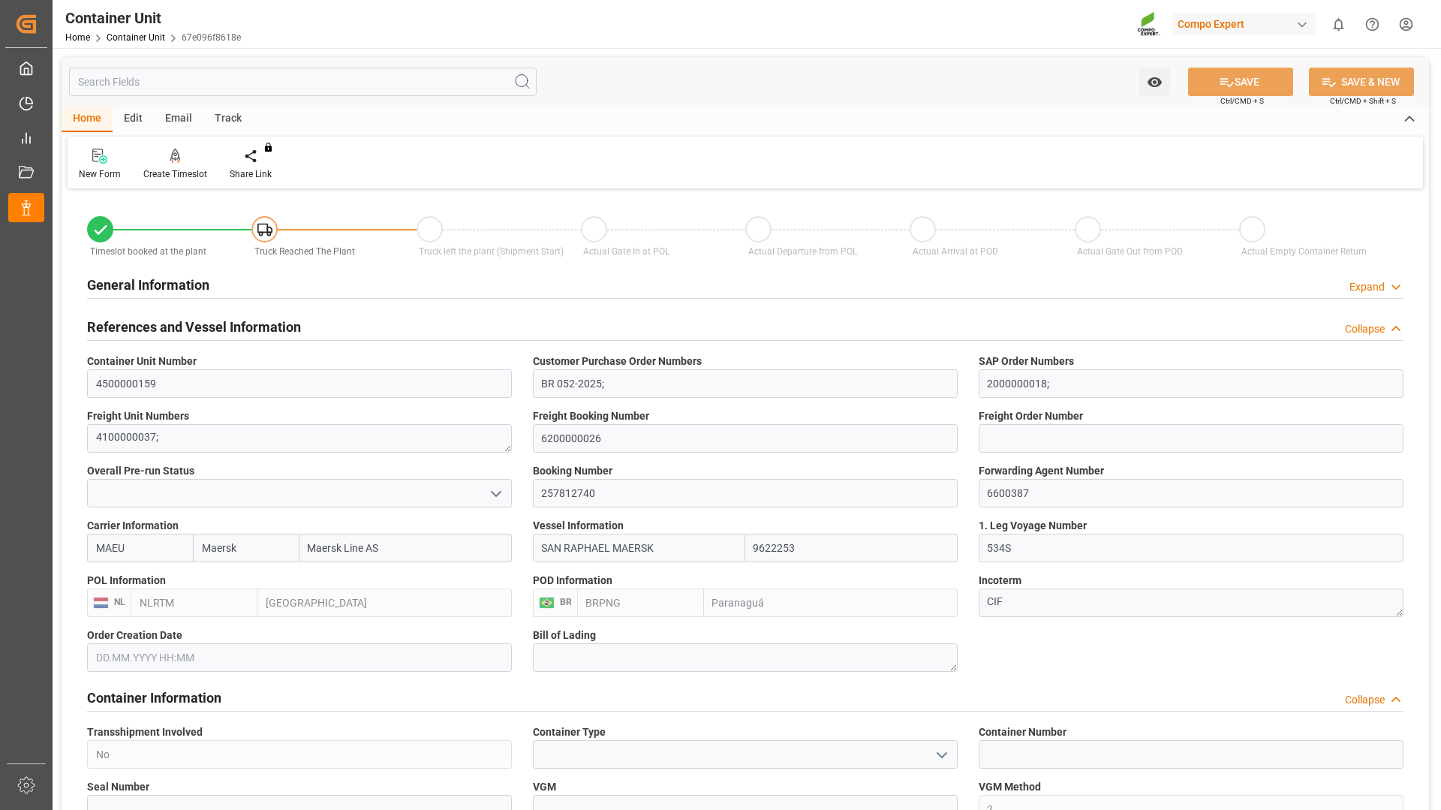
type input "BRPNG"
type input "04.07.2025"
type input "[DATE] 07:00"
type input "[DATE] 10:00"
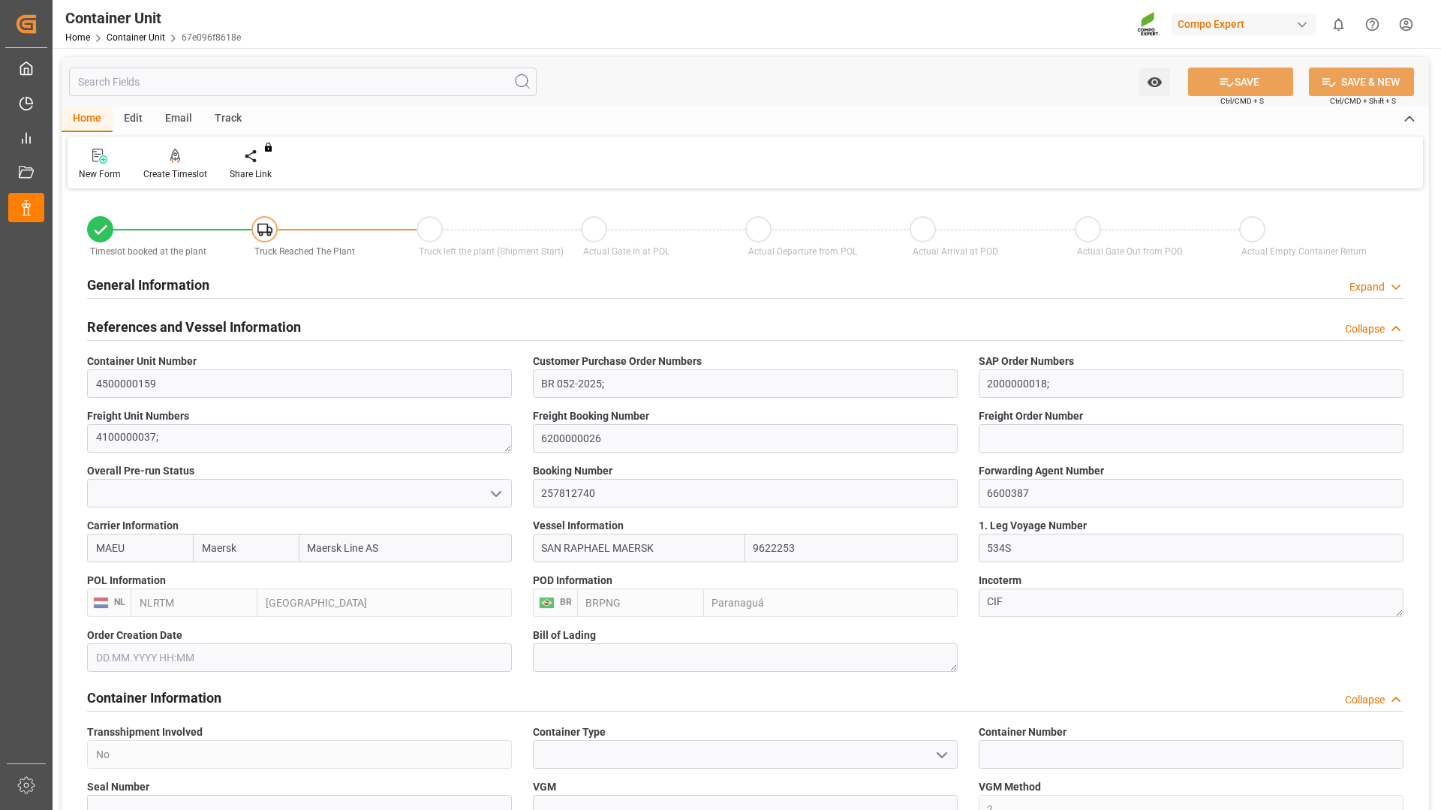
type input "[DATE] 10:00"
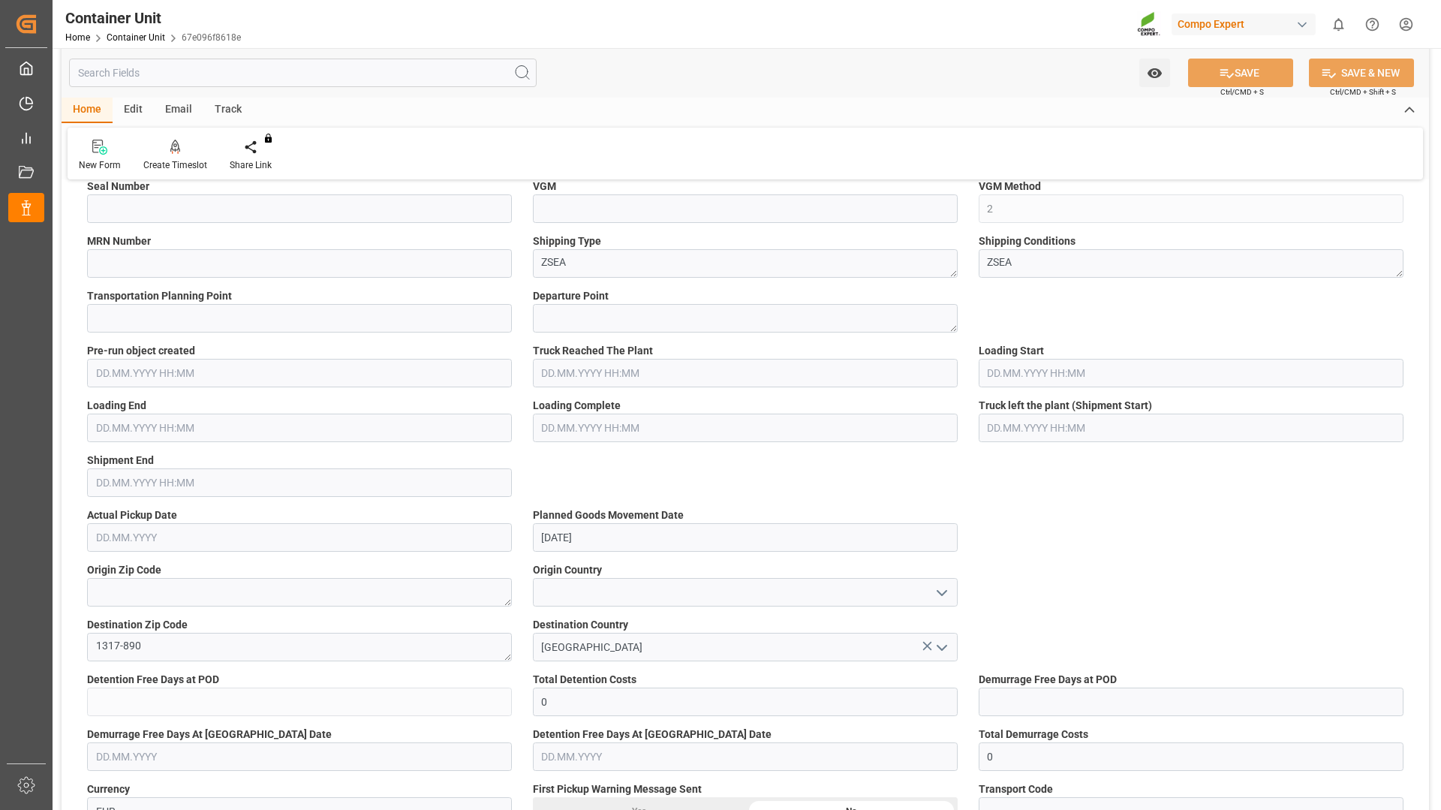
scroll to position [901, 0]
